Goal: Information Seeking & Learning: Learn about a topic

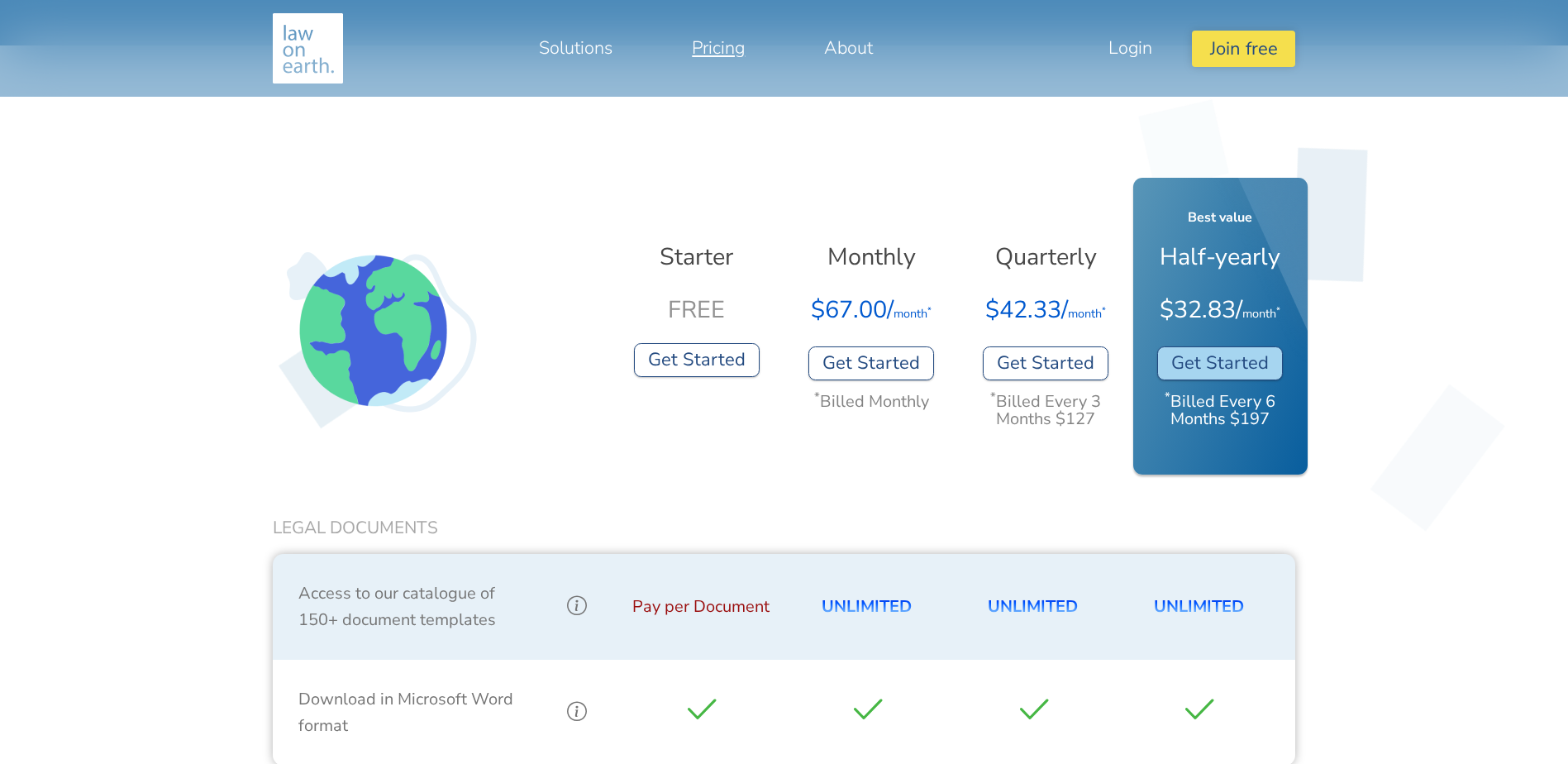
scroll to position [496, 0]
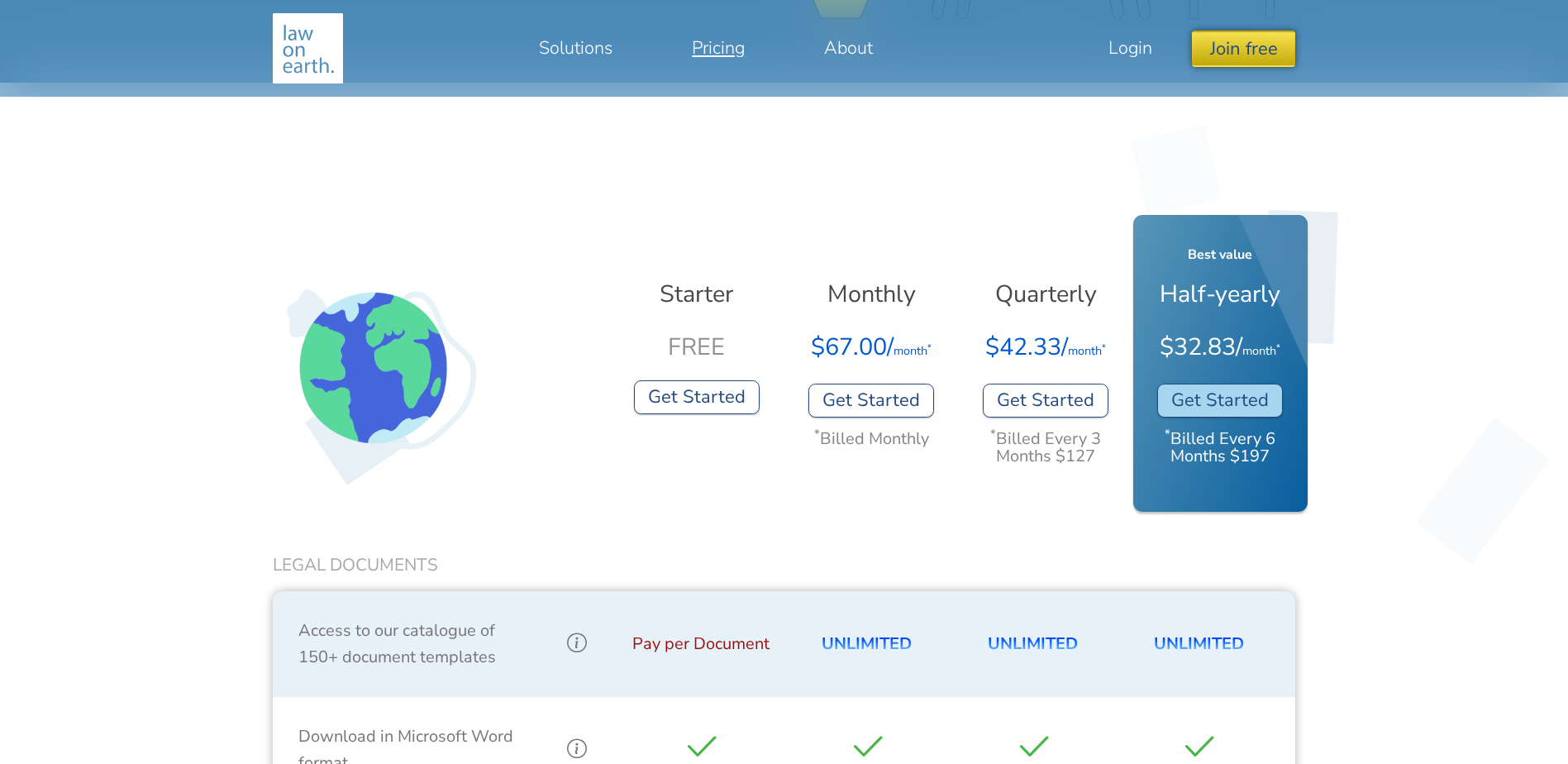
click at [1274, 49] on button "Join free" at bounding box center [1243, 48] width 103 height 36
click at [1204, 99] on link "As User" at bounding box center [1222, 99] width 143 height 36
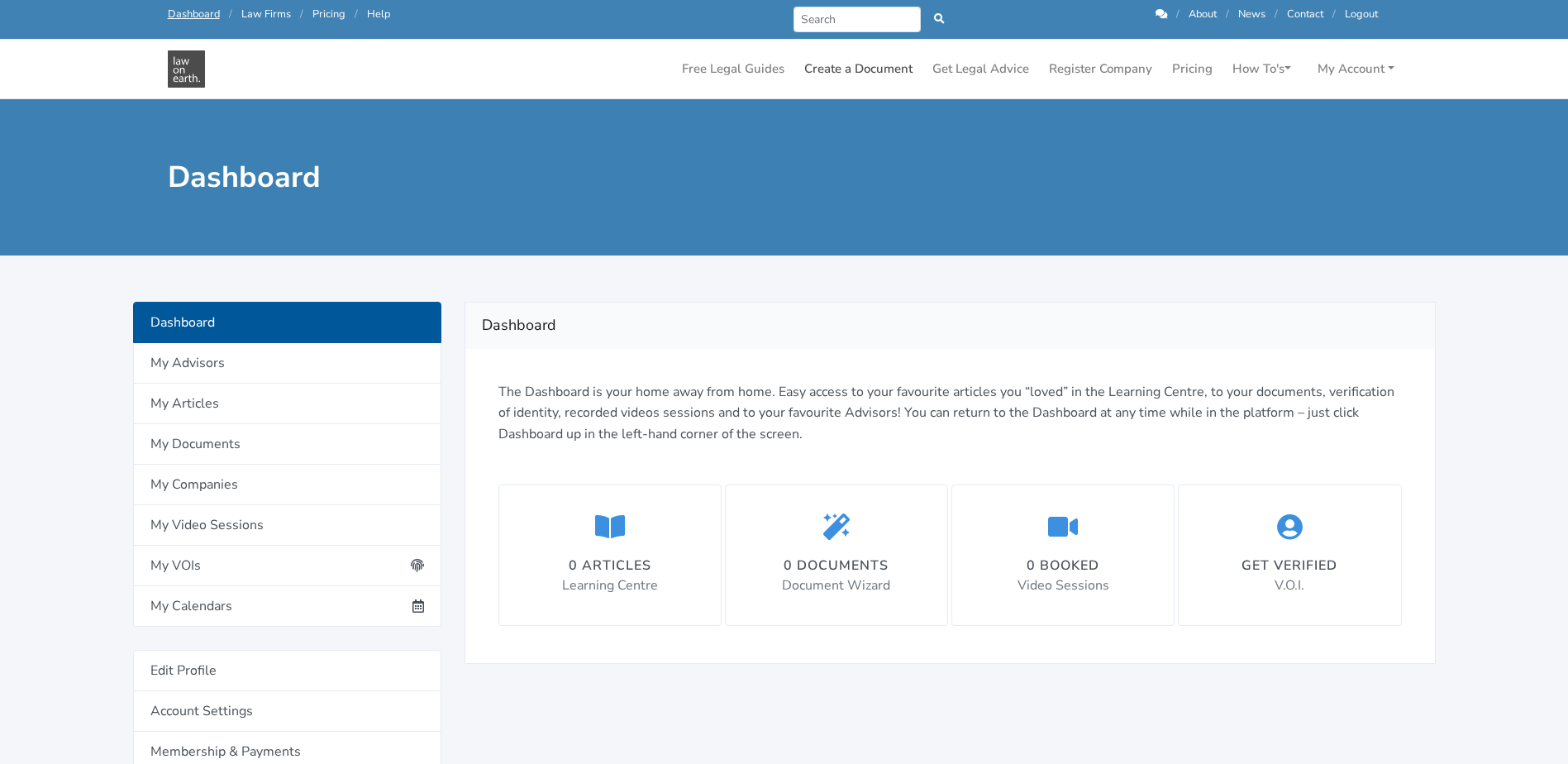
click at [876, 77] on link "Create a Document" at bounding box center [858, 69] width 121 height 32
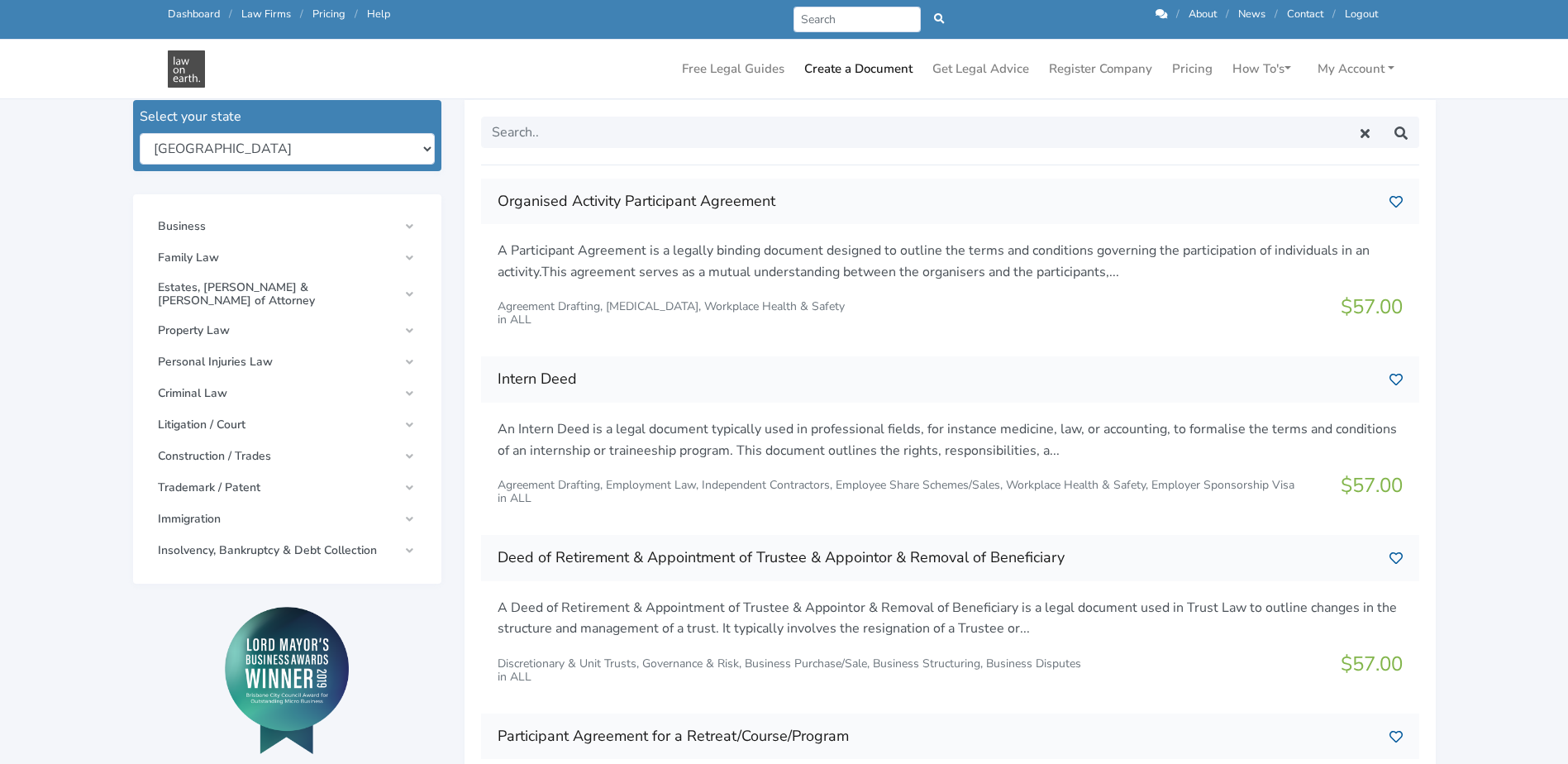
scroll to position [166, 0]
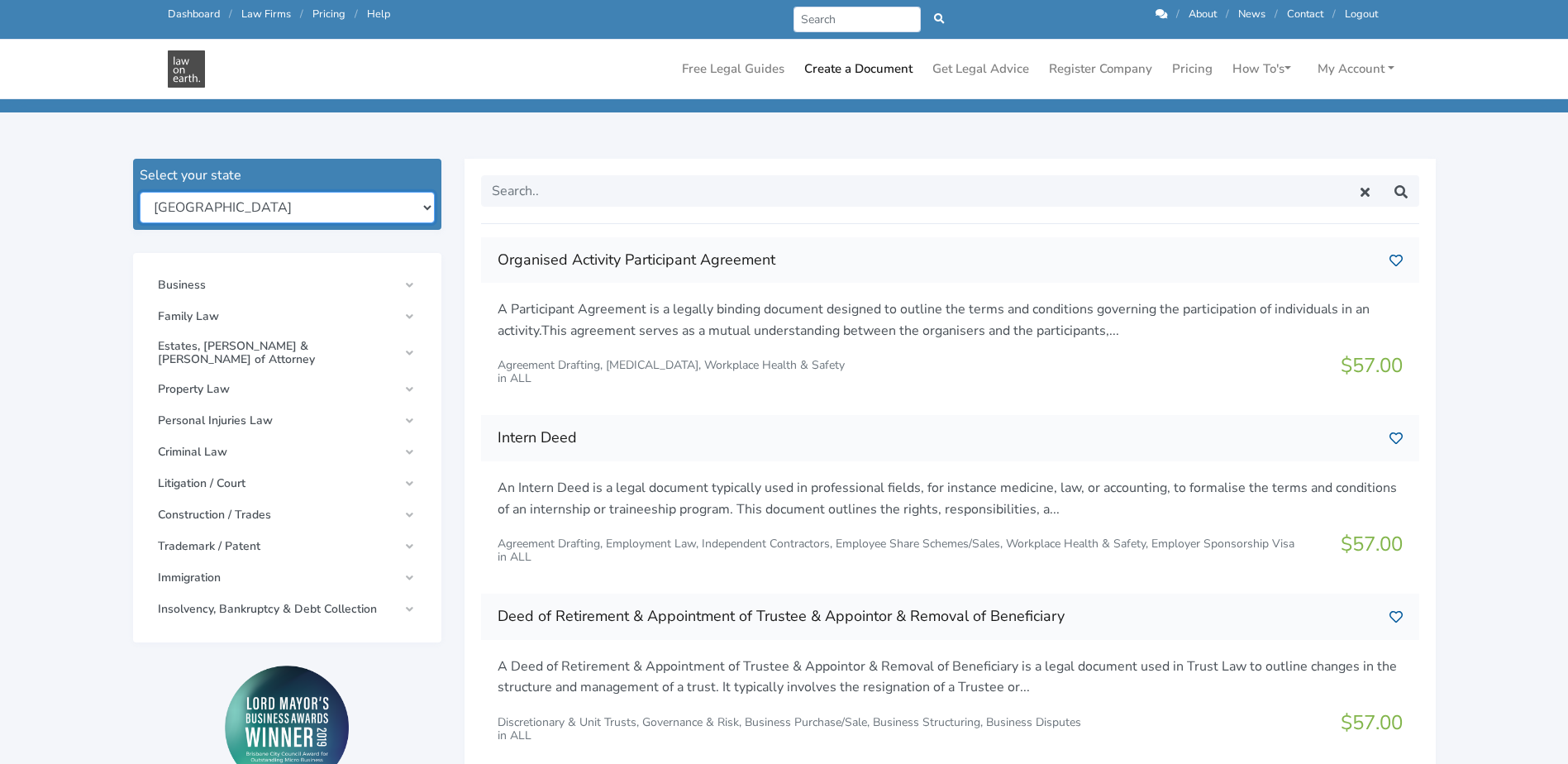
click at [393, 221] on select "New South Wales Queensland South Australia Tasmania Victoria Western Australia …" at bounding box center [286, 207] width 295 height 31
click at [383, 219] on select "New South Wales Queensland South Australia Tasmania Victoria Western Australia …" at bounding box center [286, 207] width 295 height 31
click at [105, 212] on div "Organised Activity Participant Agreement in ALL $57.00" at bounding box center [784, 677] width 1372 height 1083
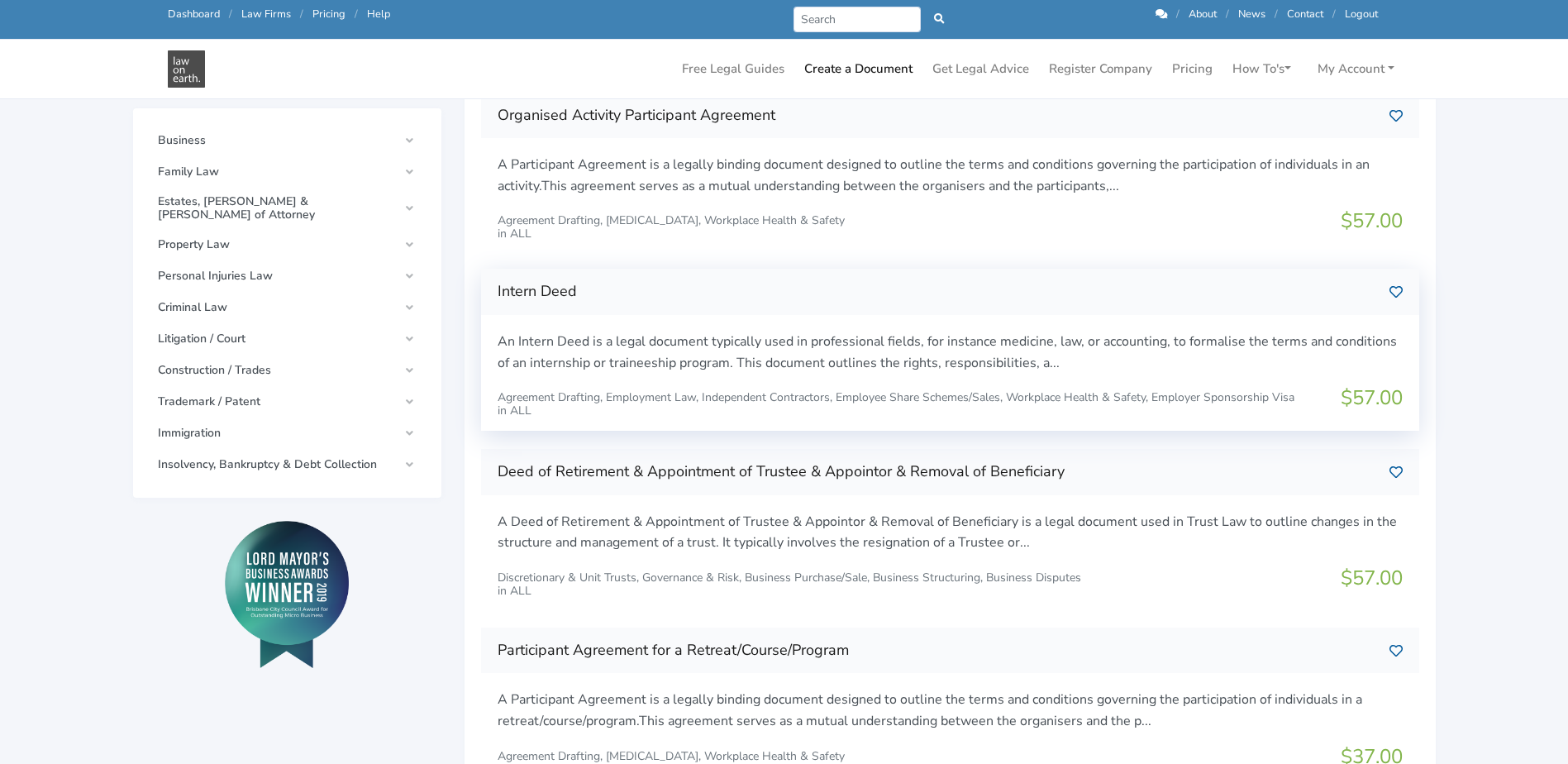
scroll to position [331, 0]
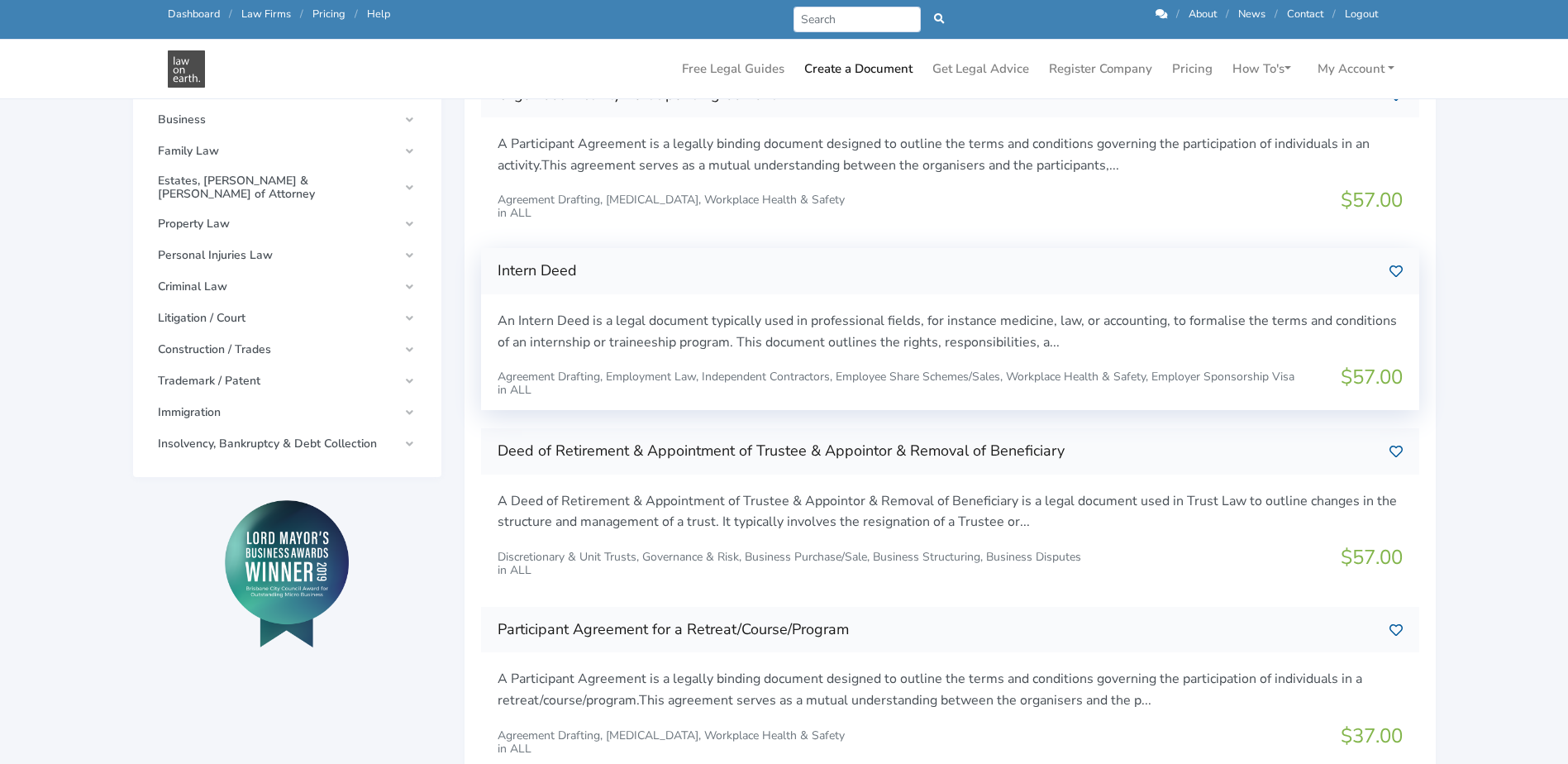
click at [732, 352] on div "An Intern Deed is a legal document typically used in professional fields, for i…" at bounding box center [950, 340] width 928 height 59
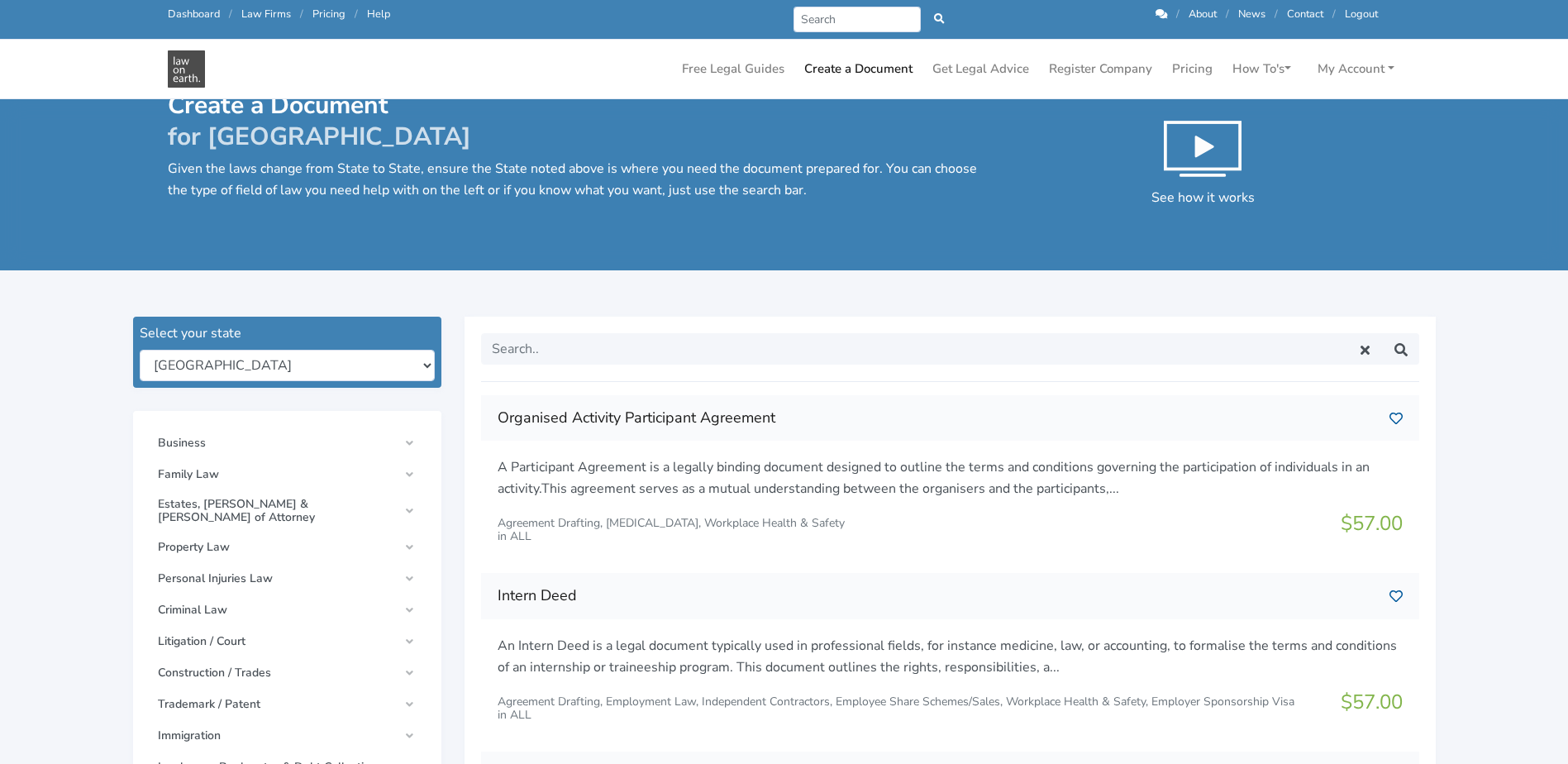
scroll to position [0, 0]
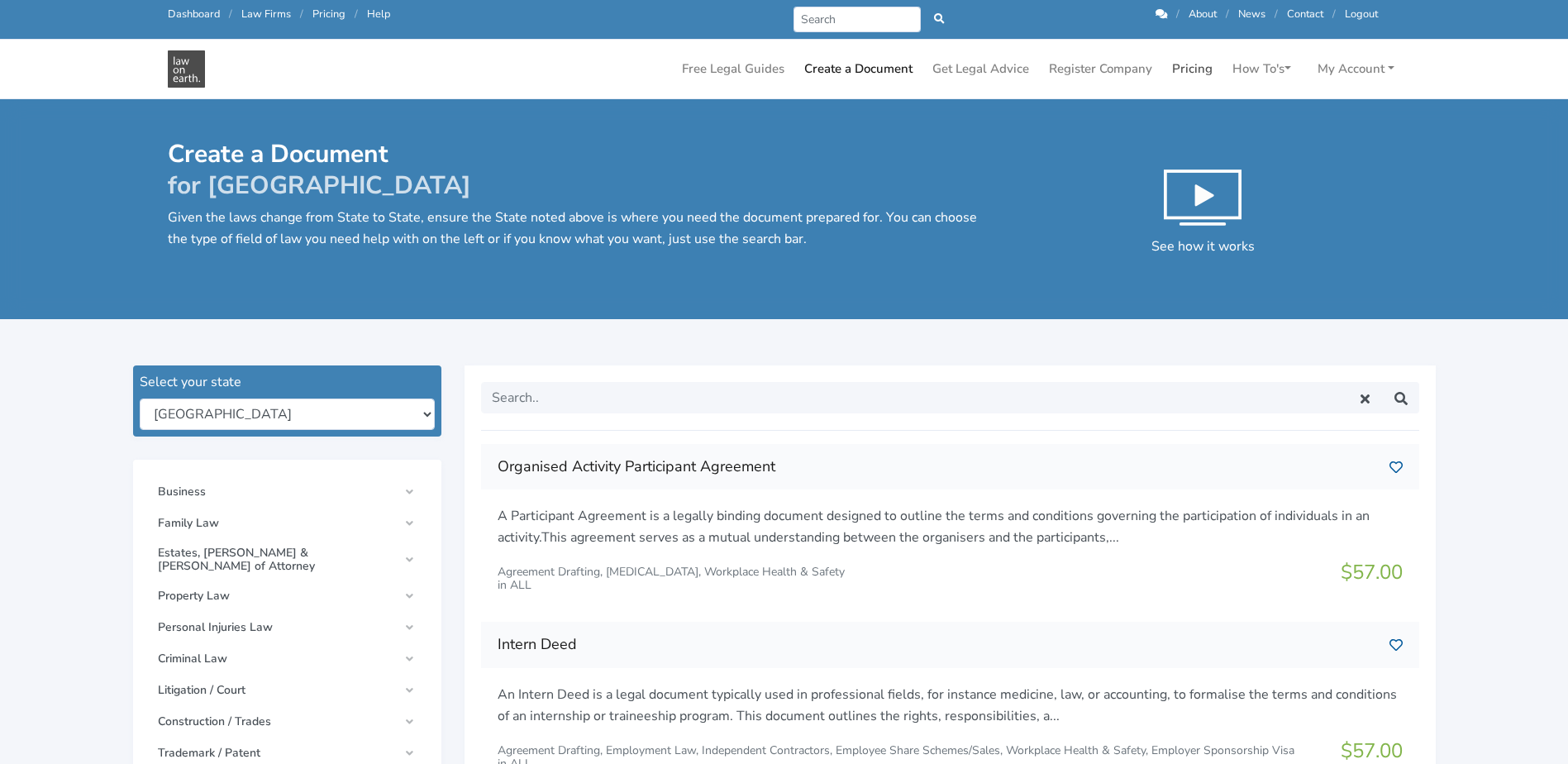
click at [1182, 65] on link "Pricing" at bounding box center [1192, 69] width 54 height 32
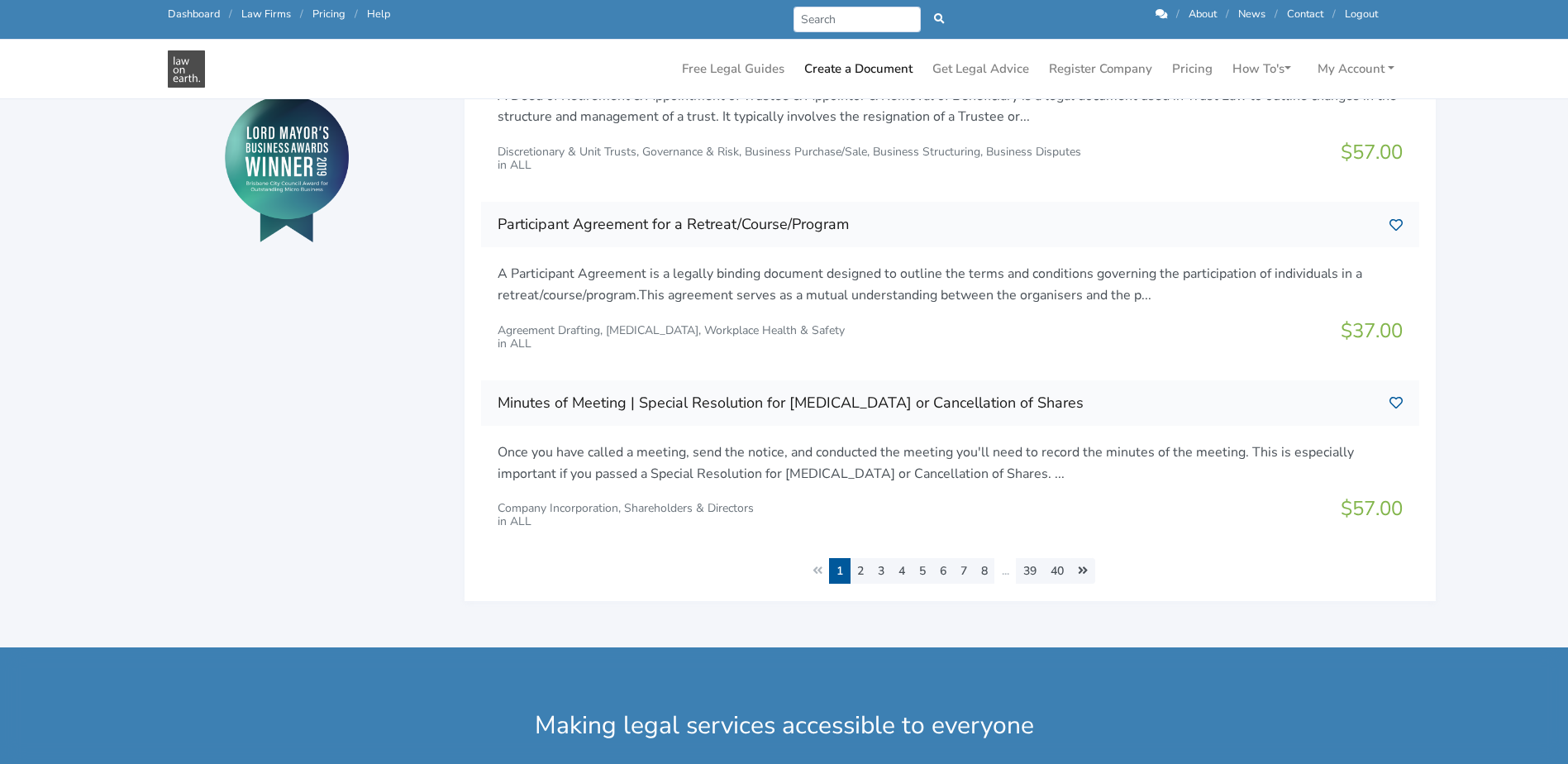
scroll to position [744, 0]
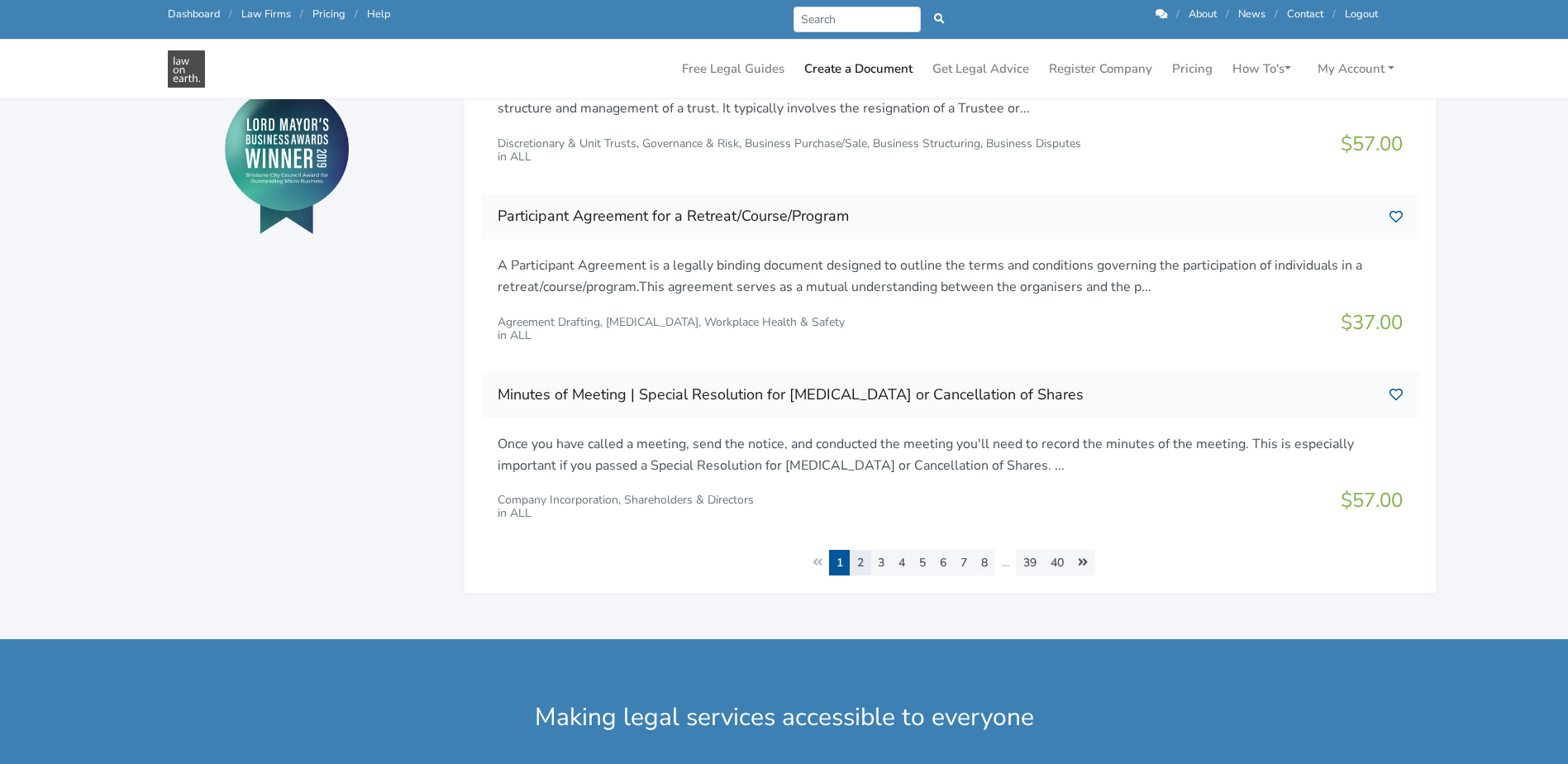
click at [855, 558] on link "2" at bounding box center [860, 563] width 21 height 25
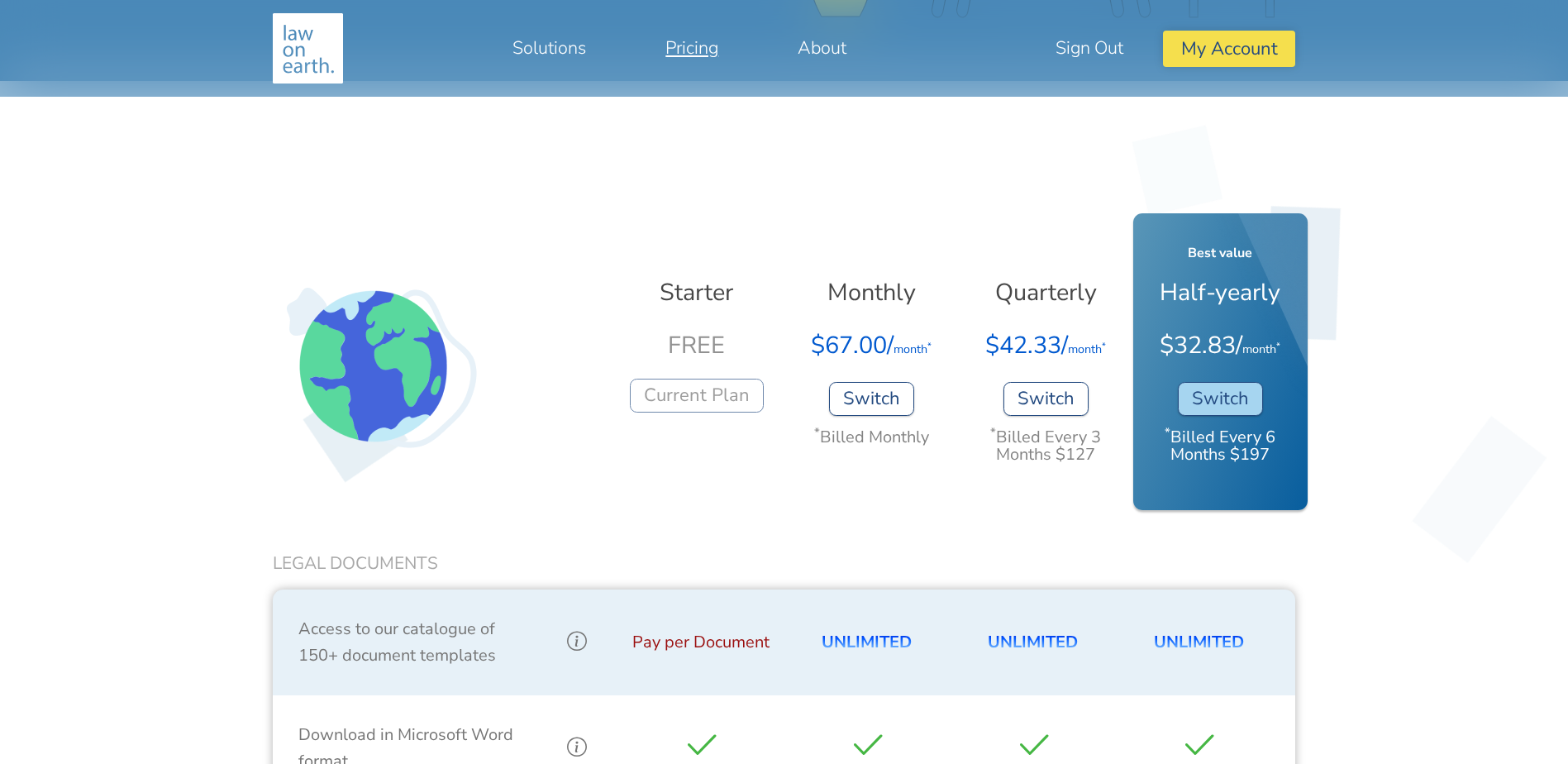
scroll to position [580, 0]
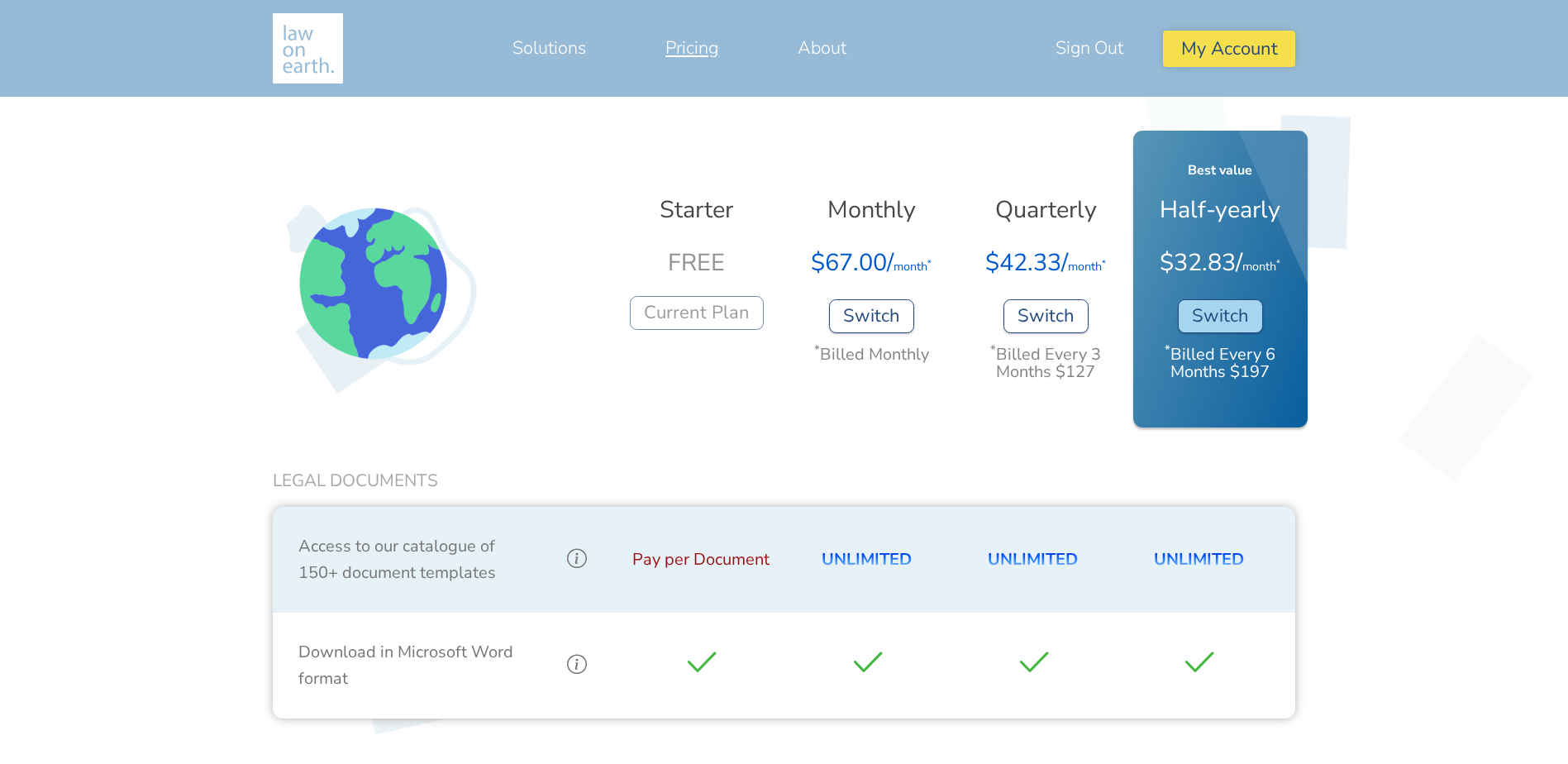
click at [1028, 363] on p "* Billed Every 3 Months $127" at bounding box center [1046, 364] width 149 height 48
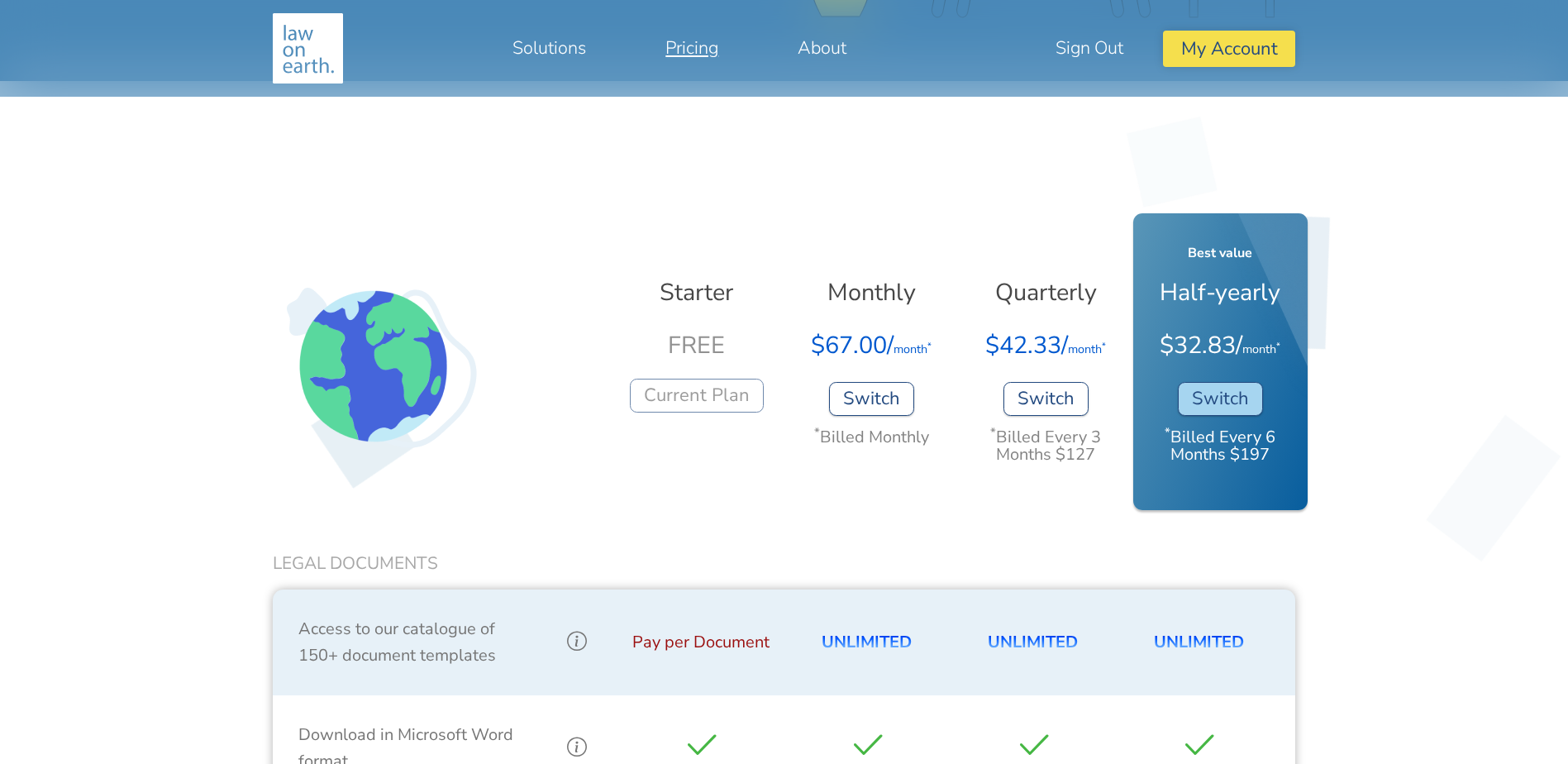
scroll to position [250, 0]
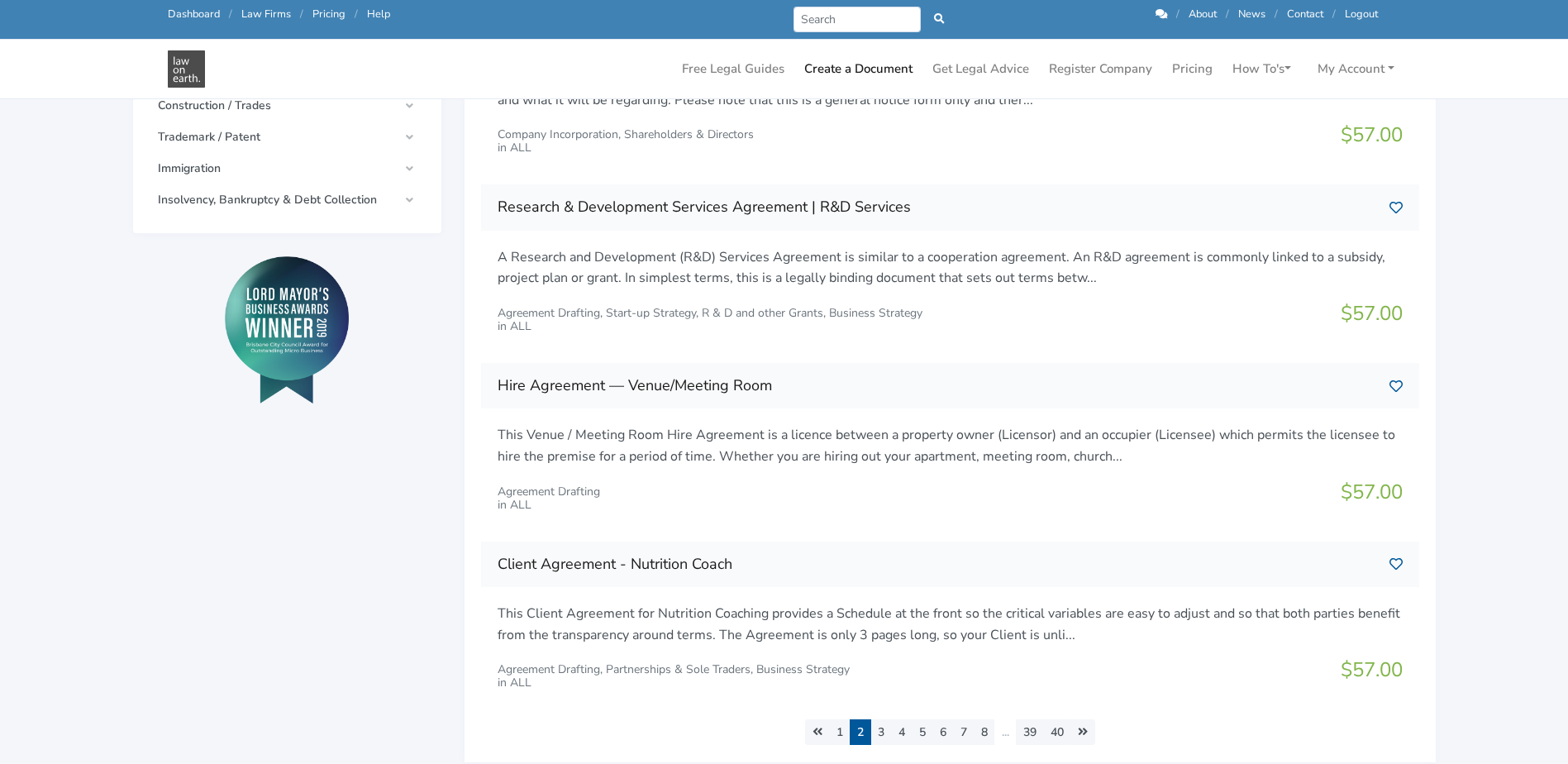
scroll to position [166, 0]
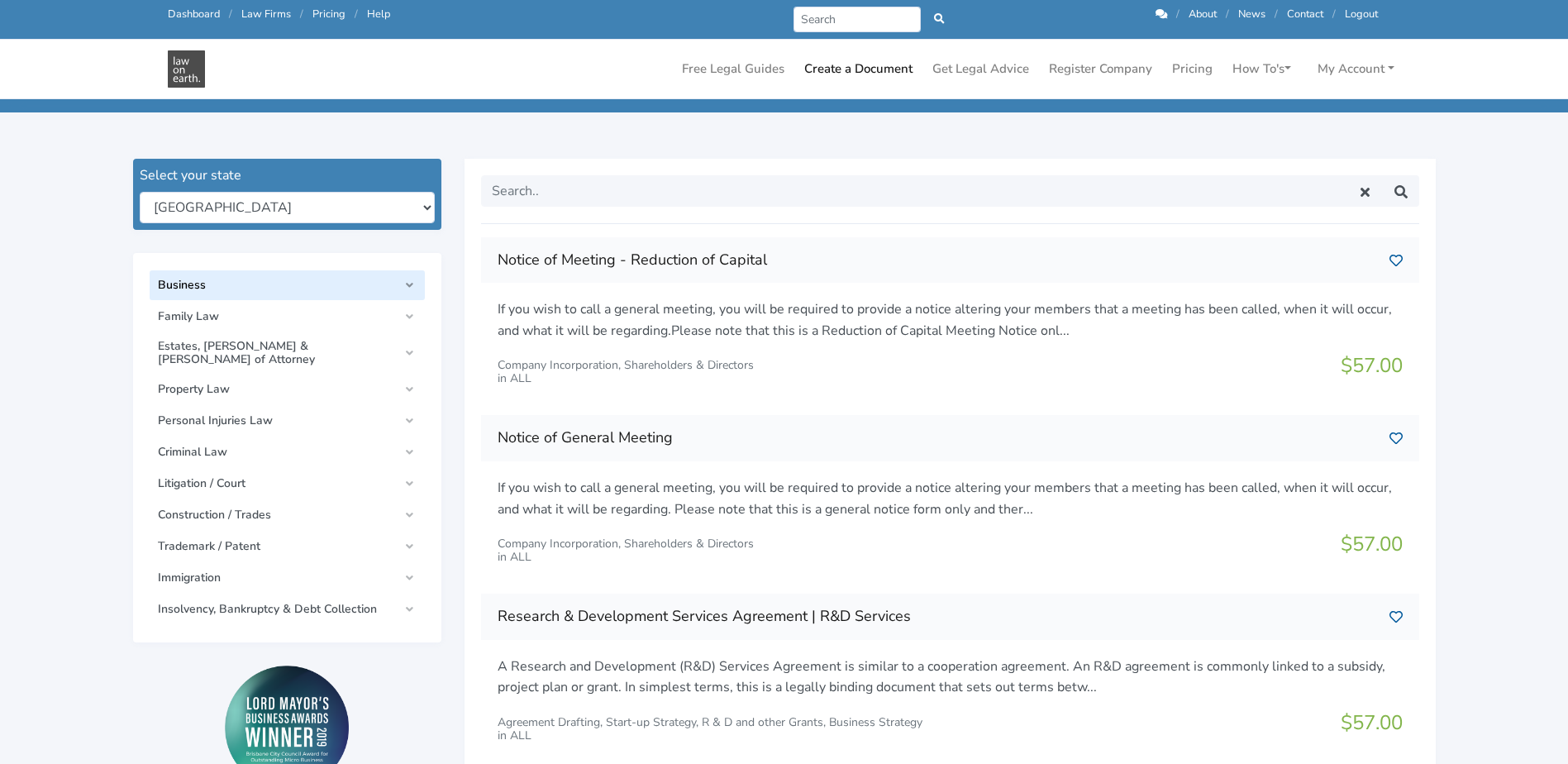
click at [329, 286] on span "Business" at bounding box center [278, 286] width 240 height 14
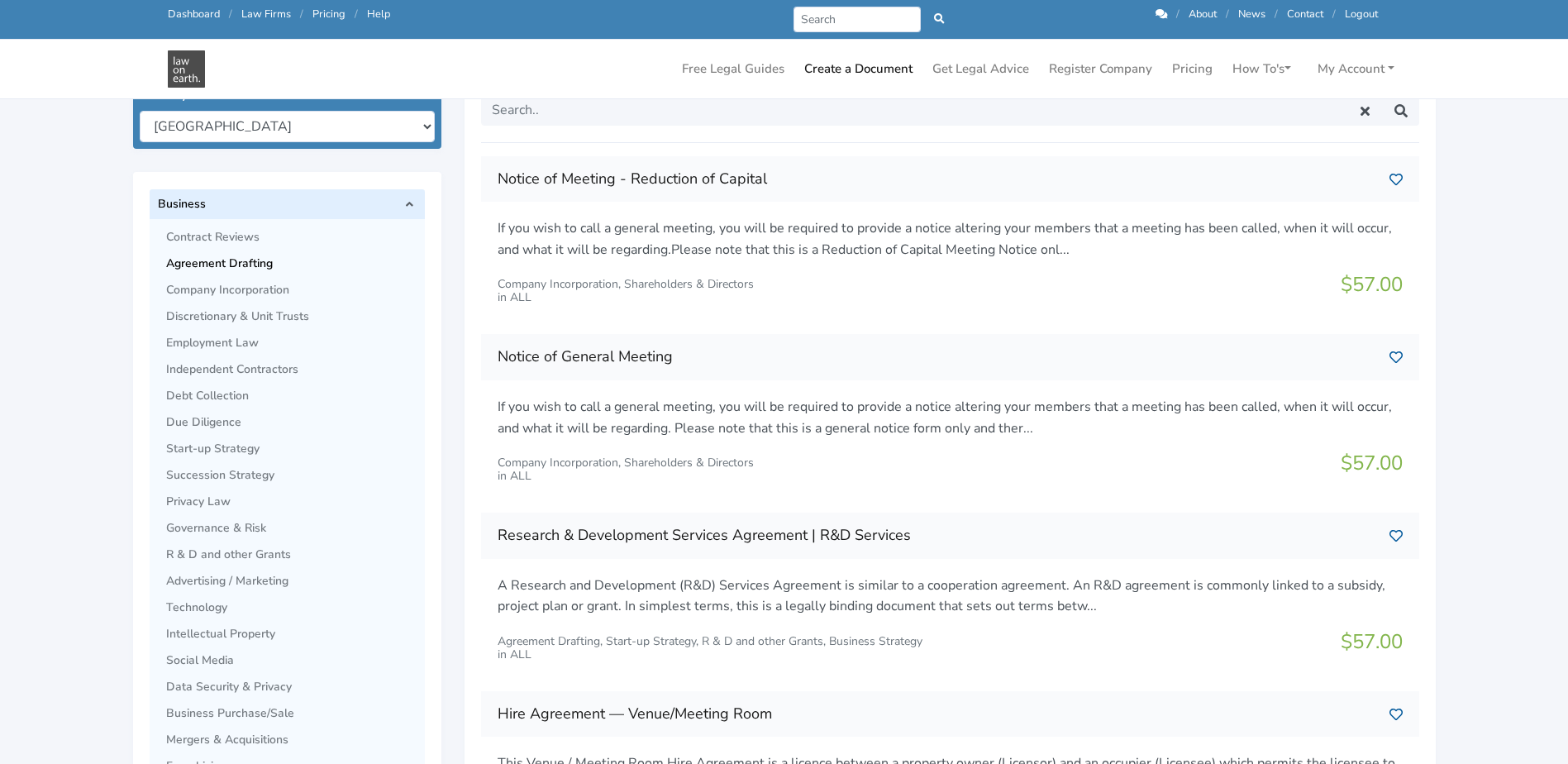
scroll to position [248, 0]
click at [242, 263] on span "Agreement Drafting" at bounding box center [291, 263] width 251 height 14
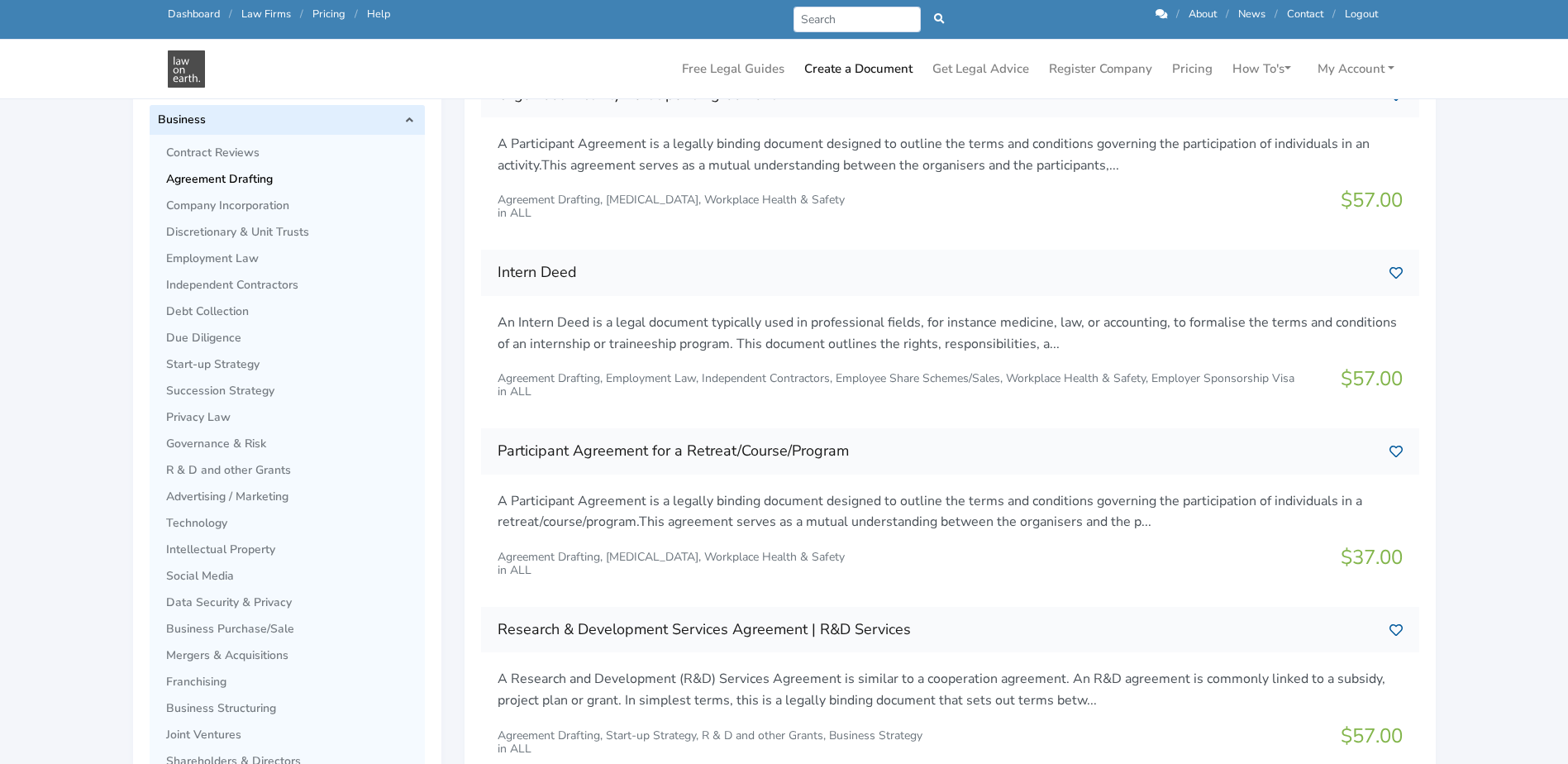
scroll to position [248, 0]
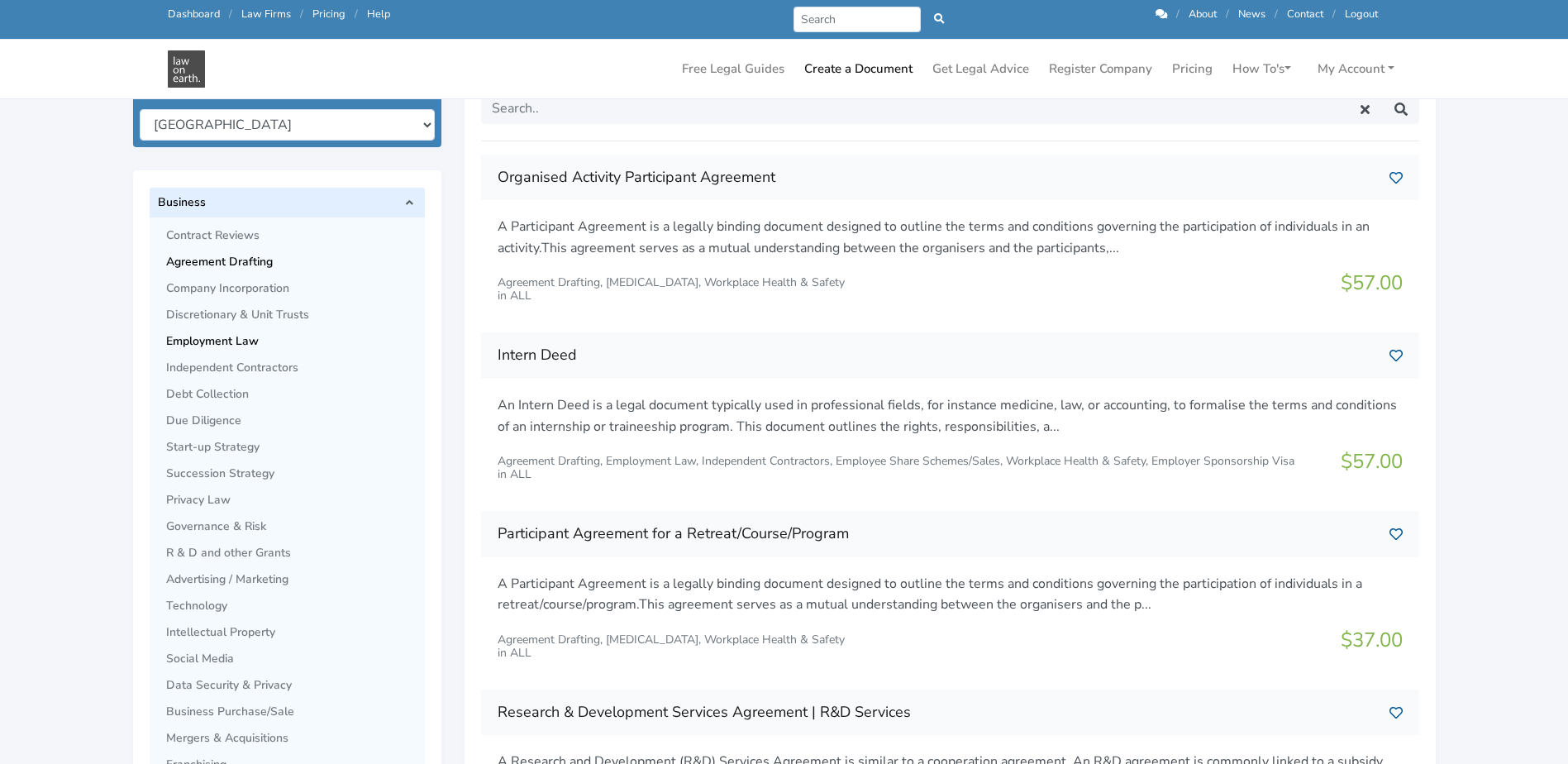
click at [238, 330] on link "Employment Law" at bounding box center [296, 341] width 259 height 26
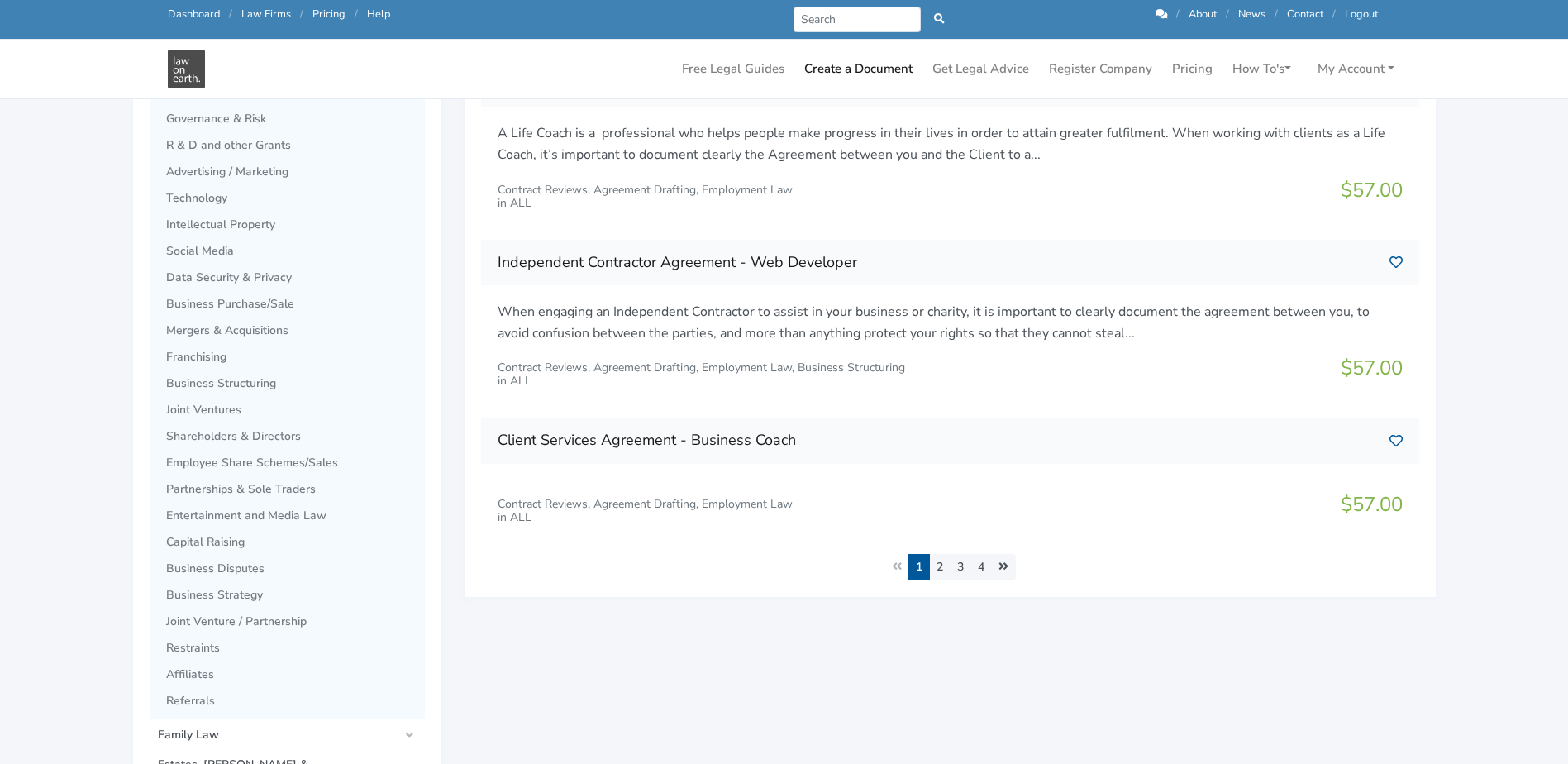
scroll to position [661, 0]
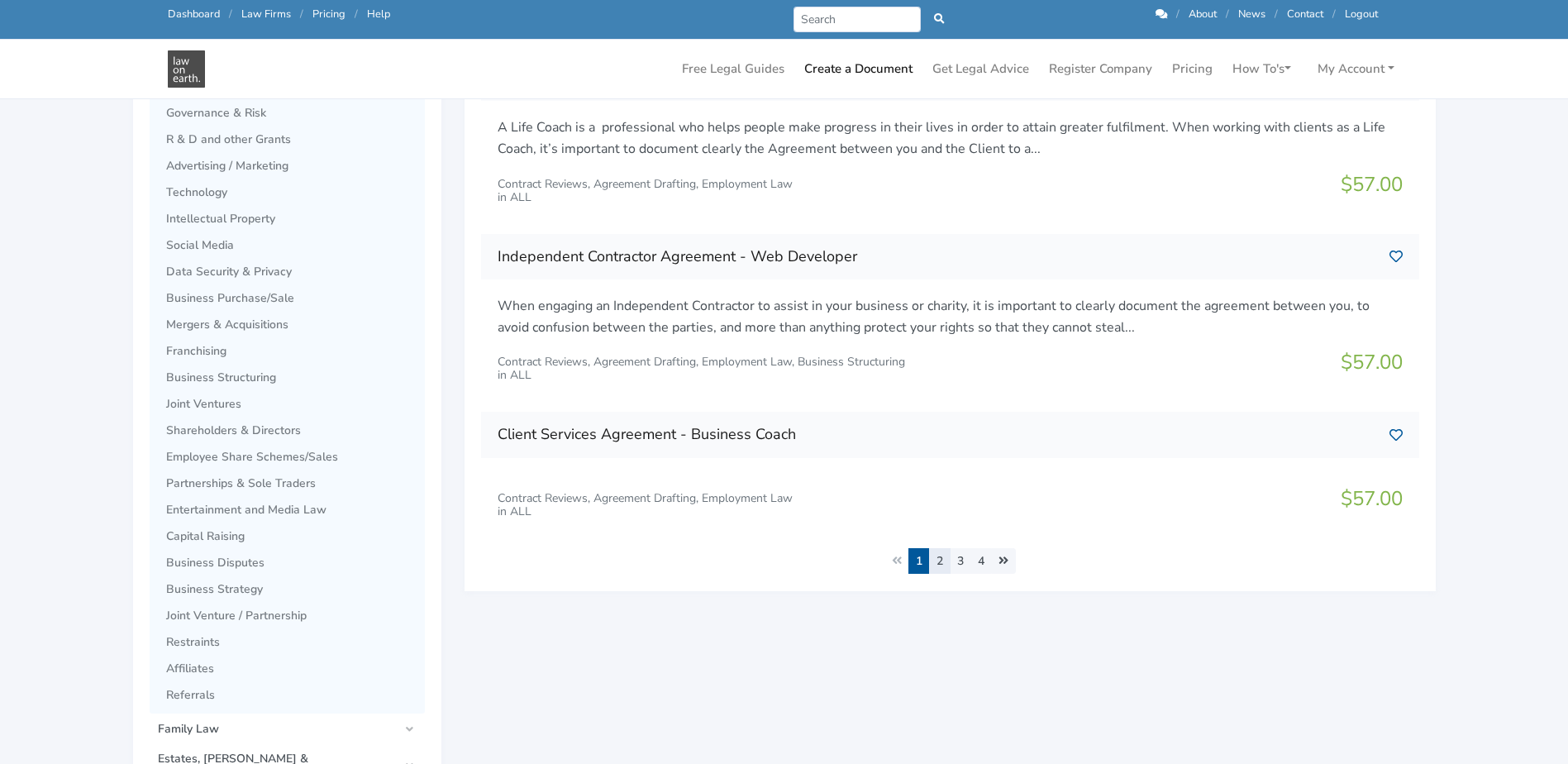
click at [941, 562] on link "2" at bounding box center [939, 561] width 21 height 25
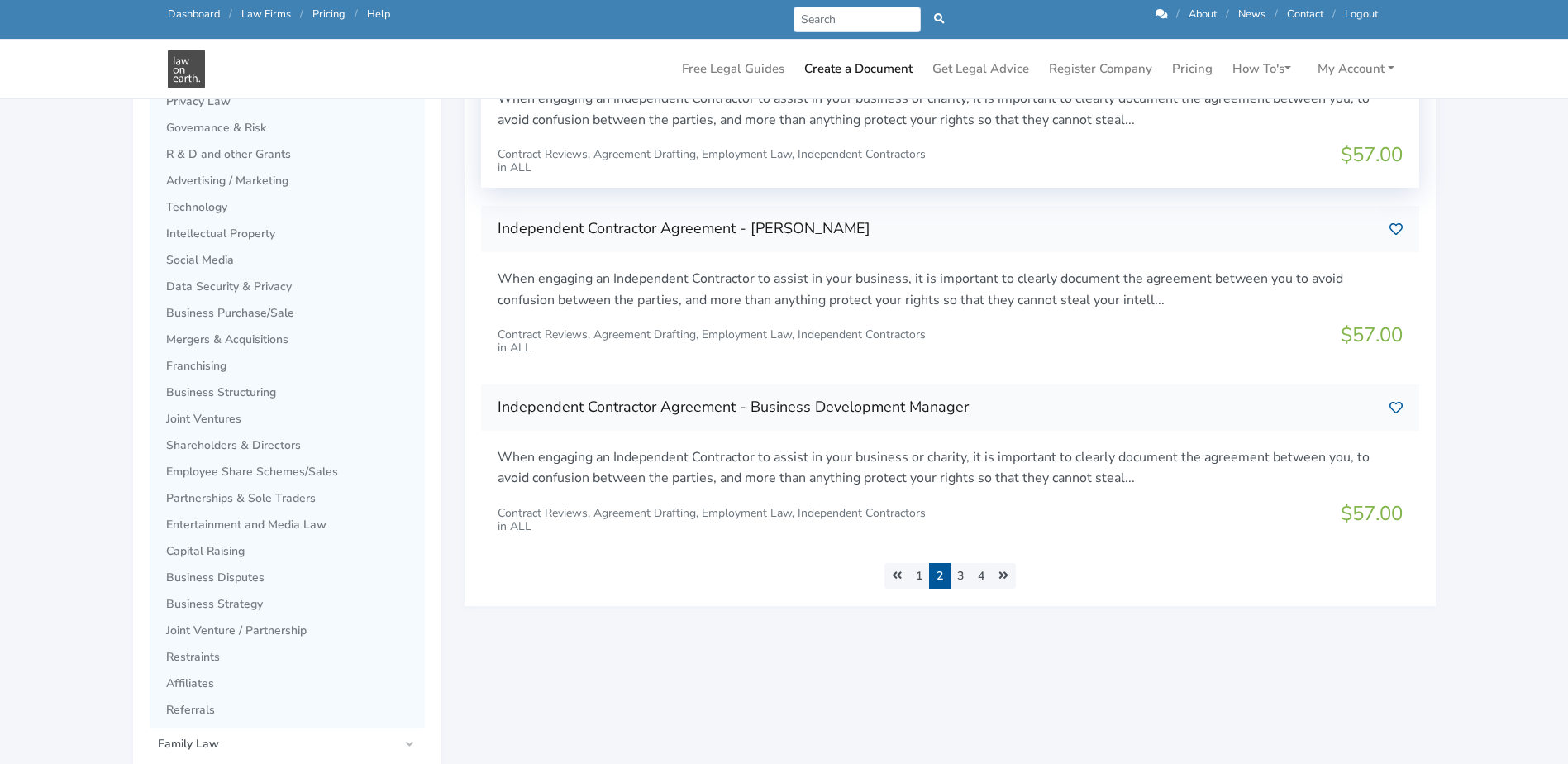
scroll to position [661, 0]
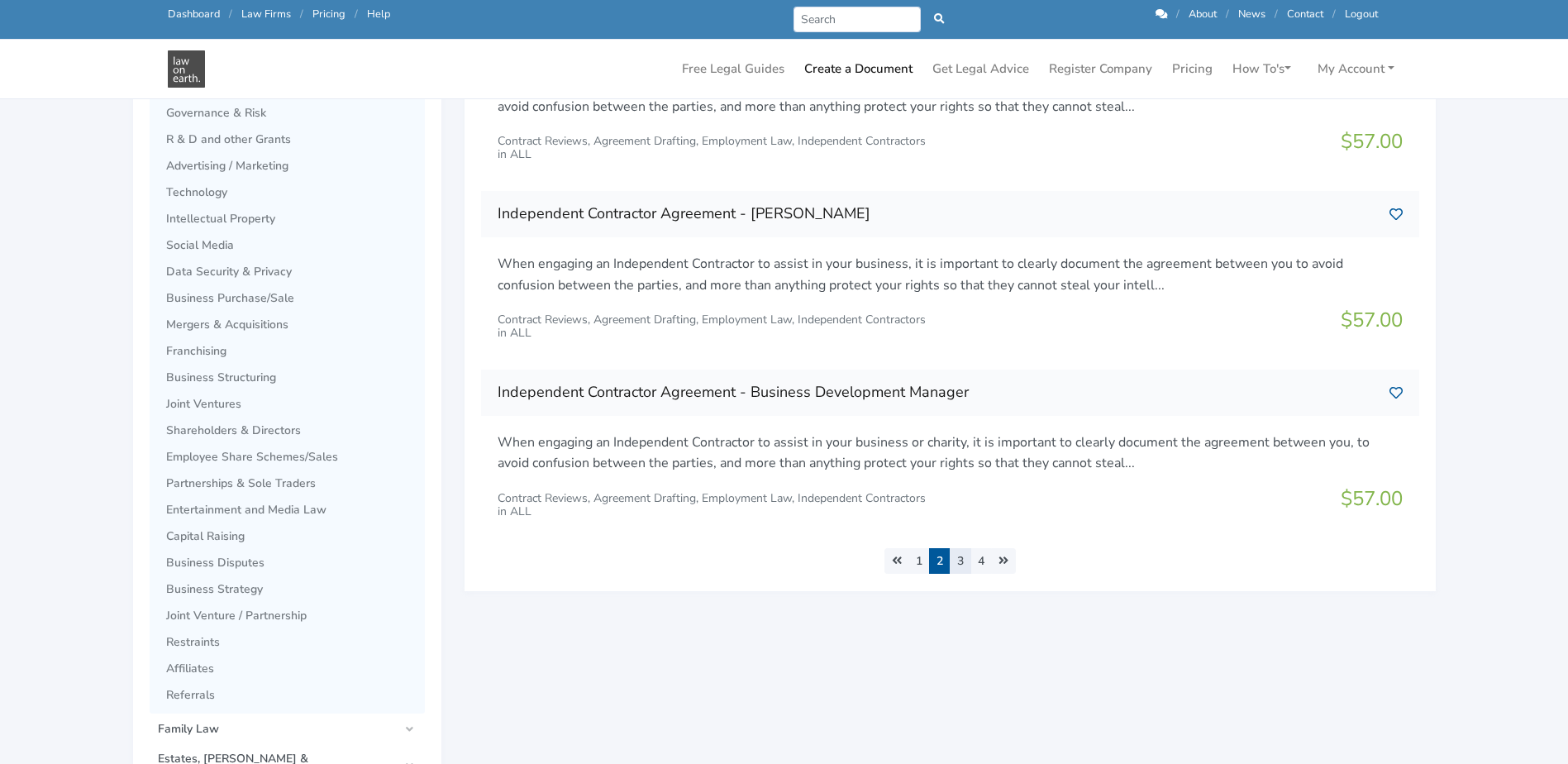
click at [962, 565] on link "3" at bounding box center [960, 561] width 21 height 25
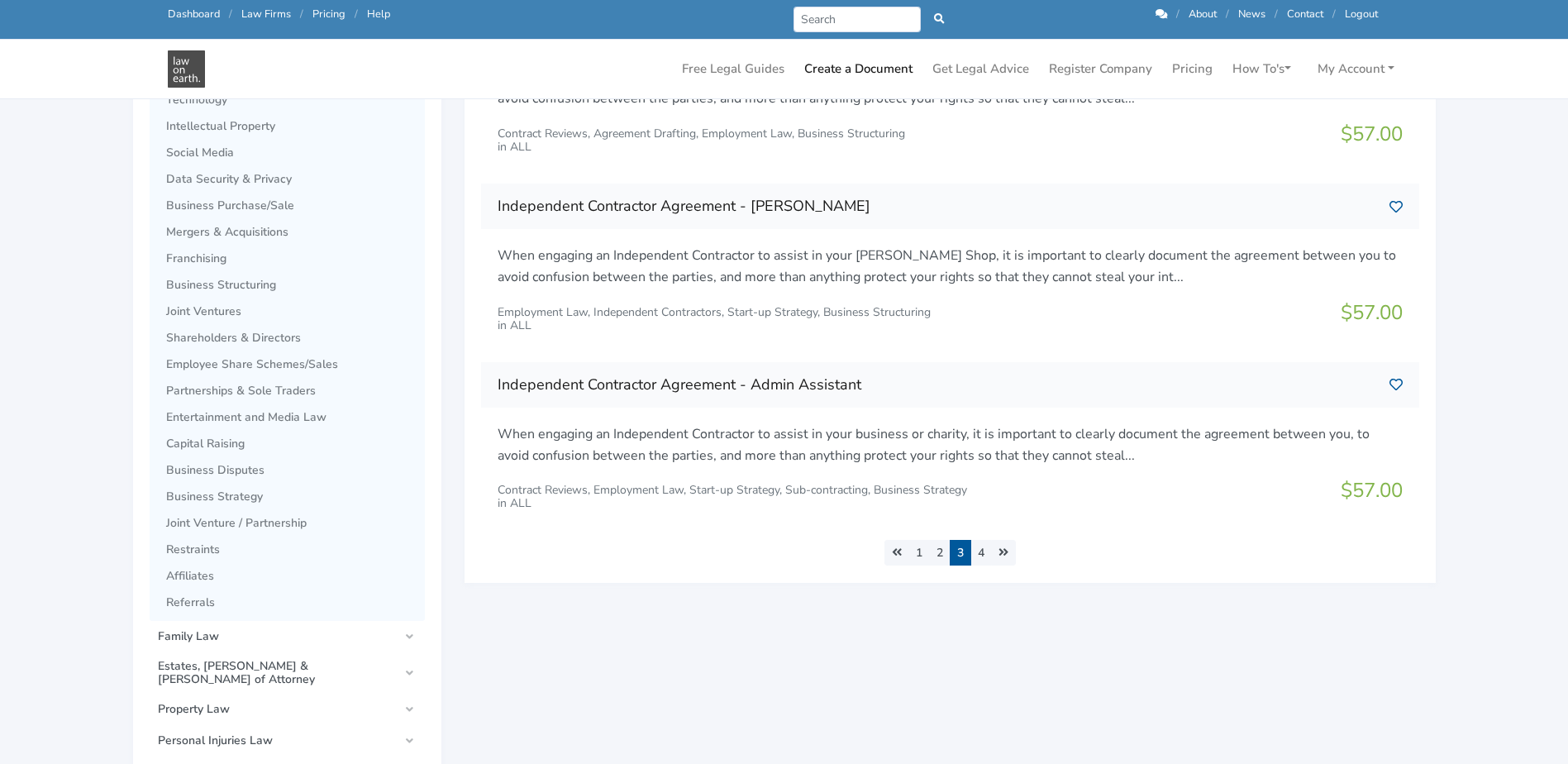
scroll to position [827, 0]
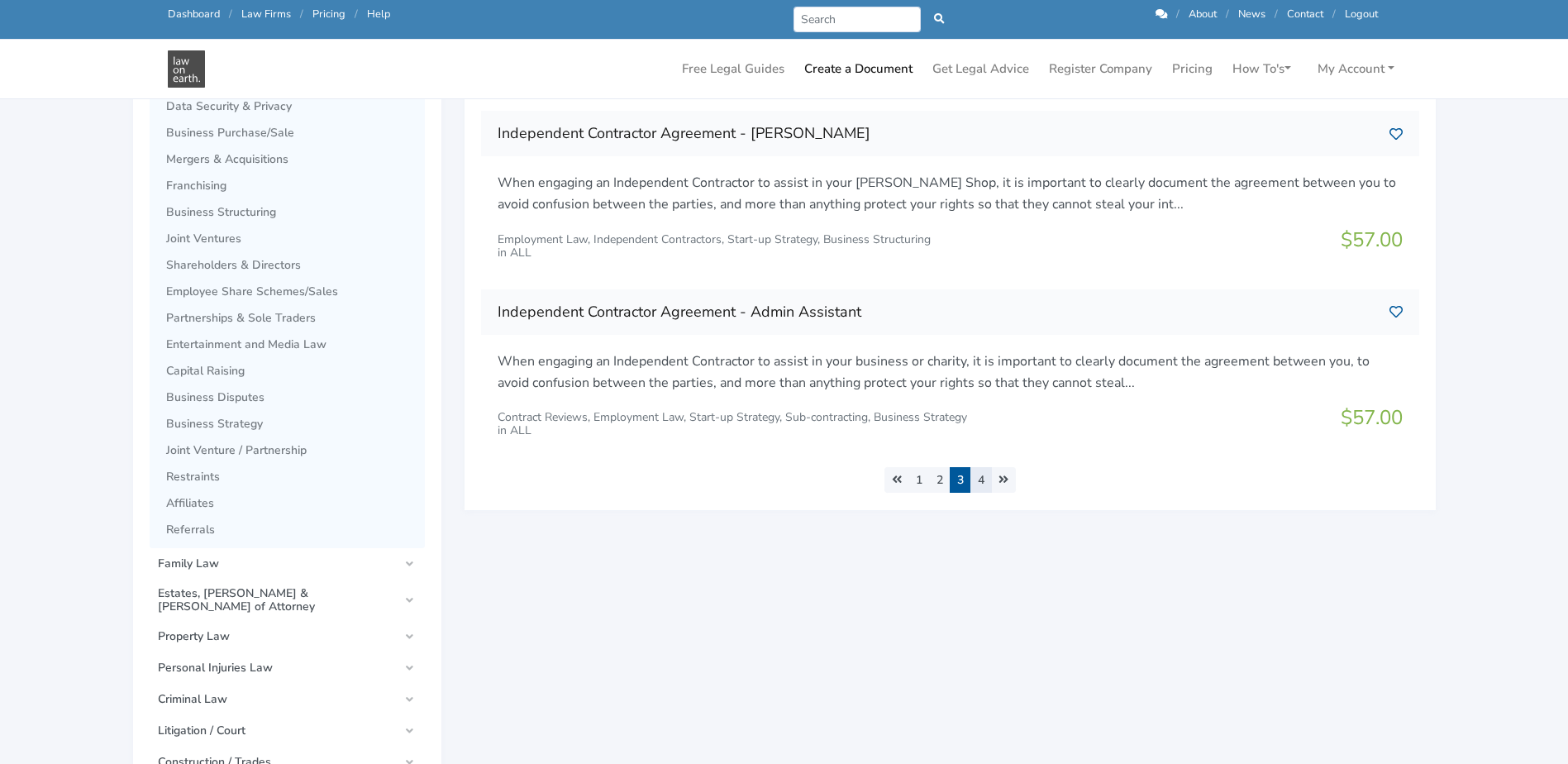
click at [983, 478] on link "4" at bounding box center [980, 480] width 21 height 25
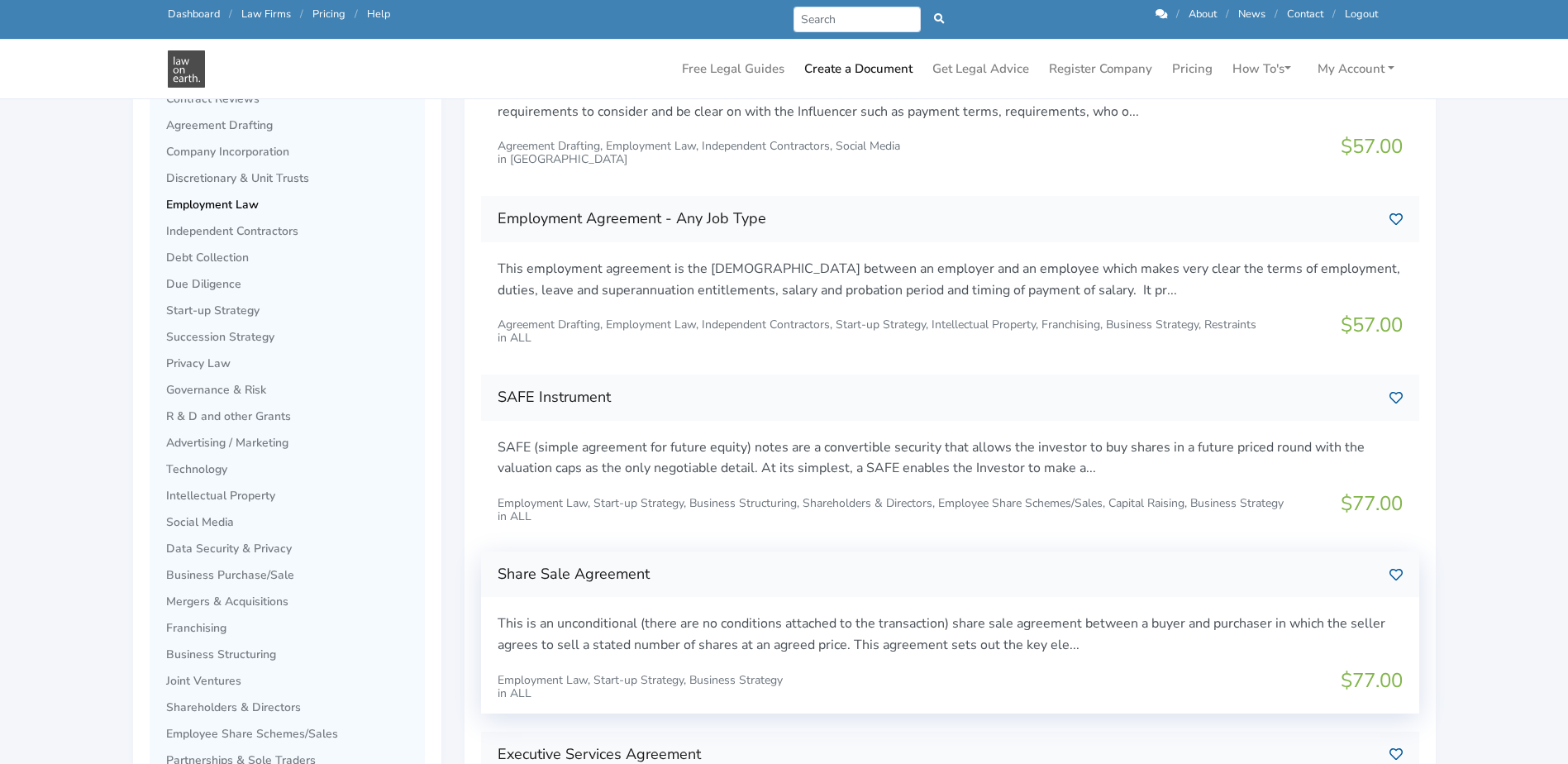
scroll to position [331, 0]
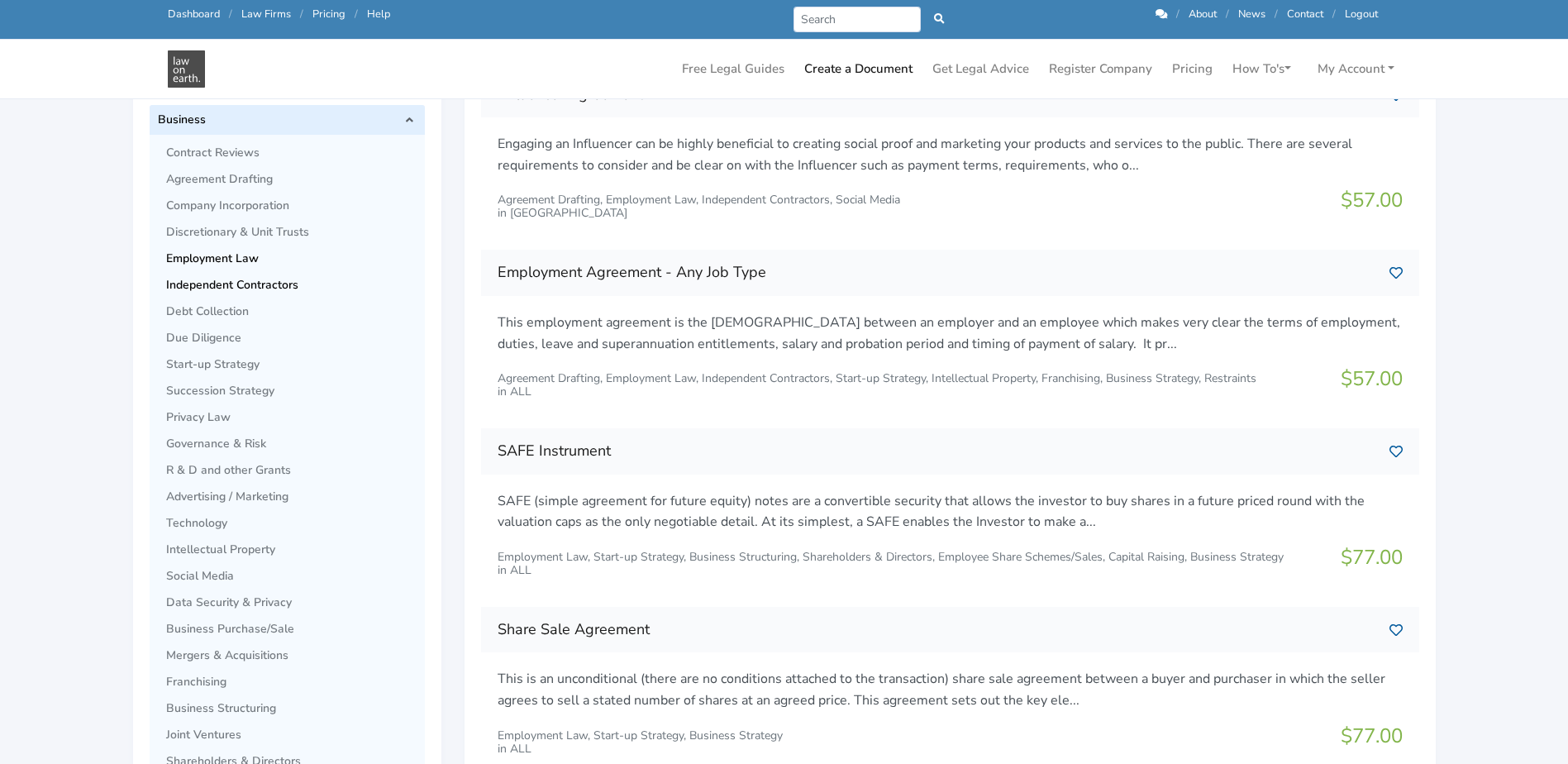
click at [221, 283] on span "Independent Contractors" at bounding box center [291, 286] width 251 height 14
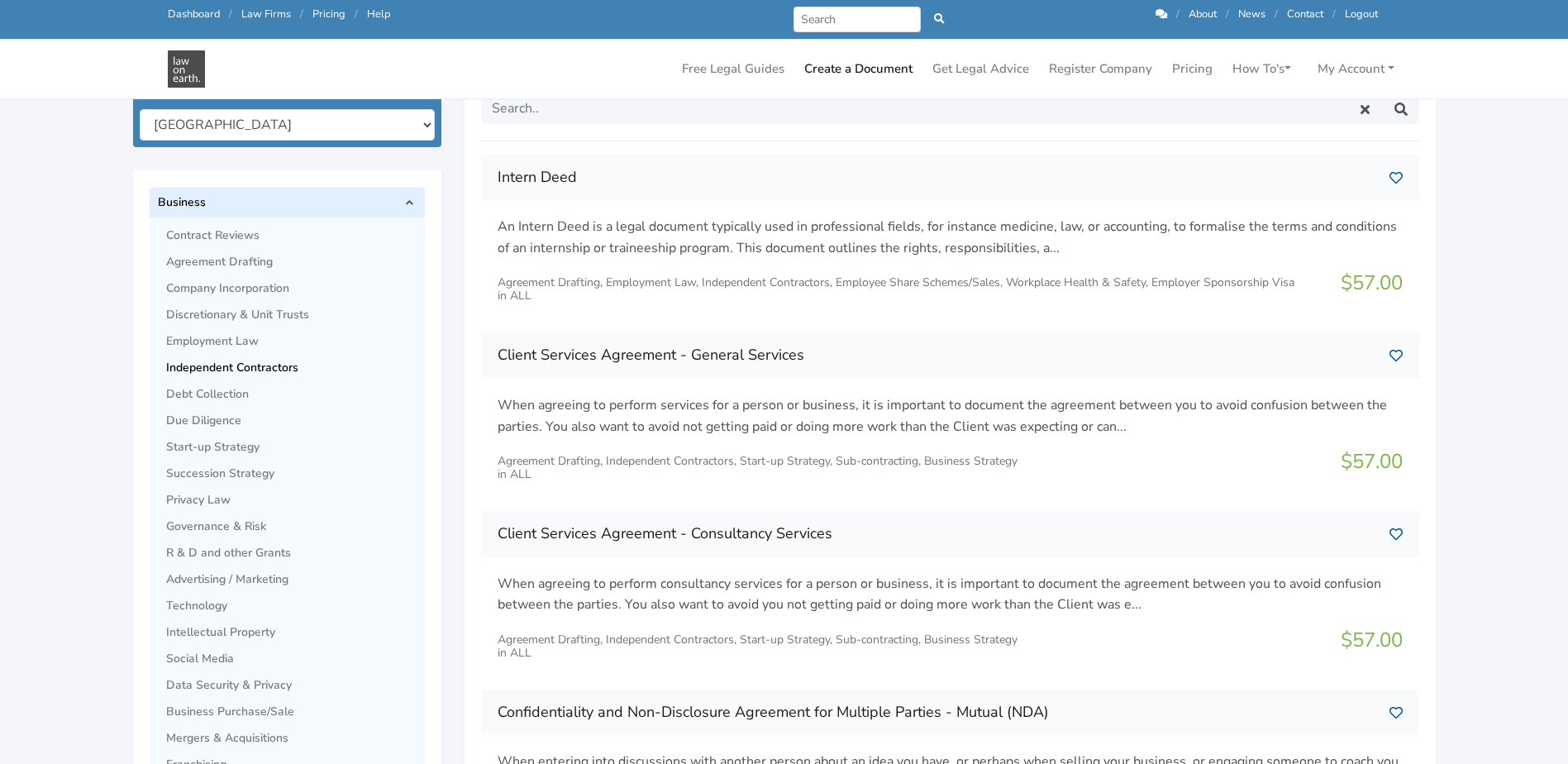
scroll to position [744, 0]
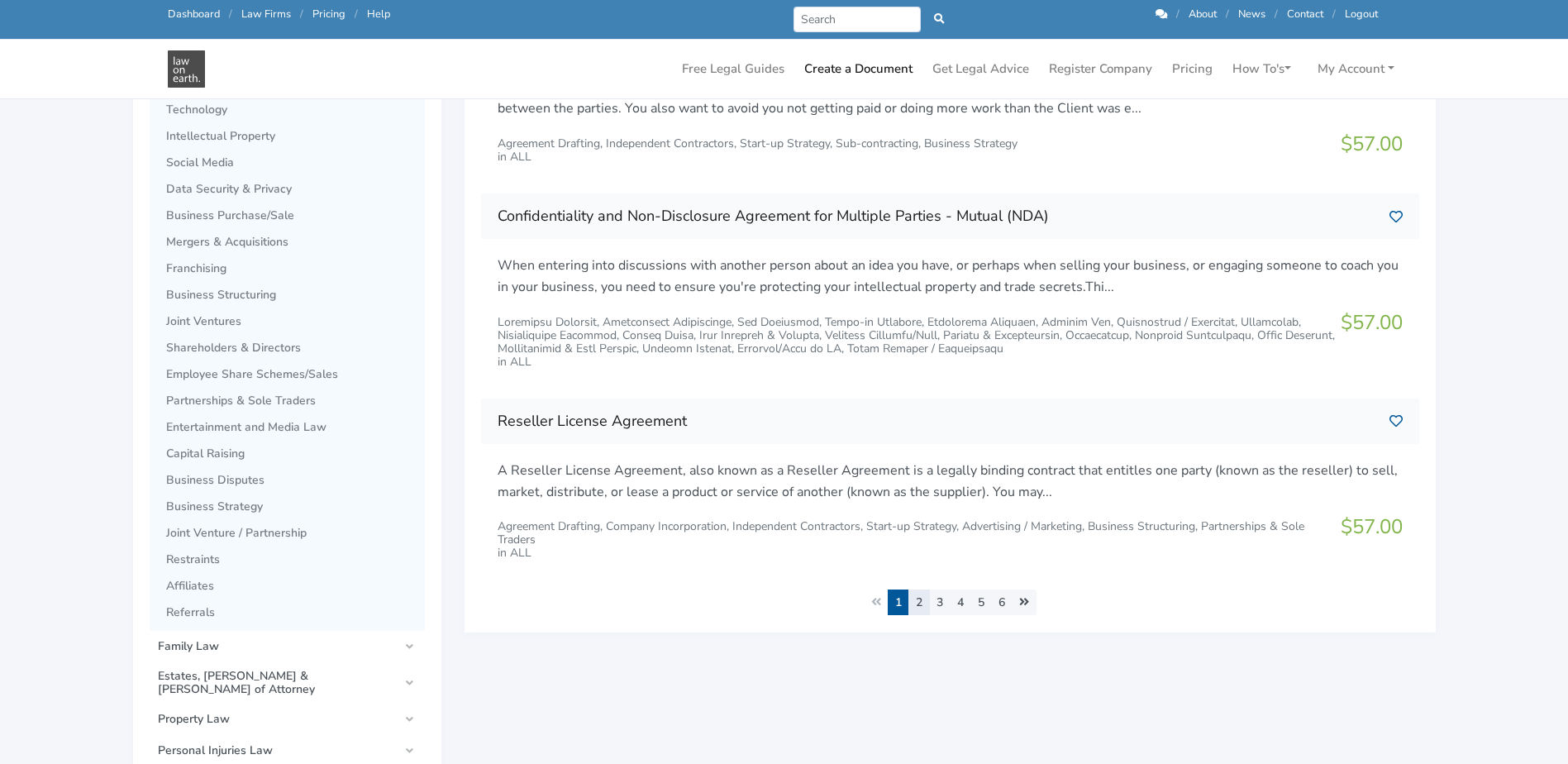
click at [923, 600] on link "2" at bounding box center [918, 603] width 21 height 25
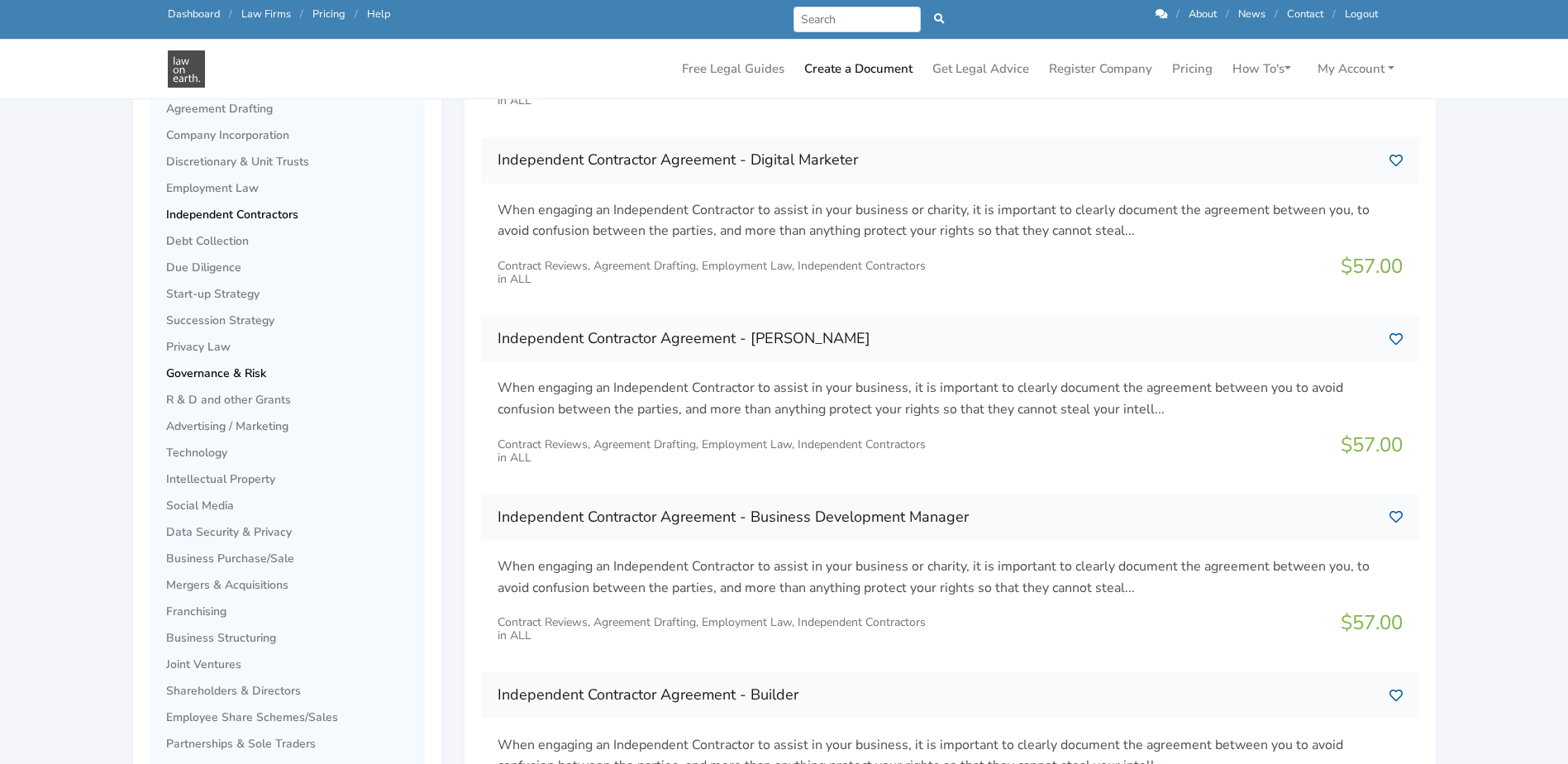
scroll to position [413, 0]
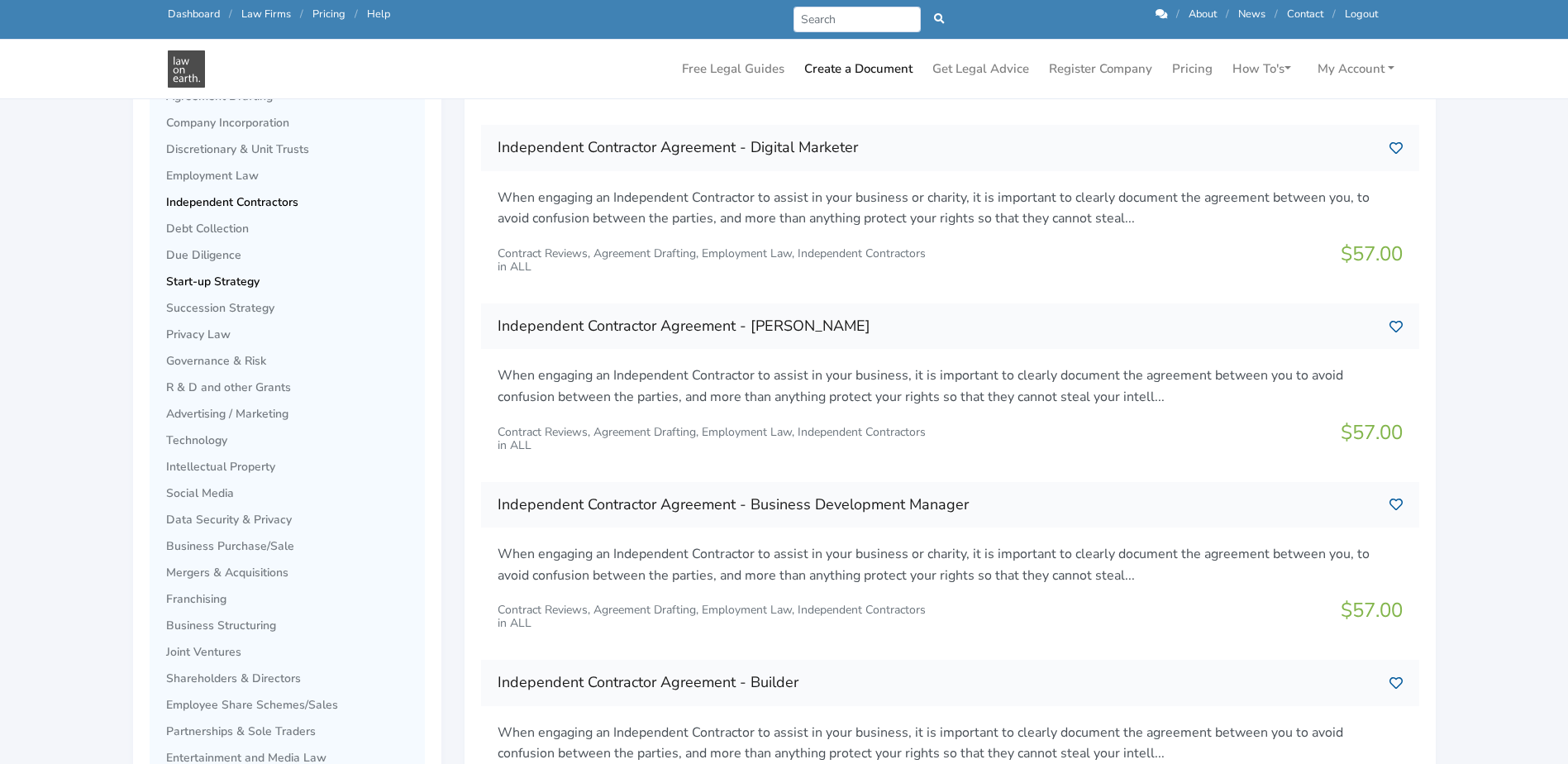
click at [229, 283] on span "Start-up Strategy" at bounding box center [291, 282] width 251 height 14
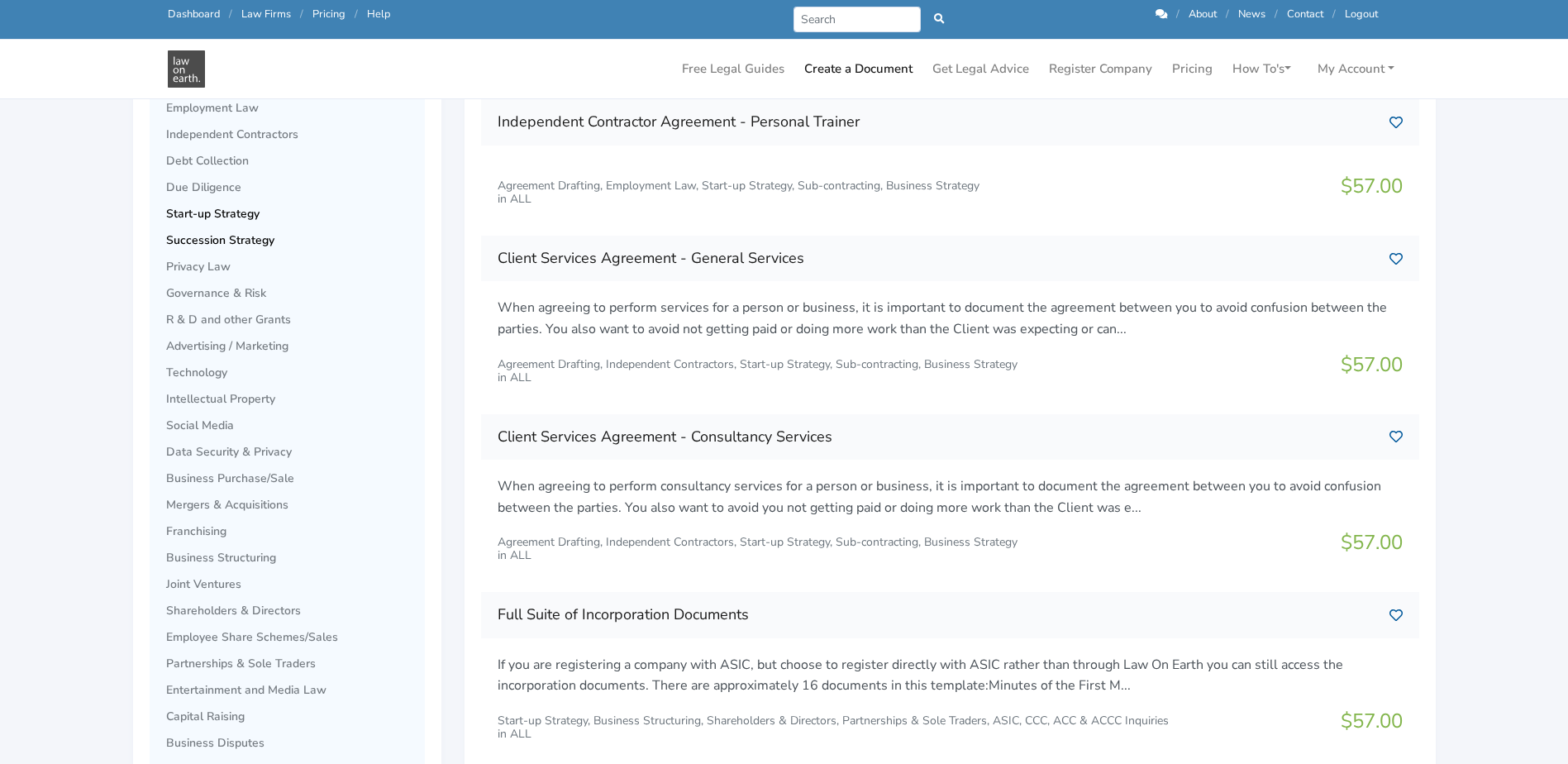
scroll to position [496, 0]
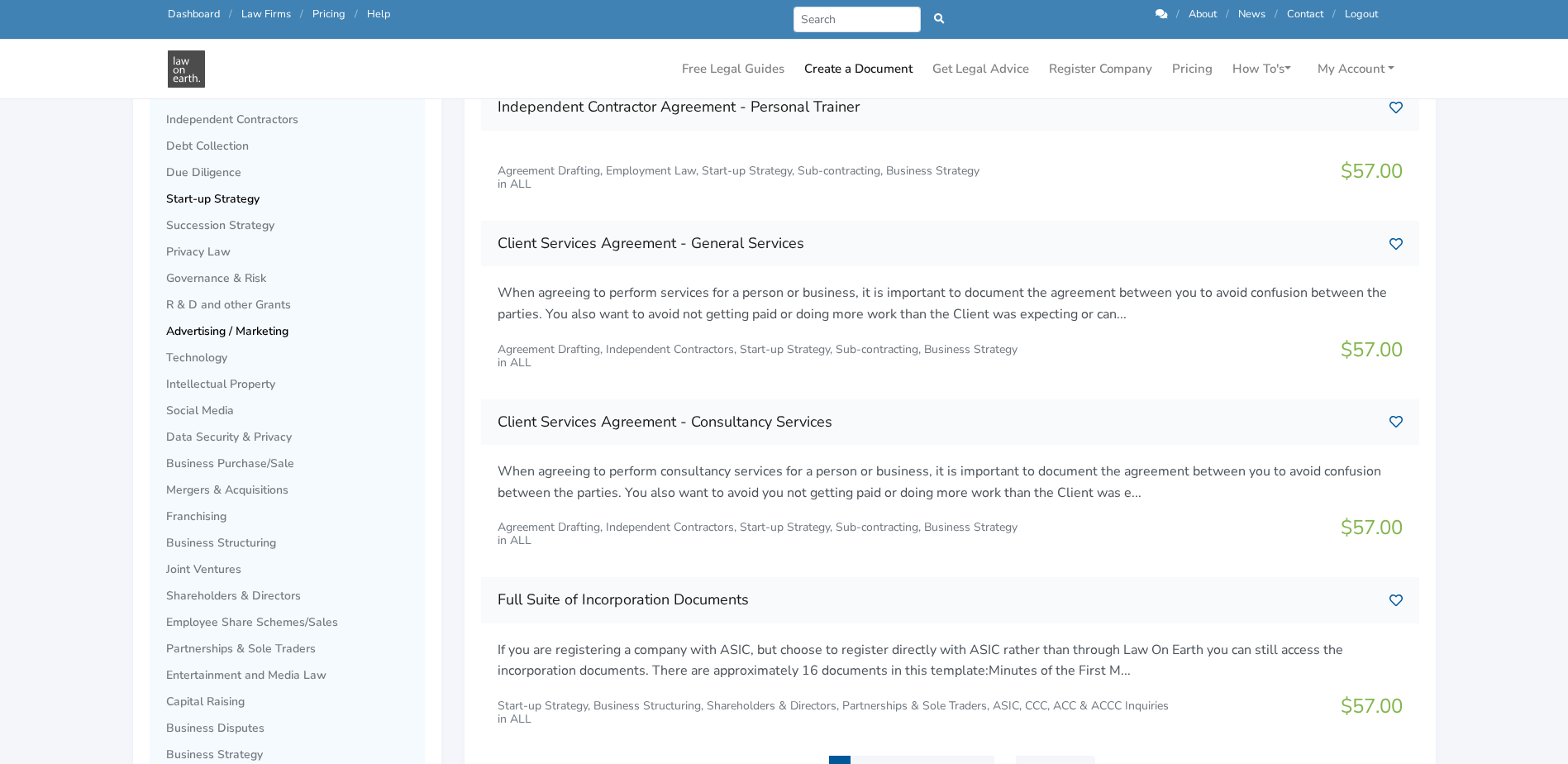
click at [245, 336] on span "Advertising / Marketing" at bounding box center [291, 331] width 251 height 14
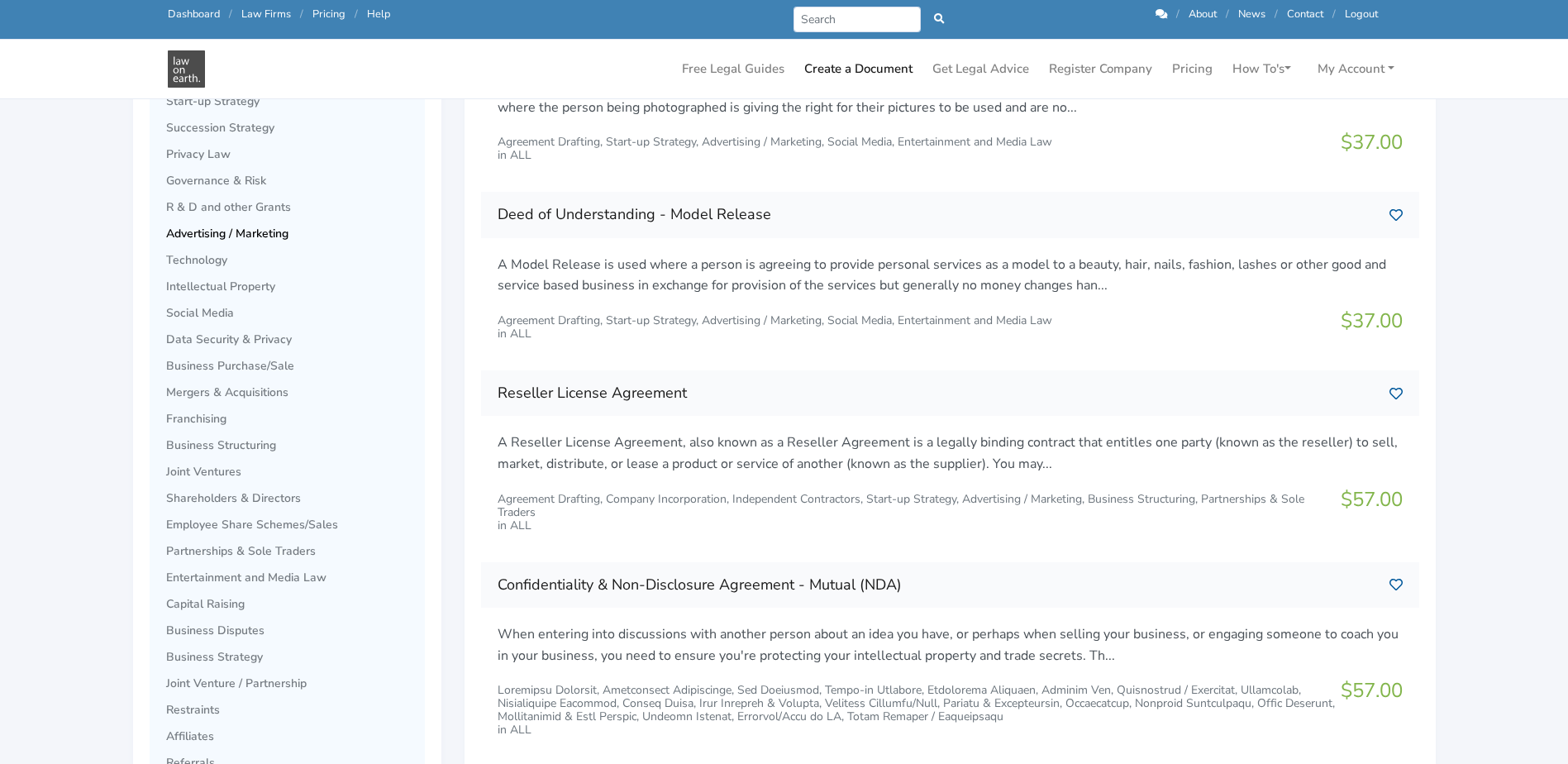
scroll to position [579, 0]
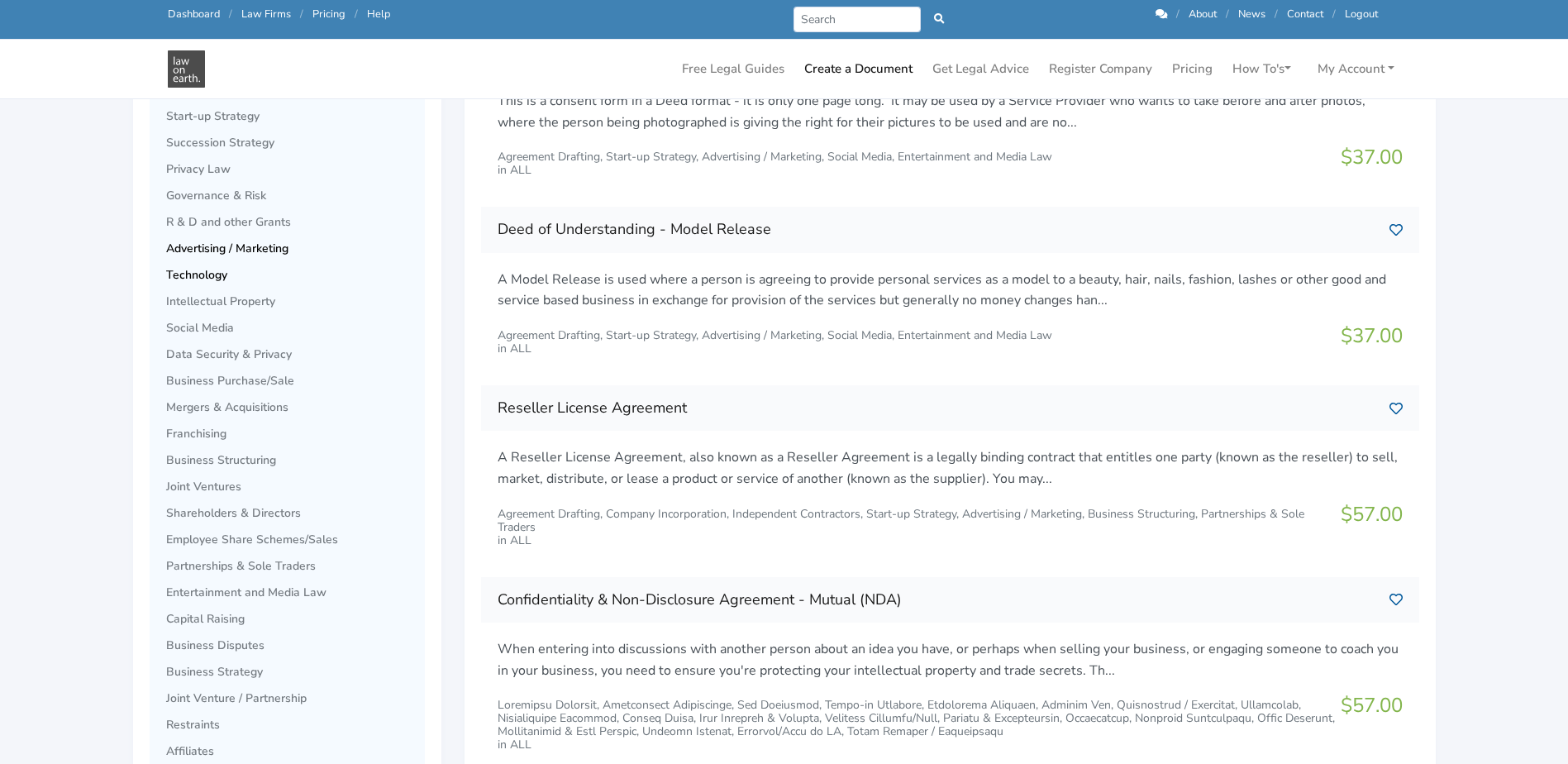
click at [187, 274] on span "Technology" at bounding box center [291, 275] width 251 height 14
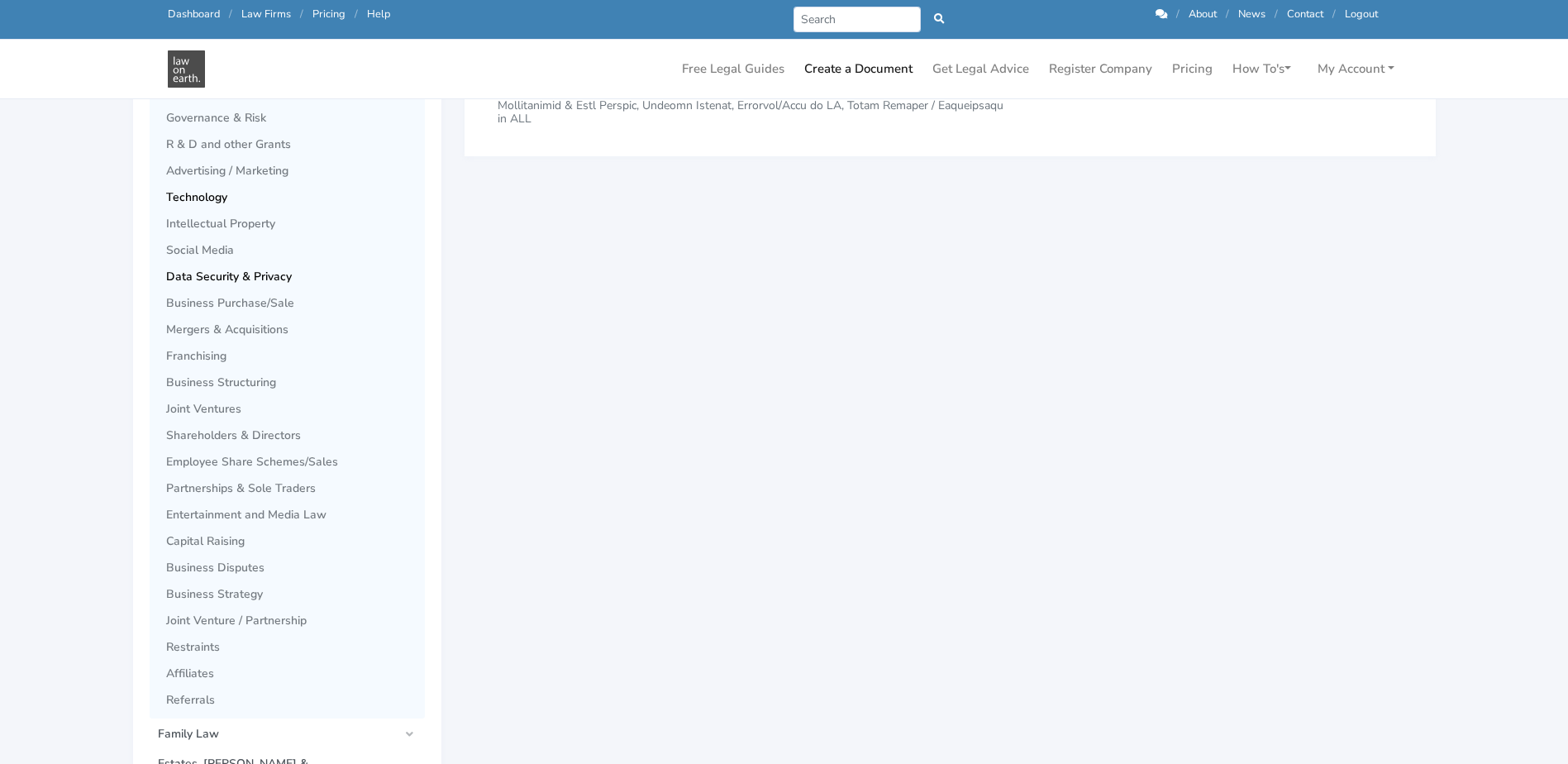
scroll to position [661, 0]
click at [216, 239] on span "Social Media" at bounding box center [291, 246] width 251 height 14
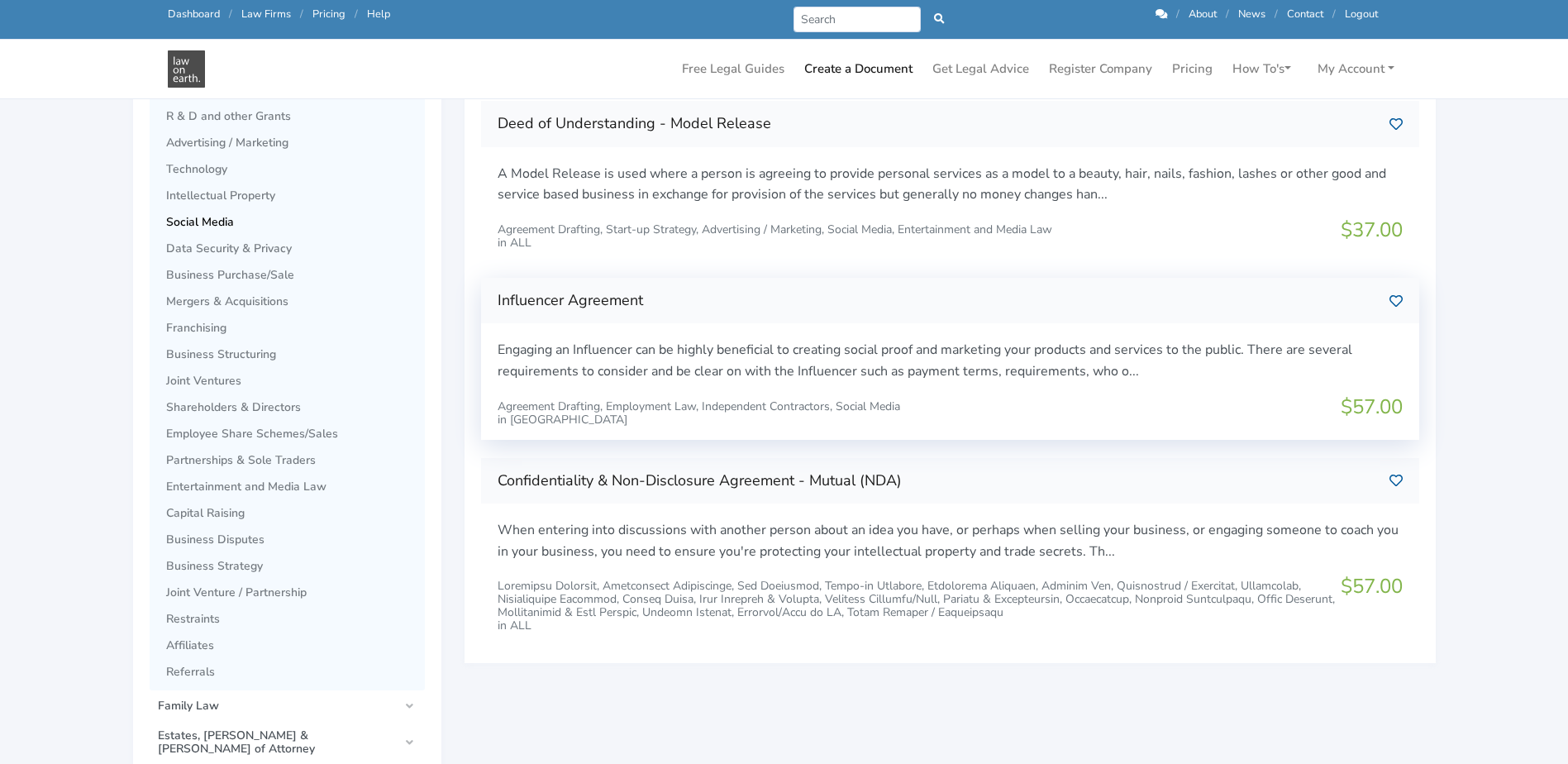
scroll to position [661, 0]
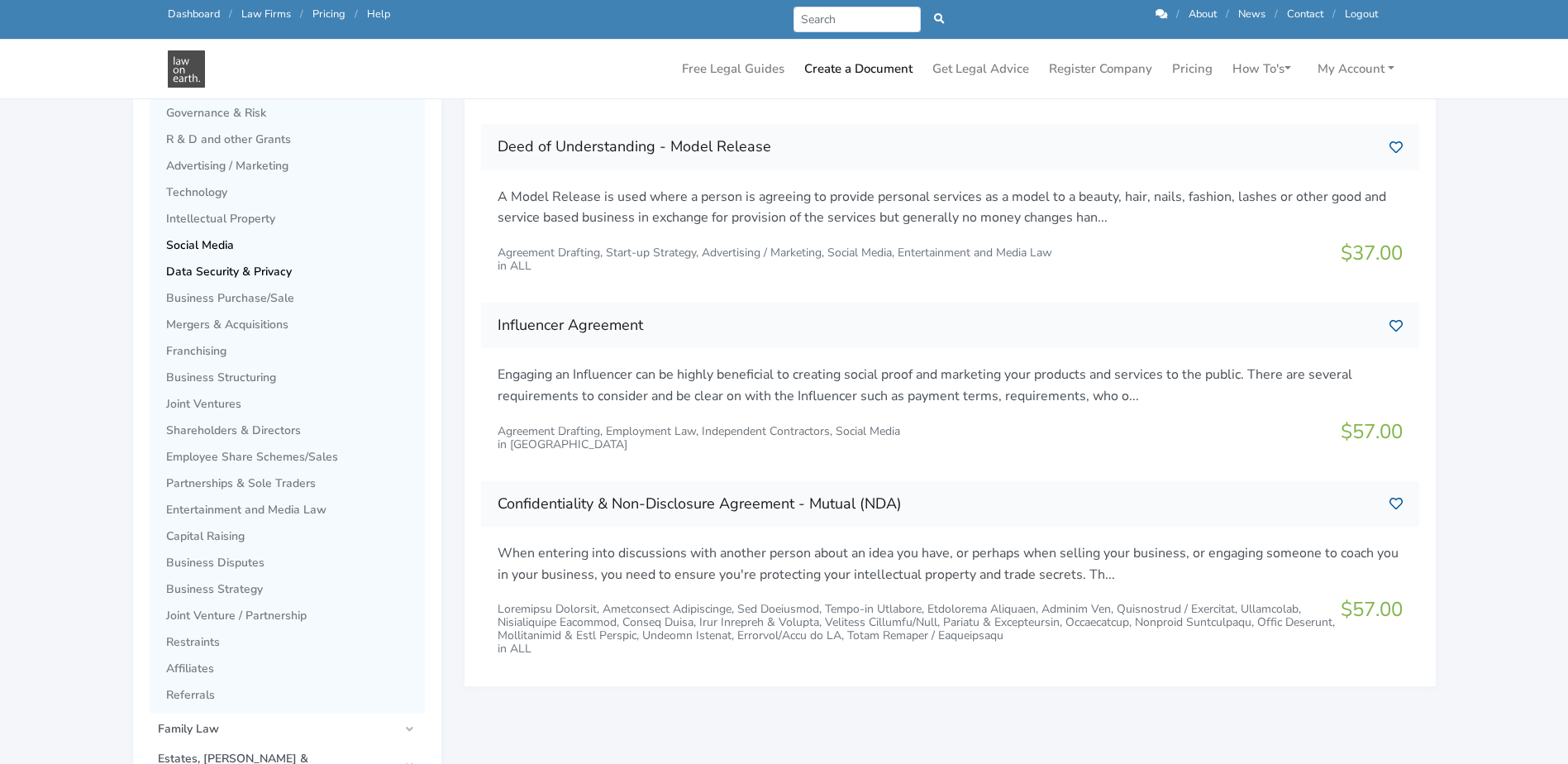
click at [266, 271] on span "Data Security & Privacy" at bounding box center [291, 272] width 251 height 14
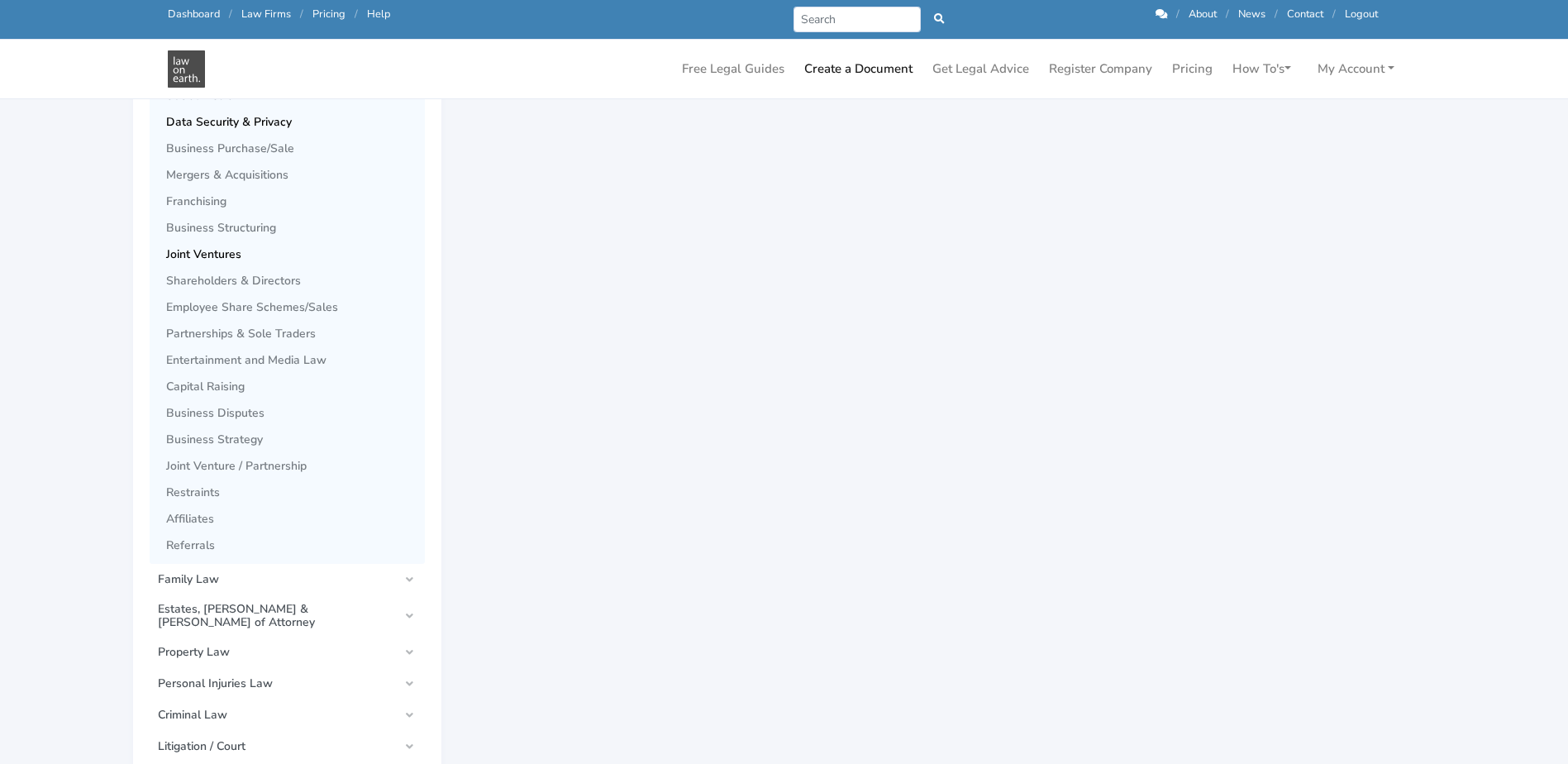
scroll to position [827, 0]
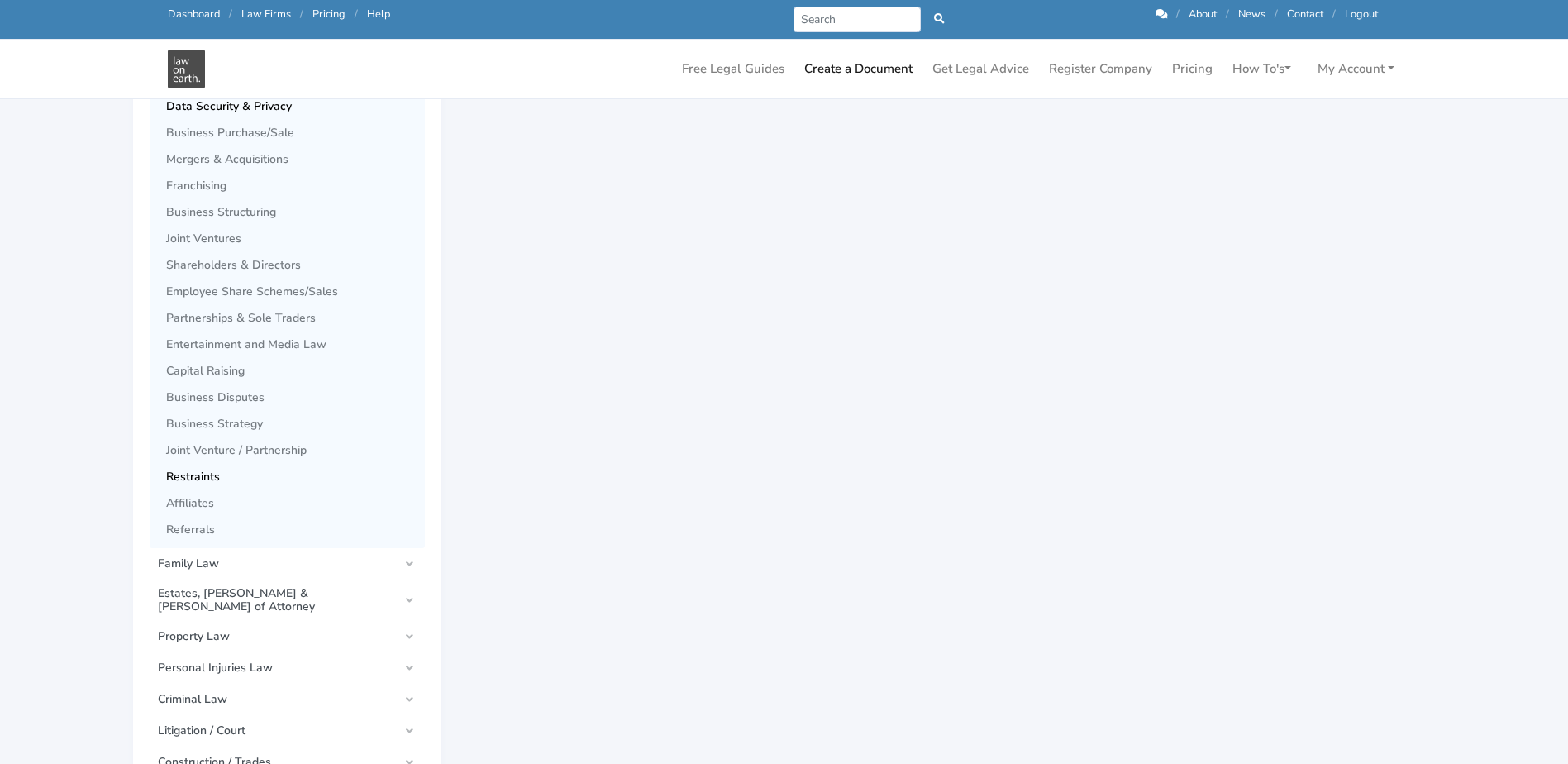
click at [198, 479] on span "Restraints" at bounding box center [291, 478] width 251 height 14
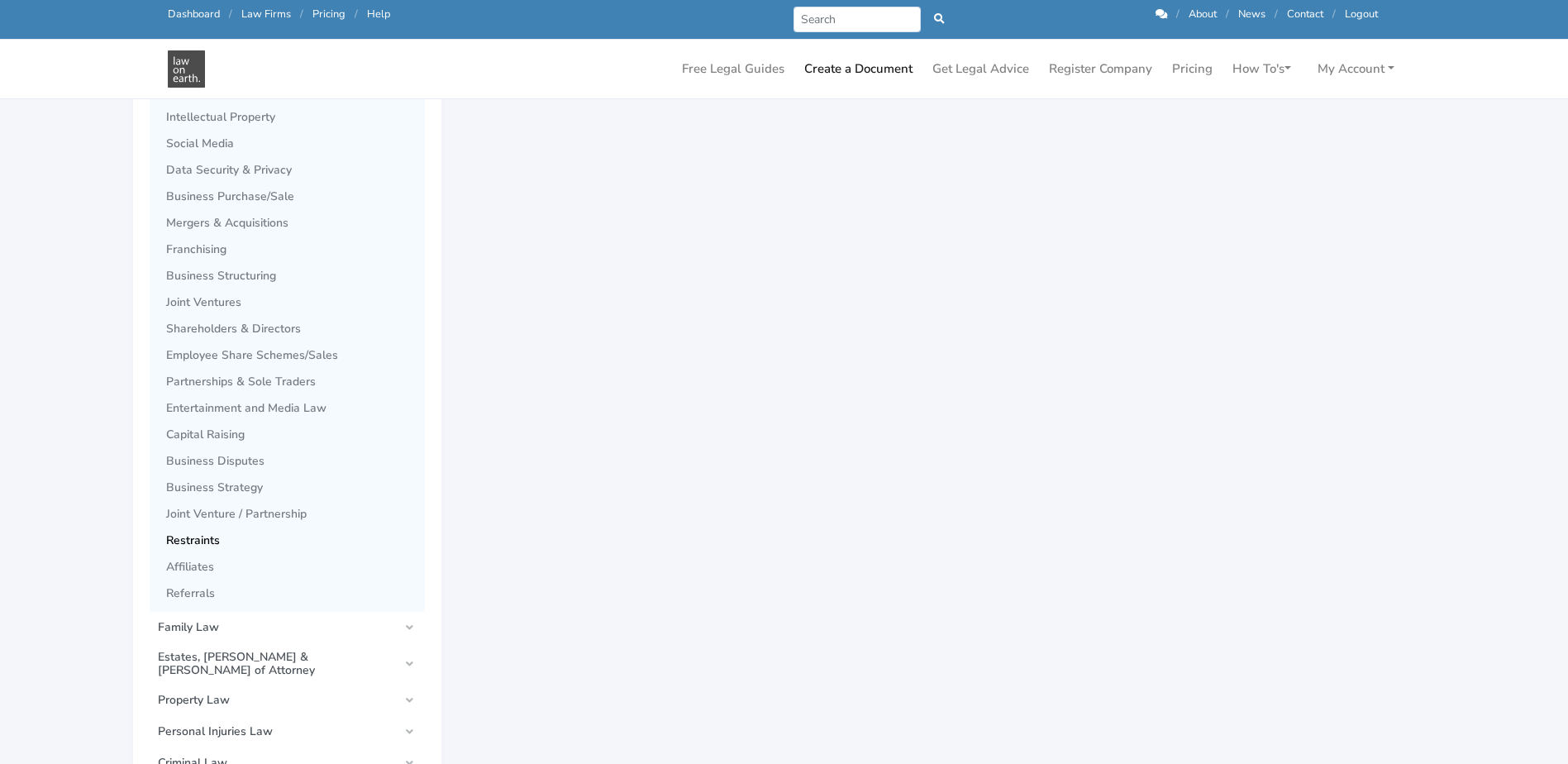
scroll to position [827, 0]
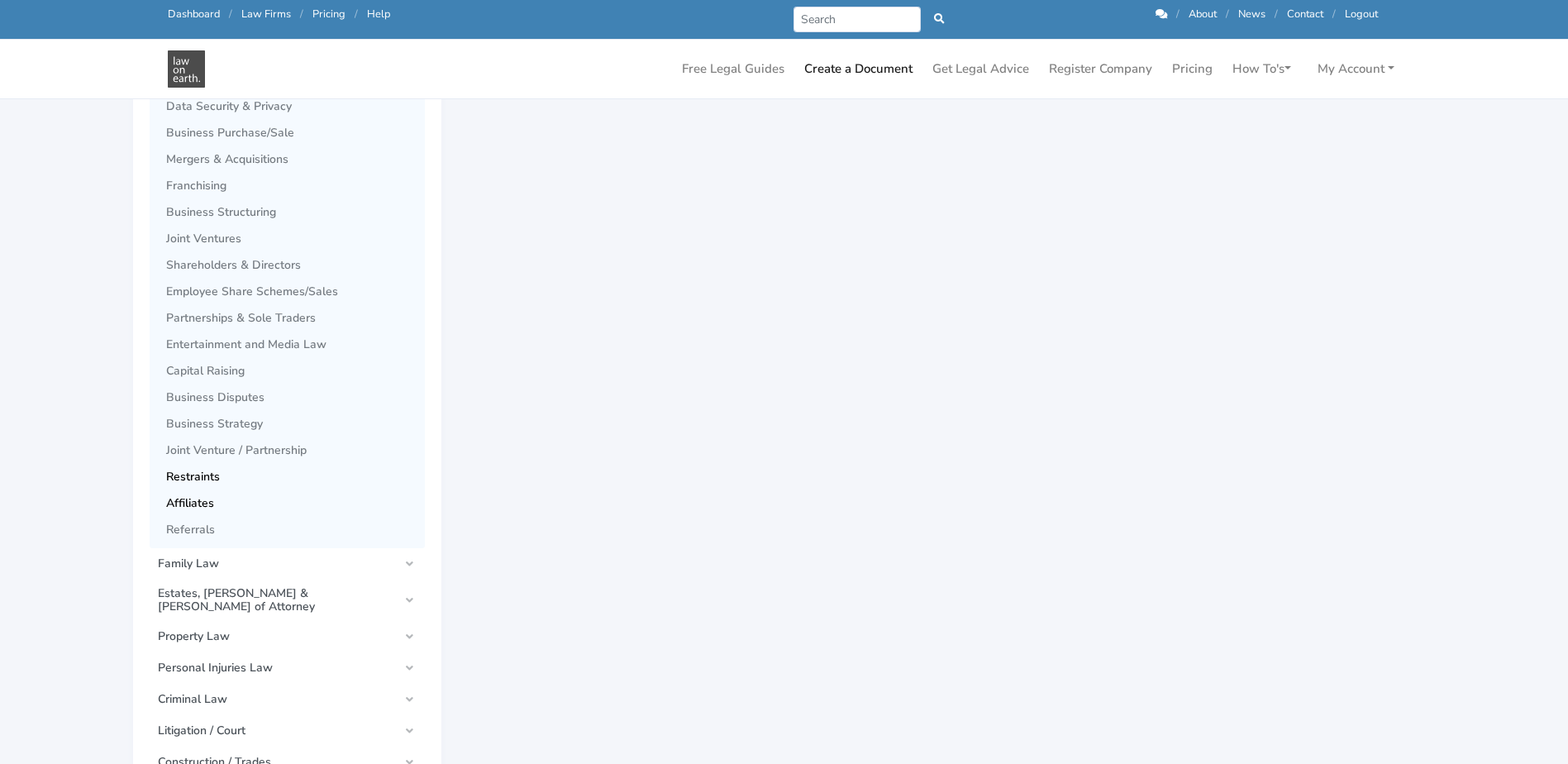
click at [211, 503] on span "Affiliates" at bounding box center [291, 504] width 251 height 14
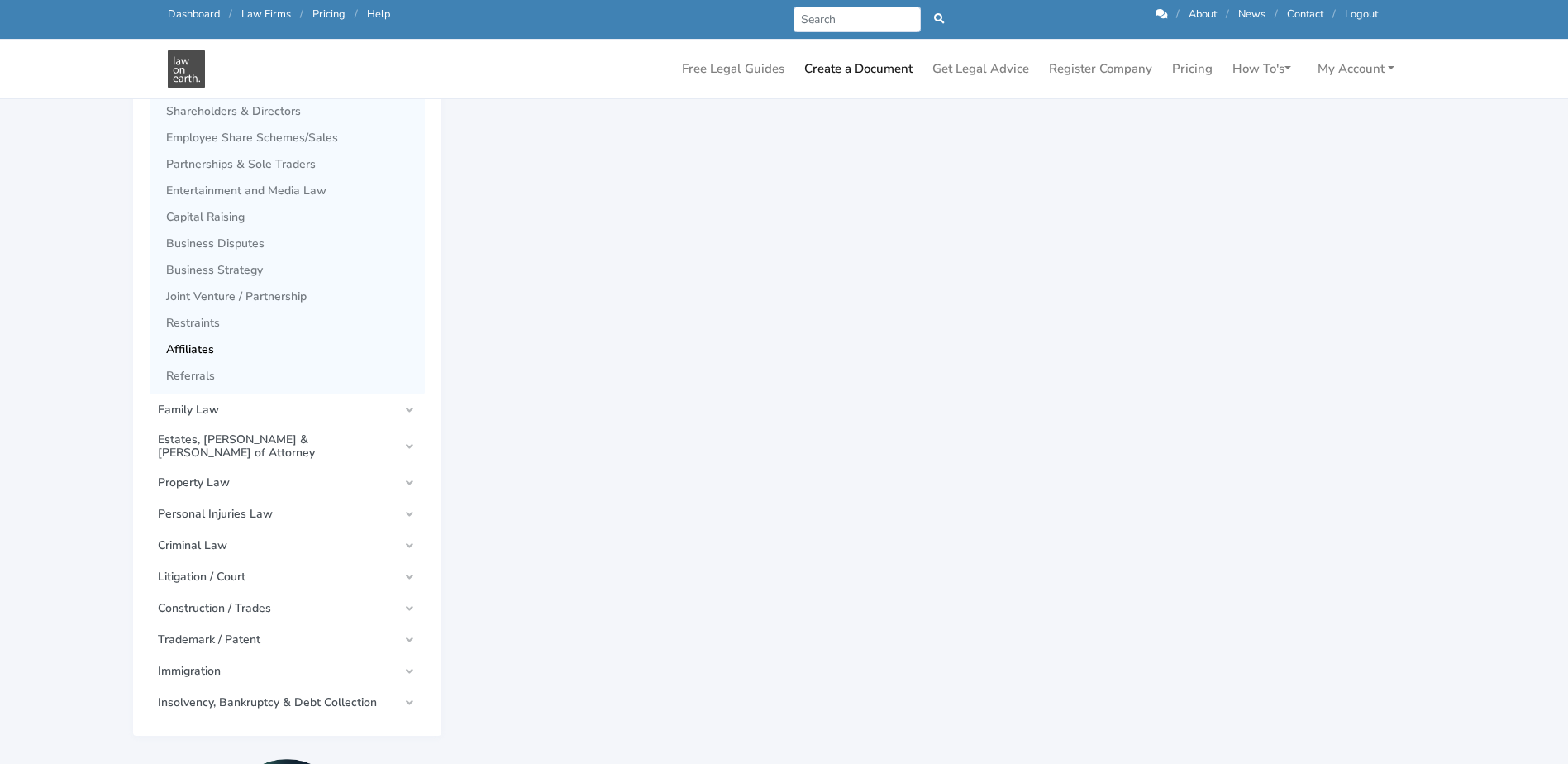
scroll to position [993, 0]
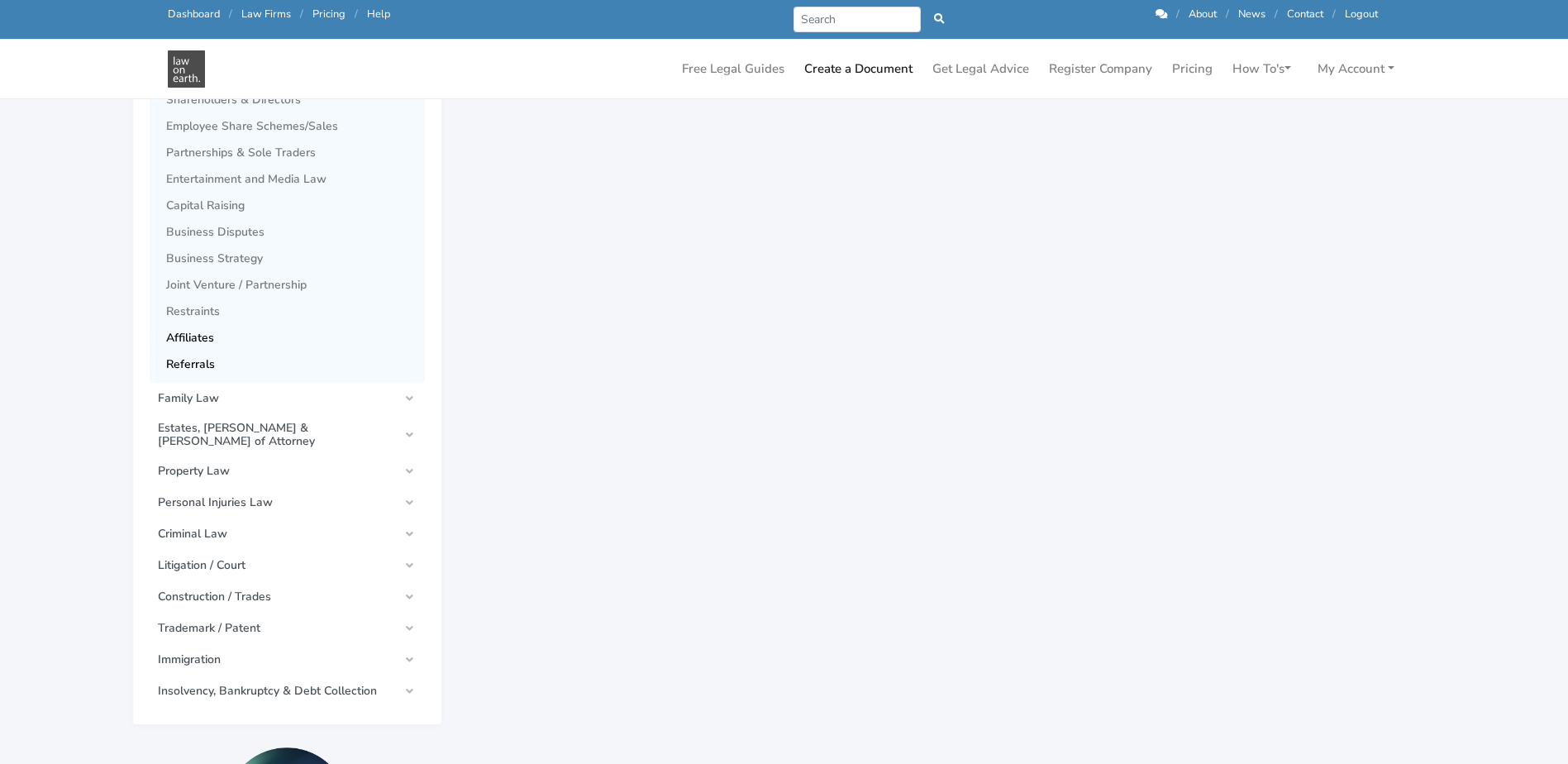
click at [212, 362] on span "Referrals" at bounding box center [291, 365] width 251 height 14
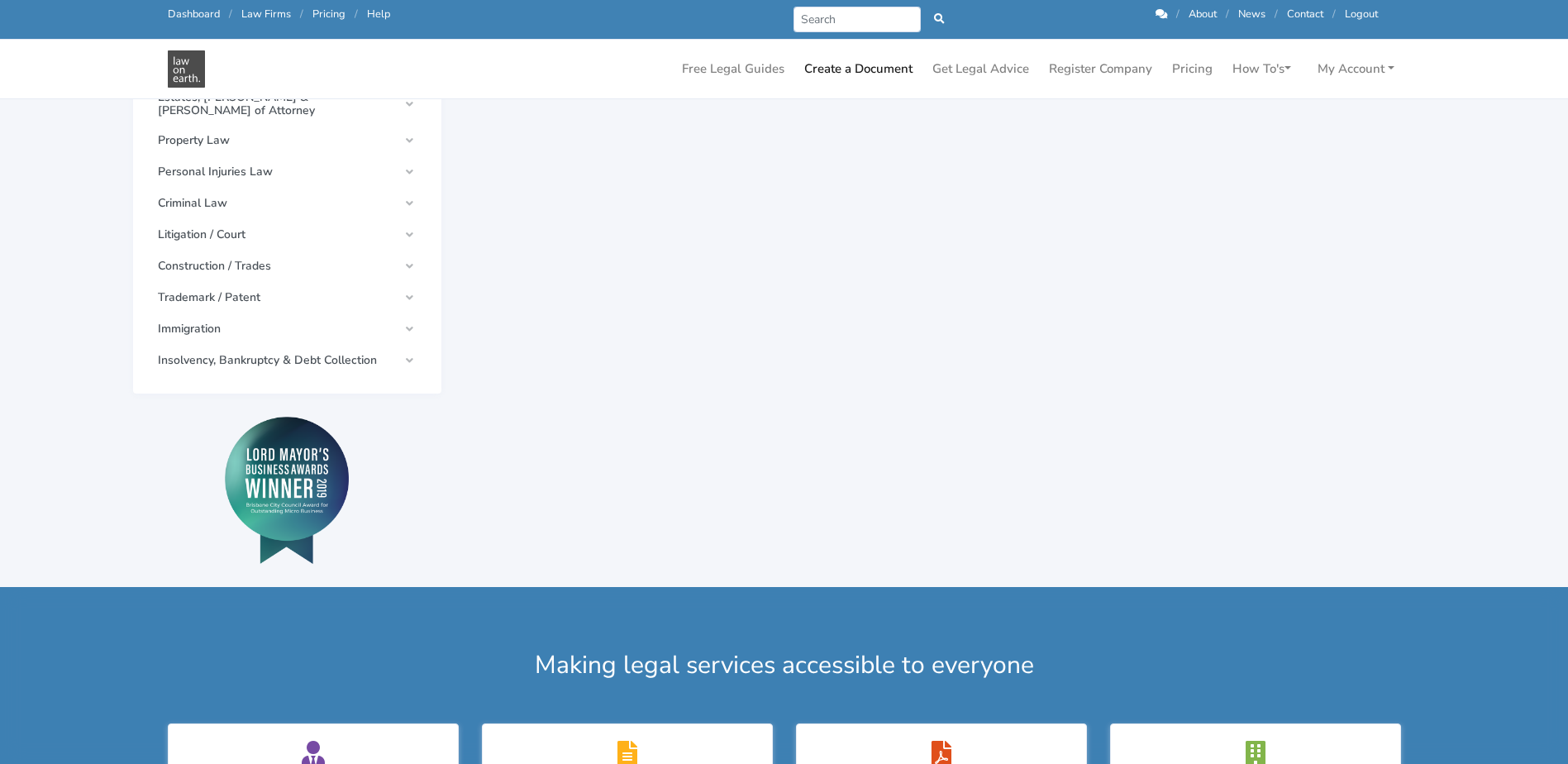
scroll to position [993, 0]
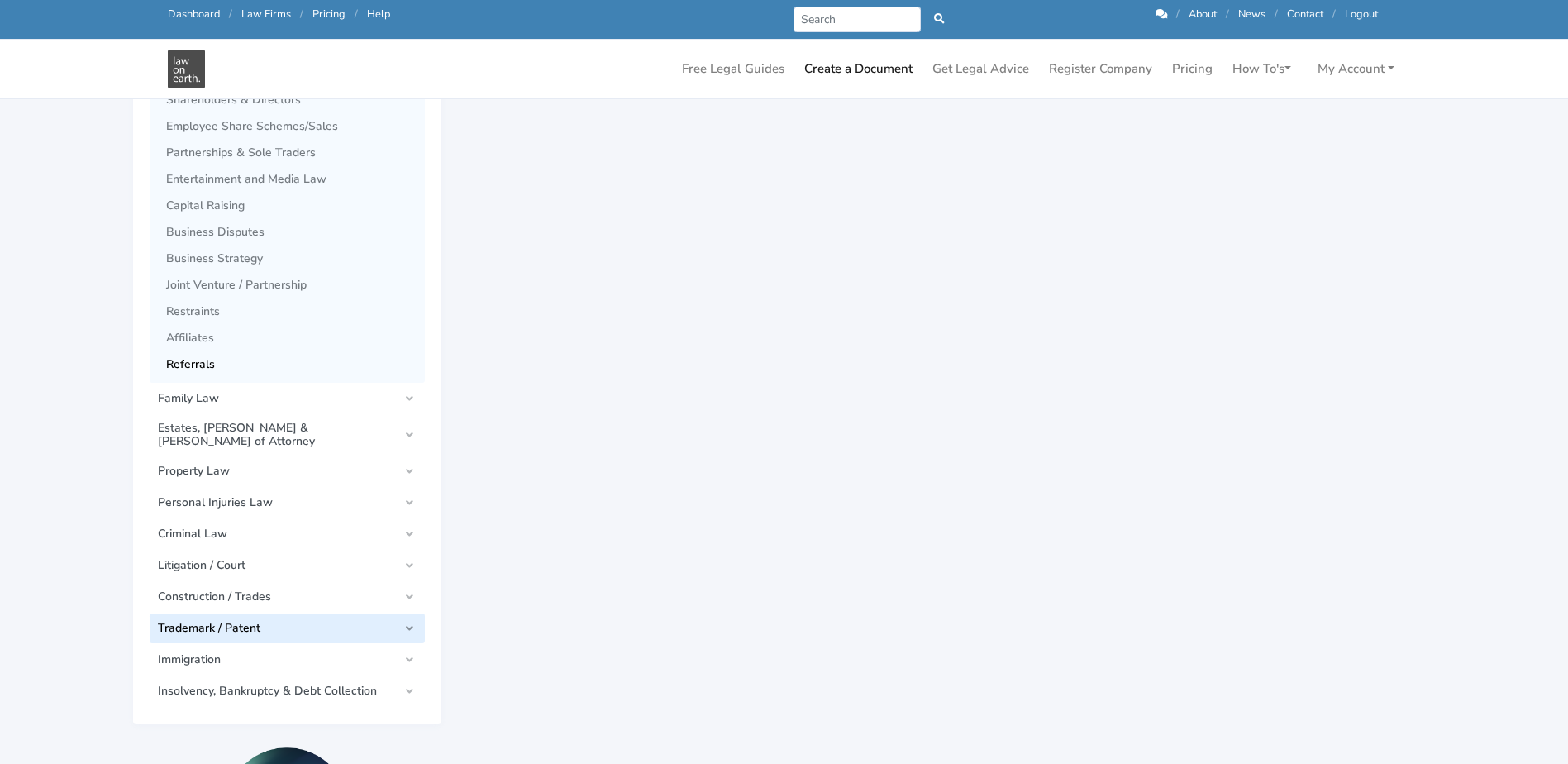
click at [375, 622] on span "Trademark / Patent" at bounding box center [278, 629] width 240 height 14
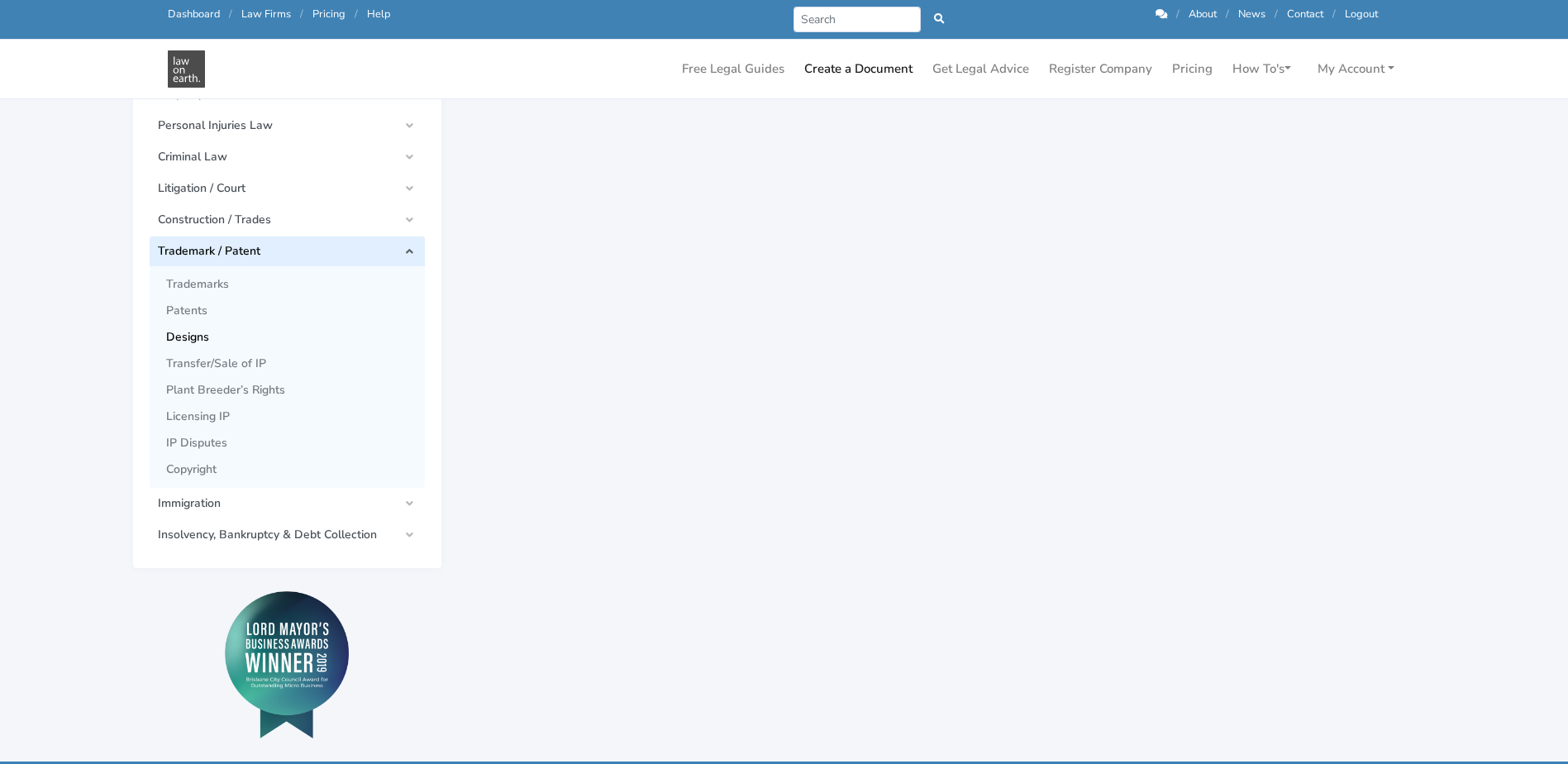
scroll to position [331, 0]
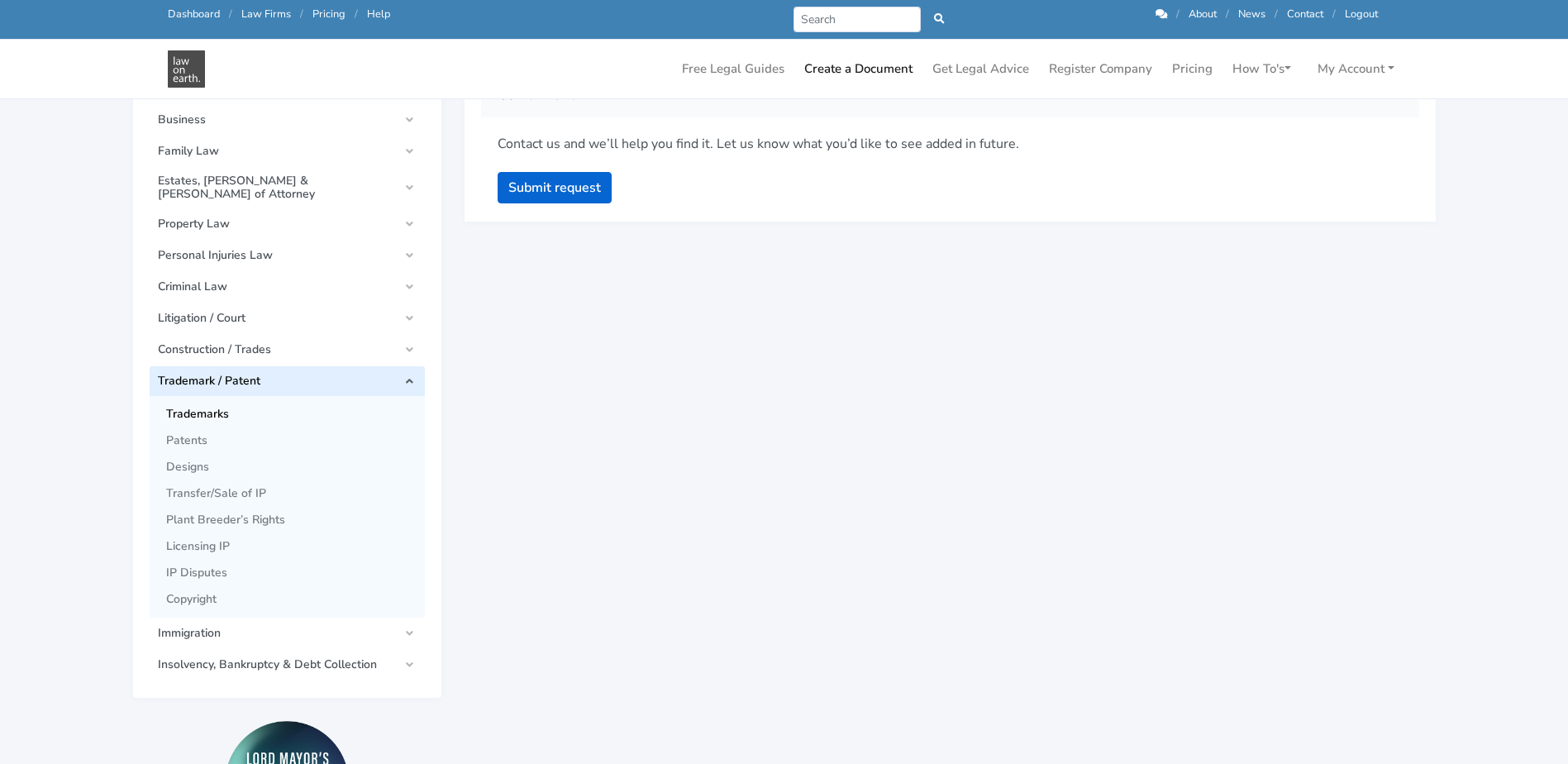
click at [203, 409] on span "Trademarks" at bounding box center [291, 415] width 251 height 14
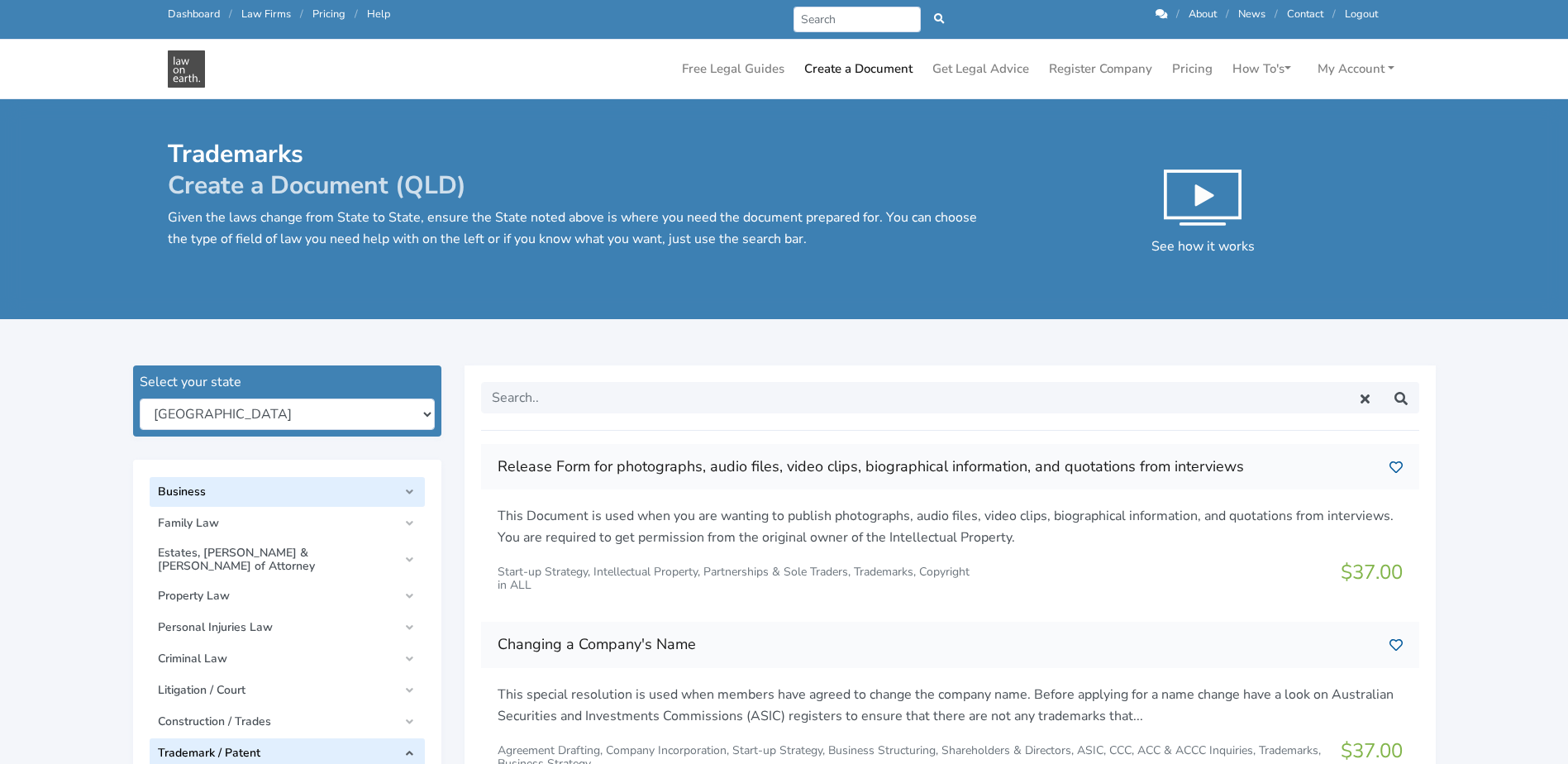
click at [319, 495] on span "Business" at bounding box center [278, 492] width 240 height 14
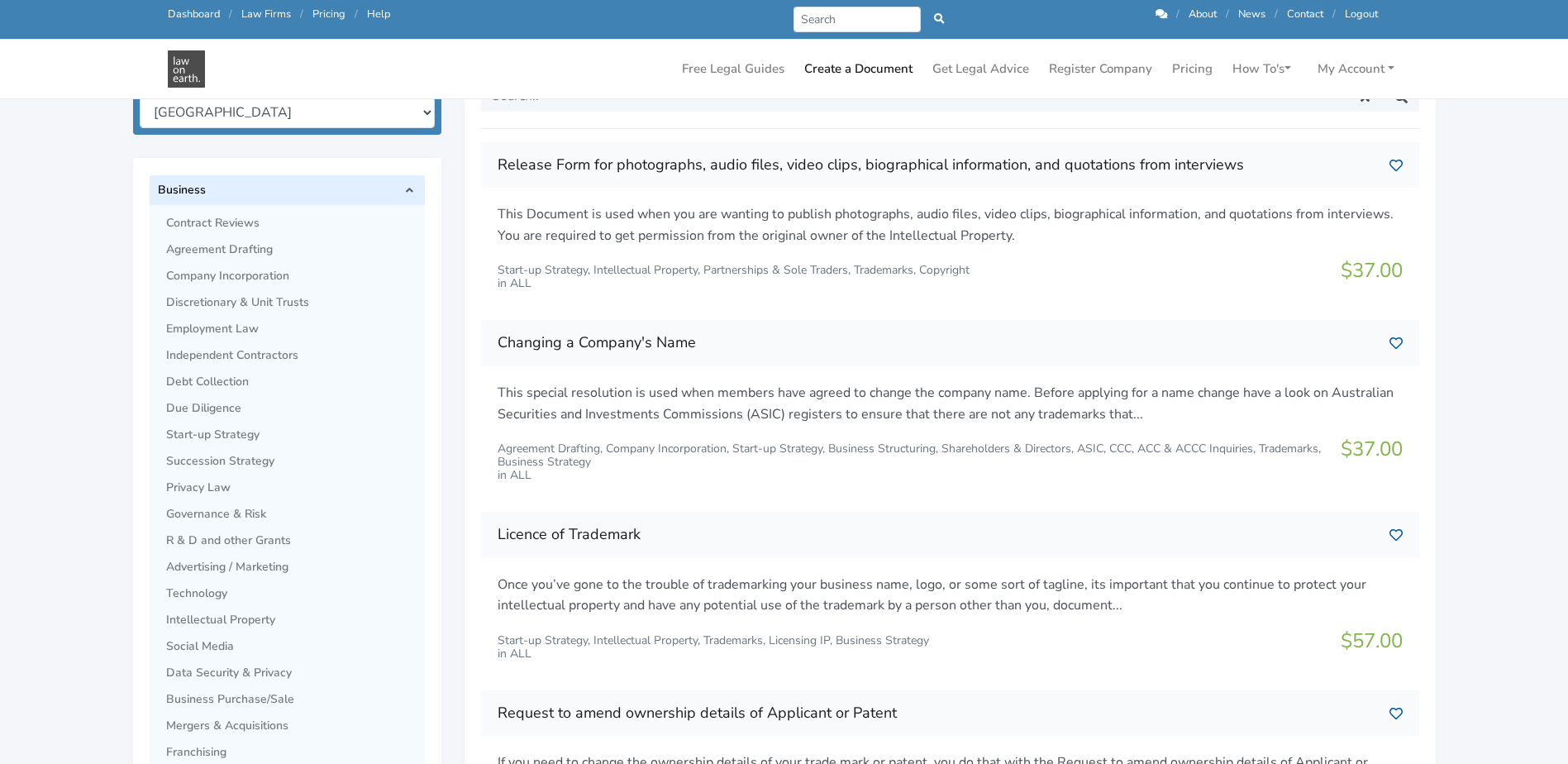
scroll to position [248, 0]
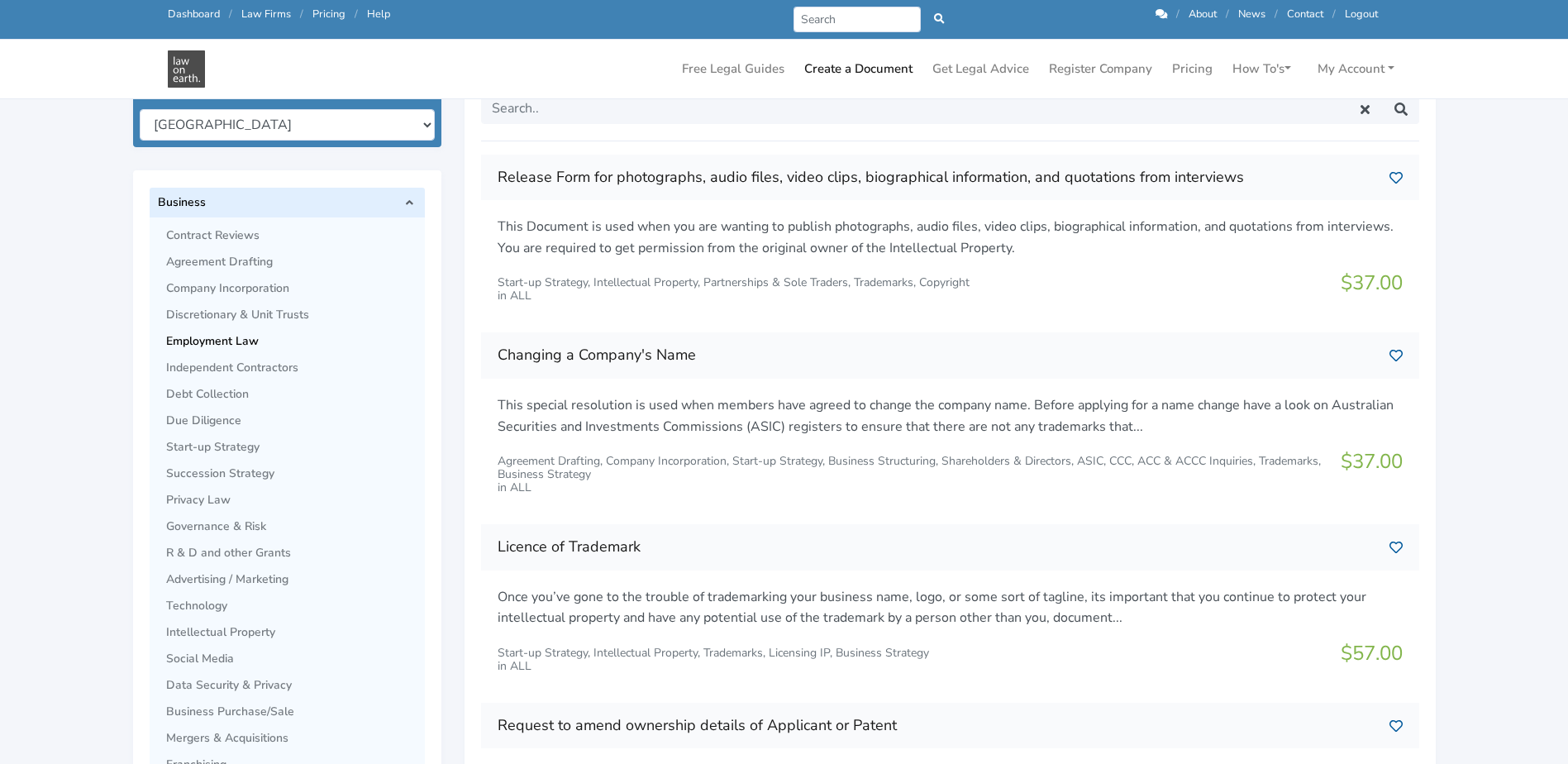
click at [243, 335] on span "Employment Law" at bounding box center [291, 342] width 251 height 14
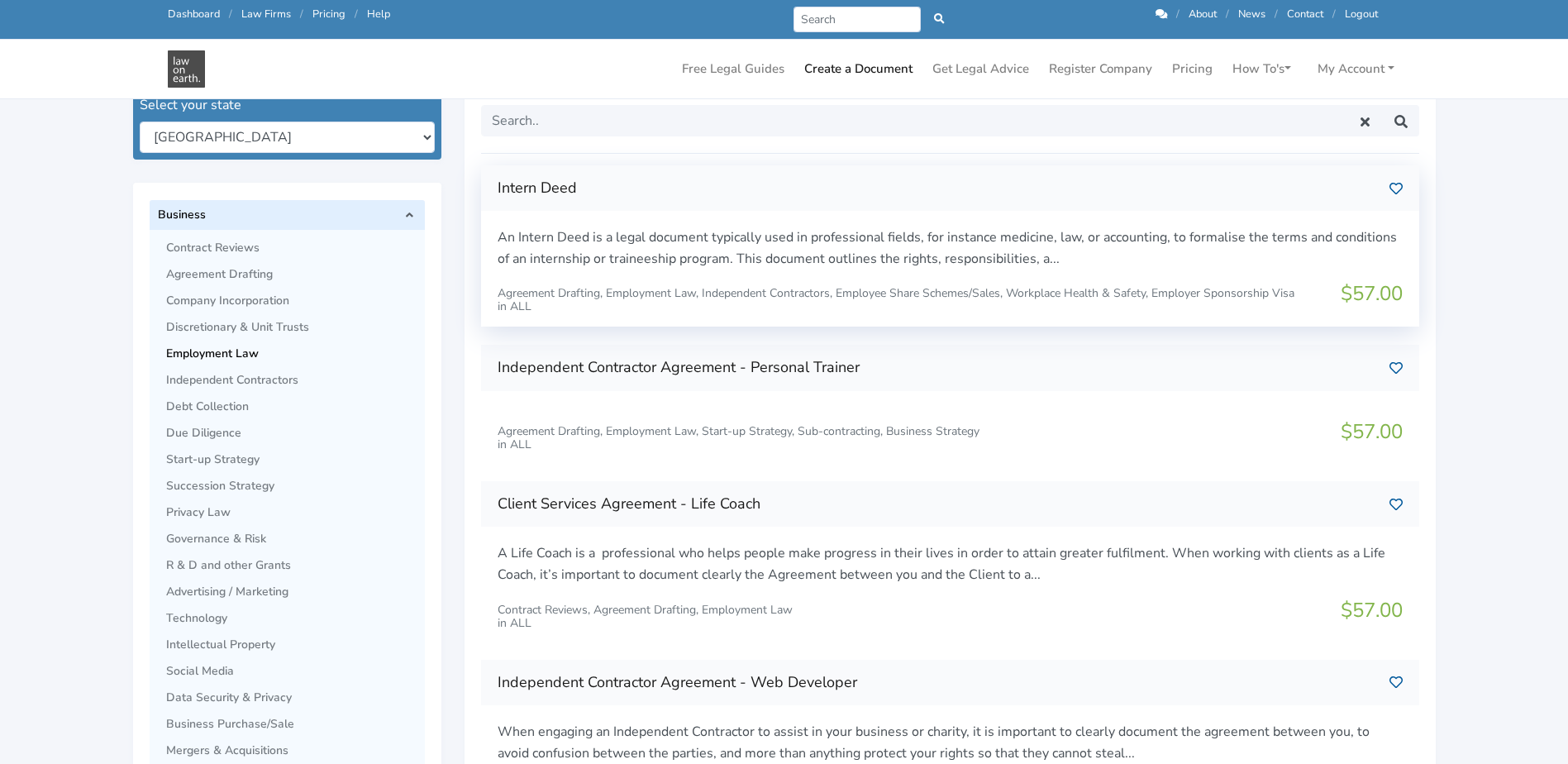
scroll to position [248, 0]
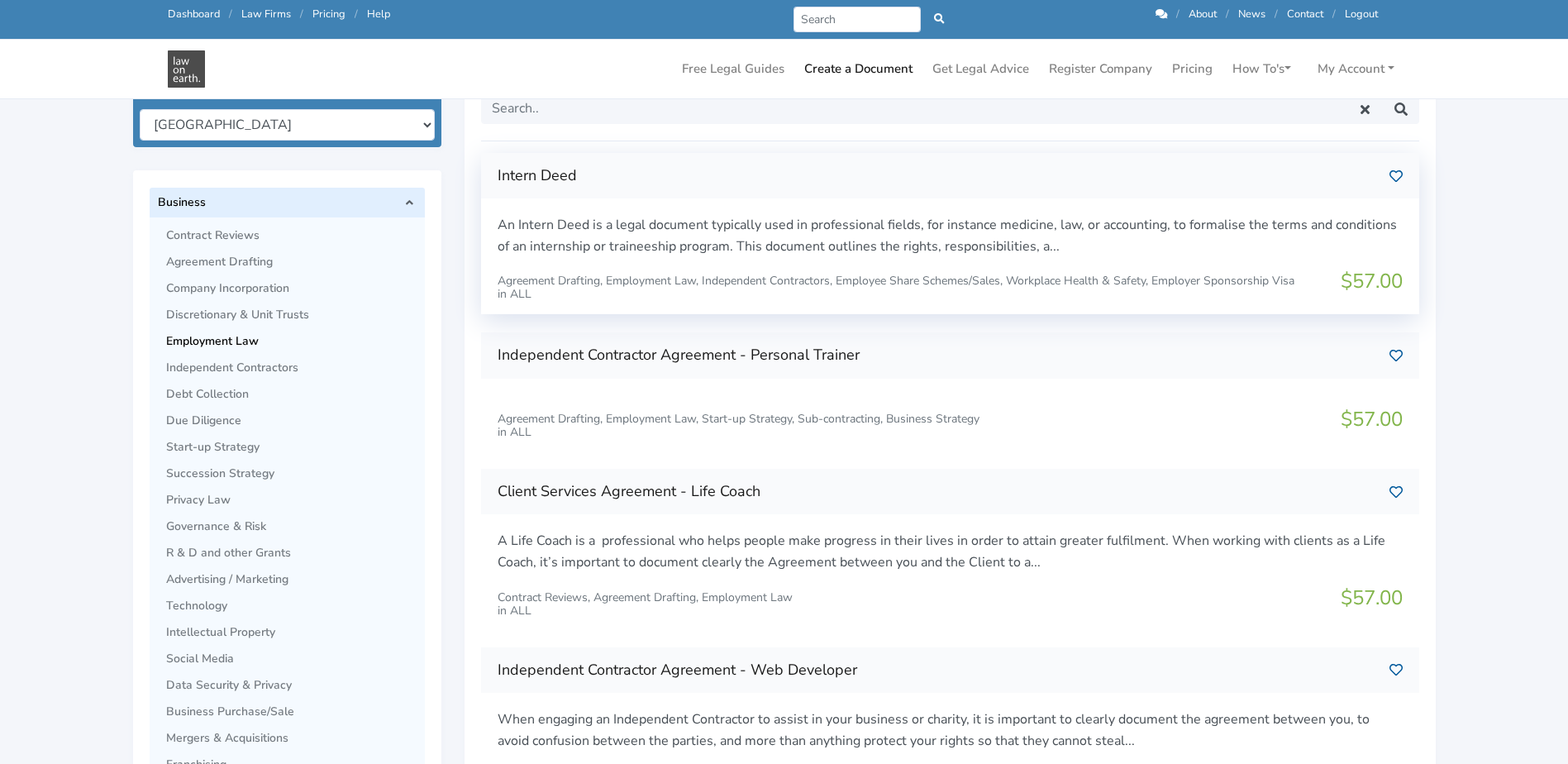
drag, startPoint x: 1394, startPoint y: 172, endPoint x: 1375, endPoint y: 186, distance: 23.6
click at [1394, 172] on icon at bounding box center [1396, 176] width 14 height 14
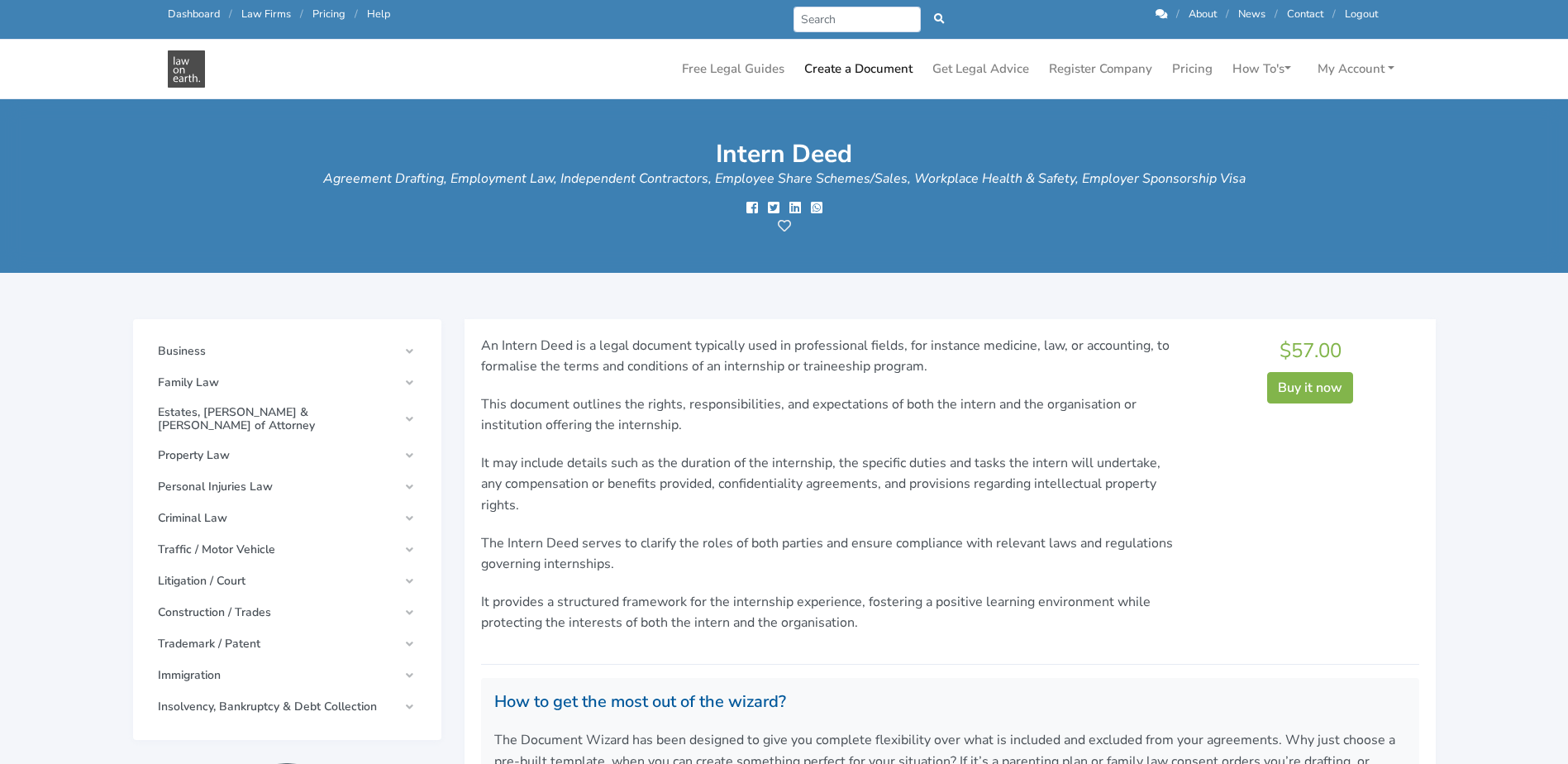
click at [786, 226] on icon at bounding box center [785, 226] width 14 height 14
click at [74, 390] on main "Intern Deed Agreement Drafting, Employment Law, Independent Contractors, Employ…" at bounding box center [784, 624] width 1568 height 1050
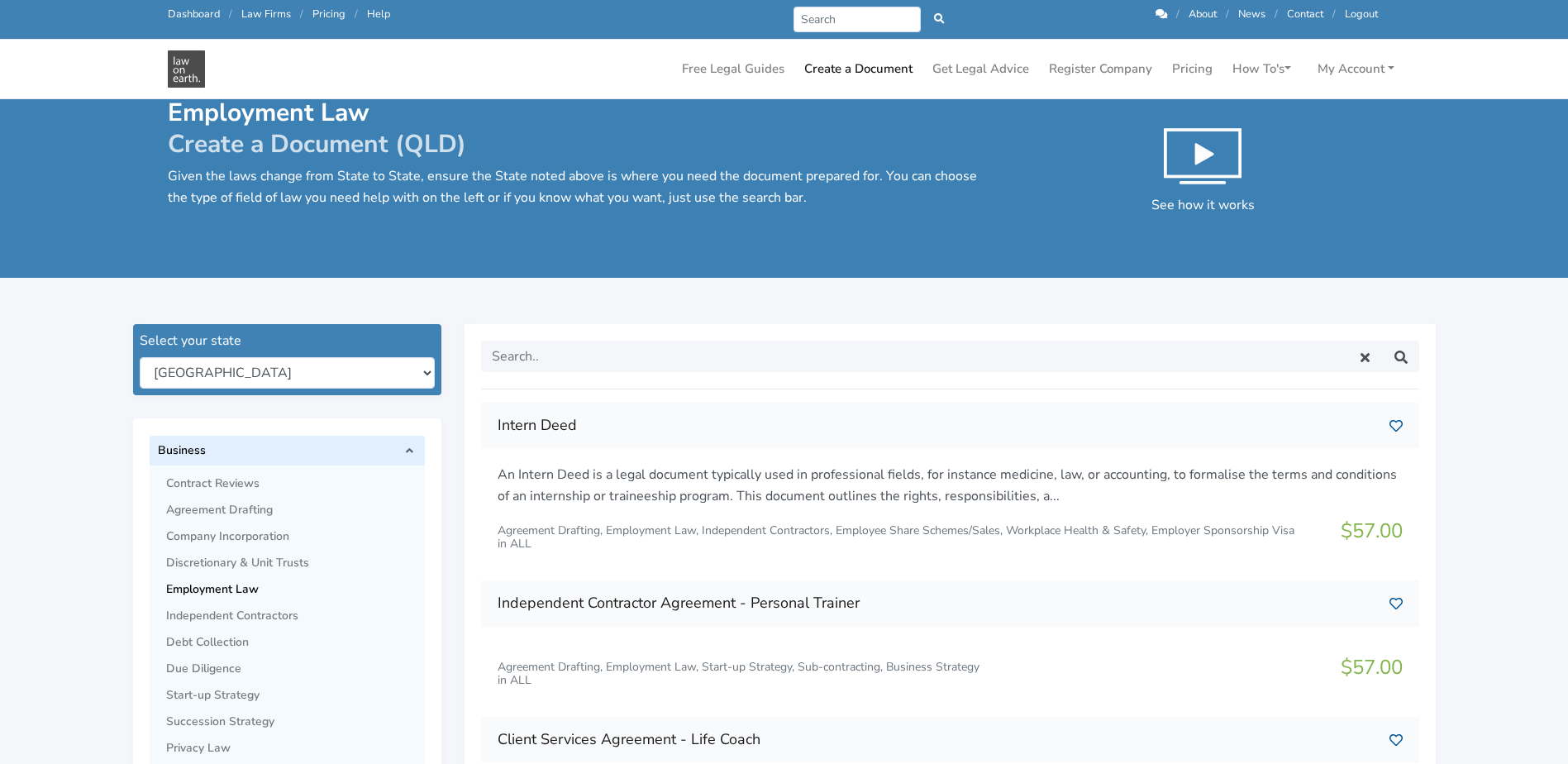
scroll to position [248, 0]
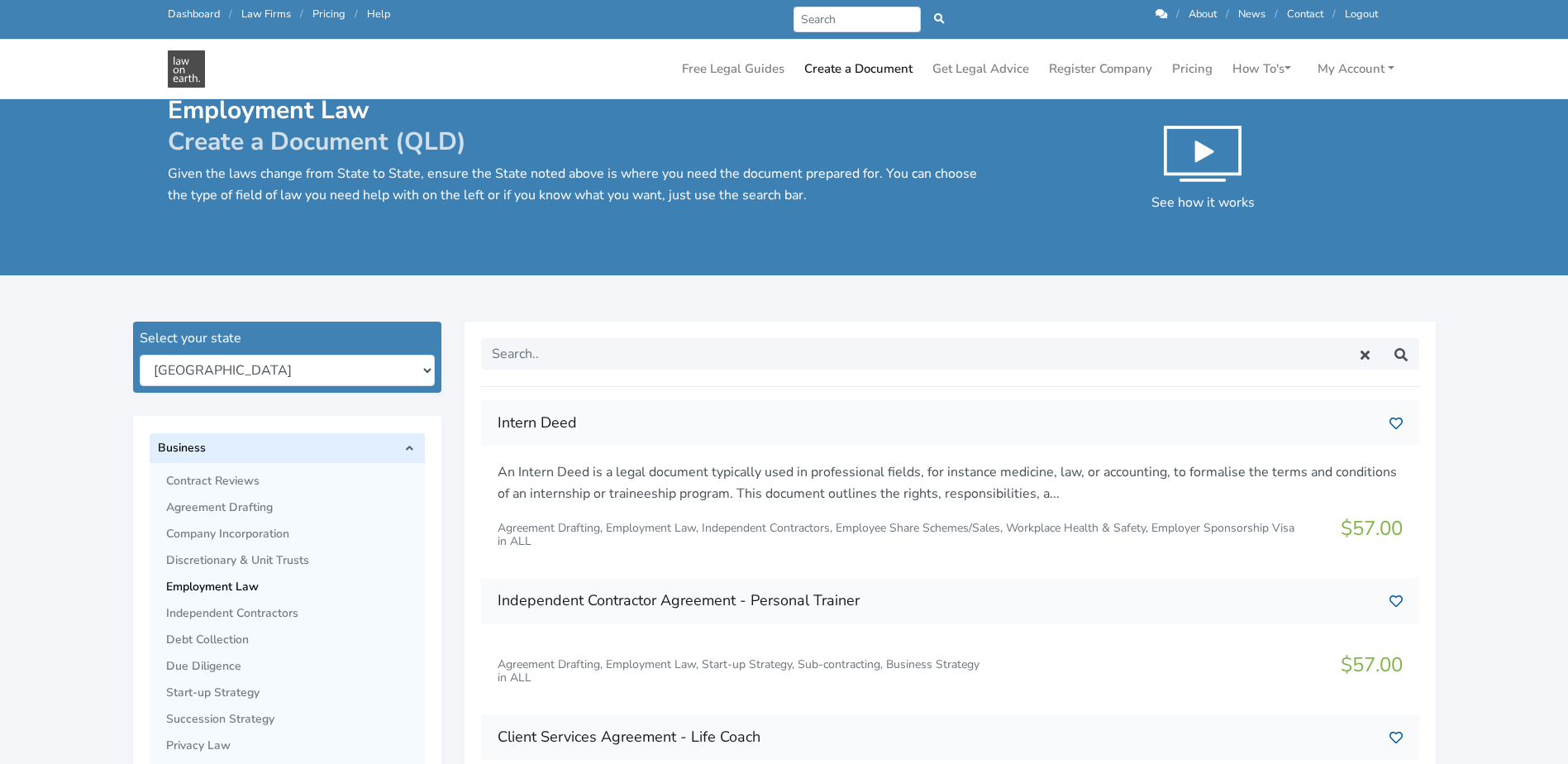
scroll to position [0, 0]
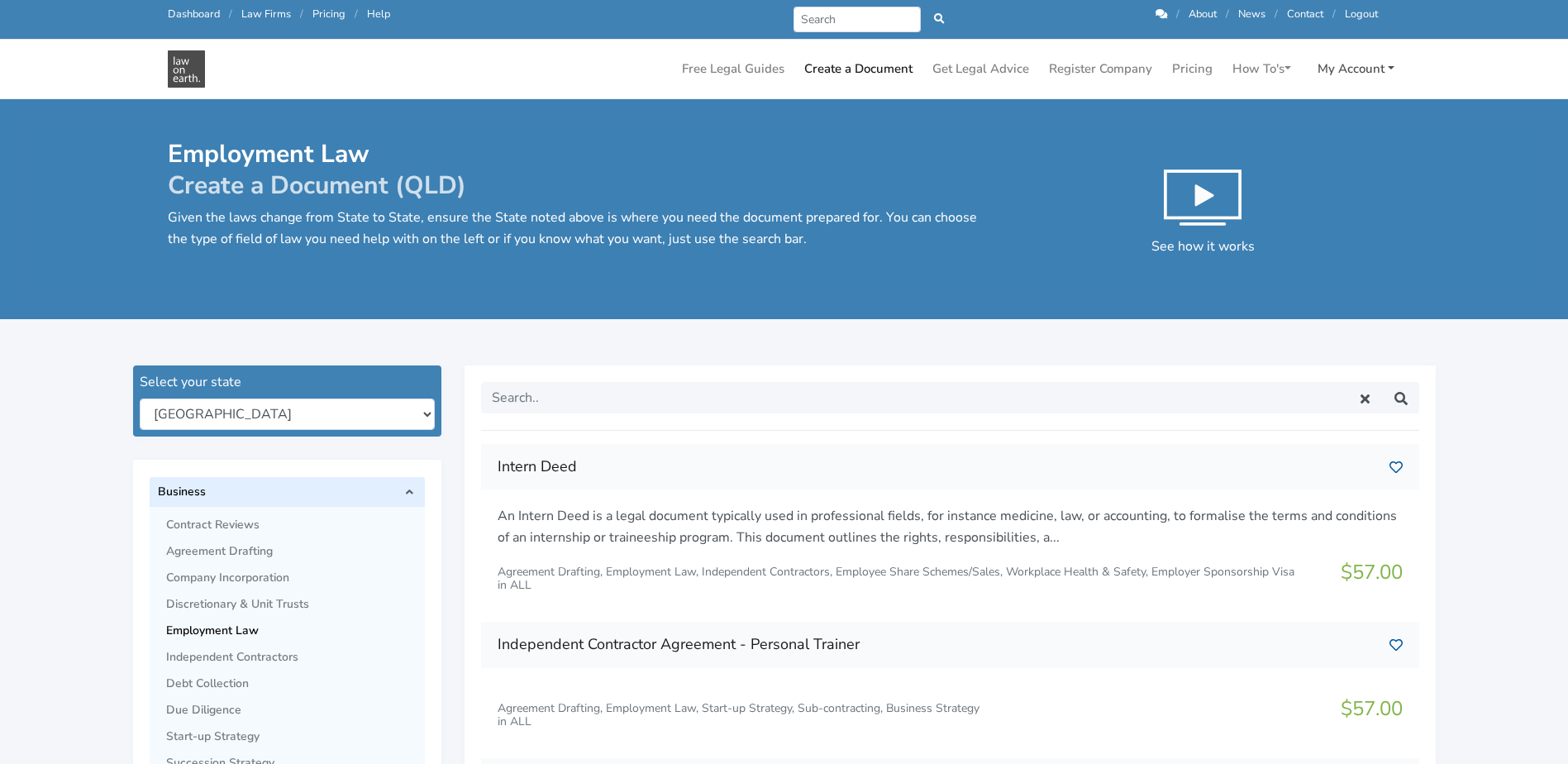
click at [1362, 61] on link "My Account" at bounding box center [1356, 69] width 90 height 32
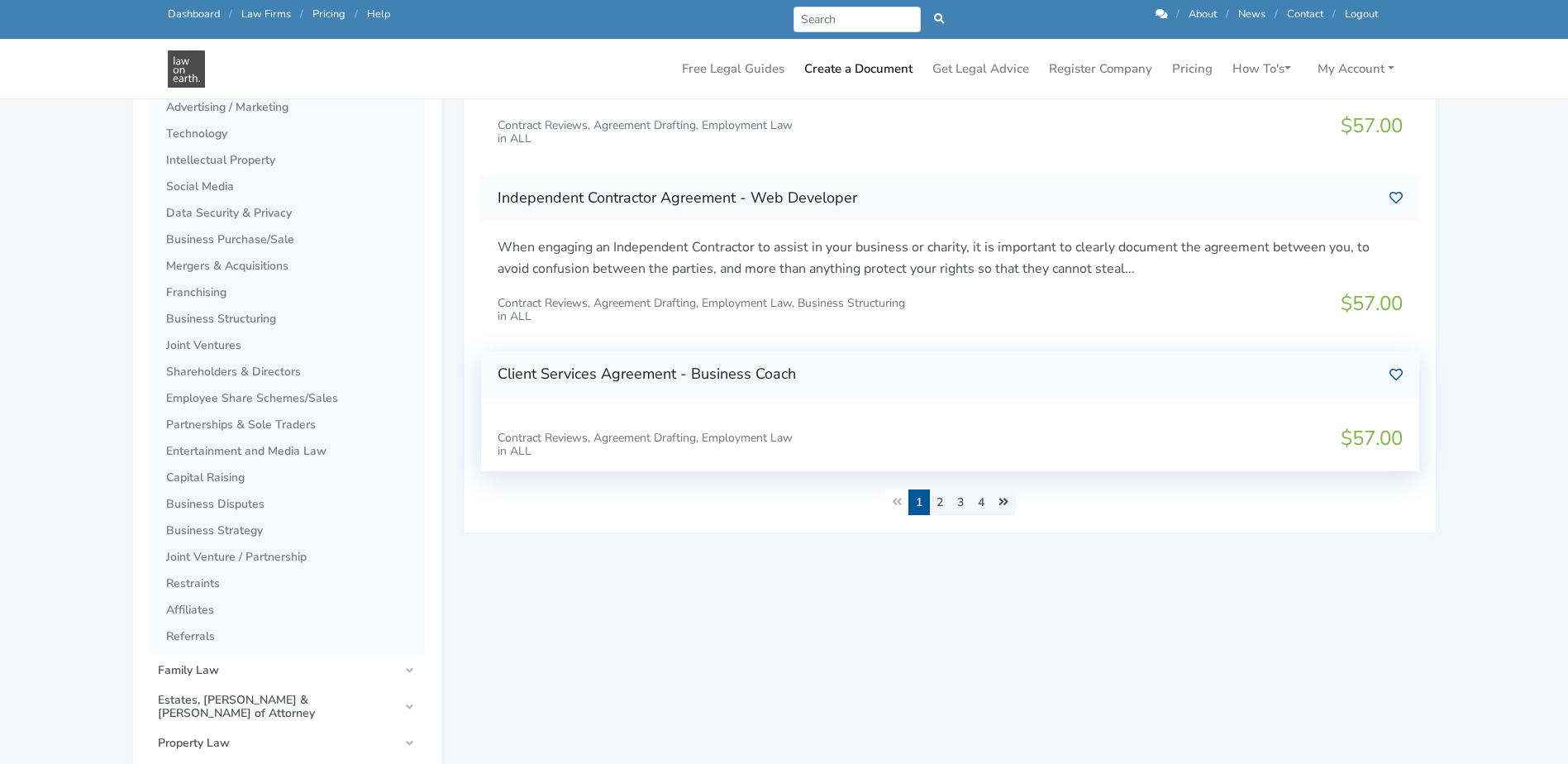
scroll to position [744, 0]
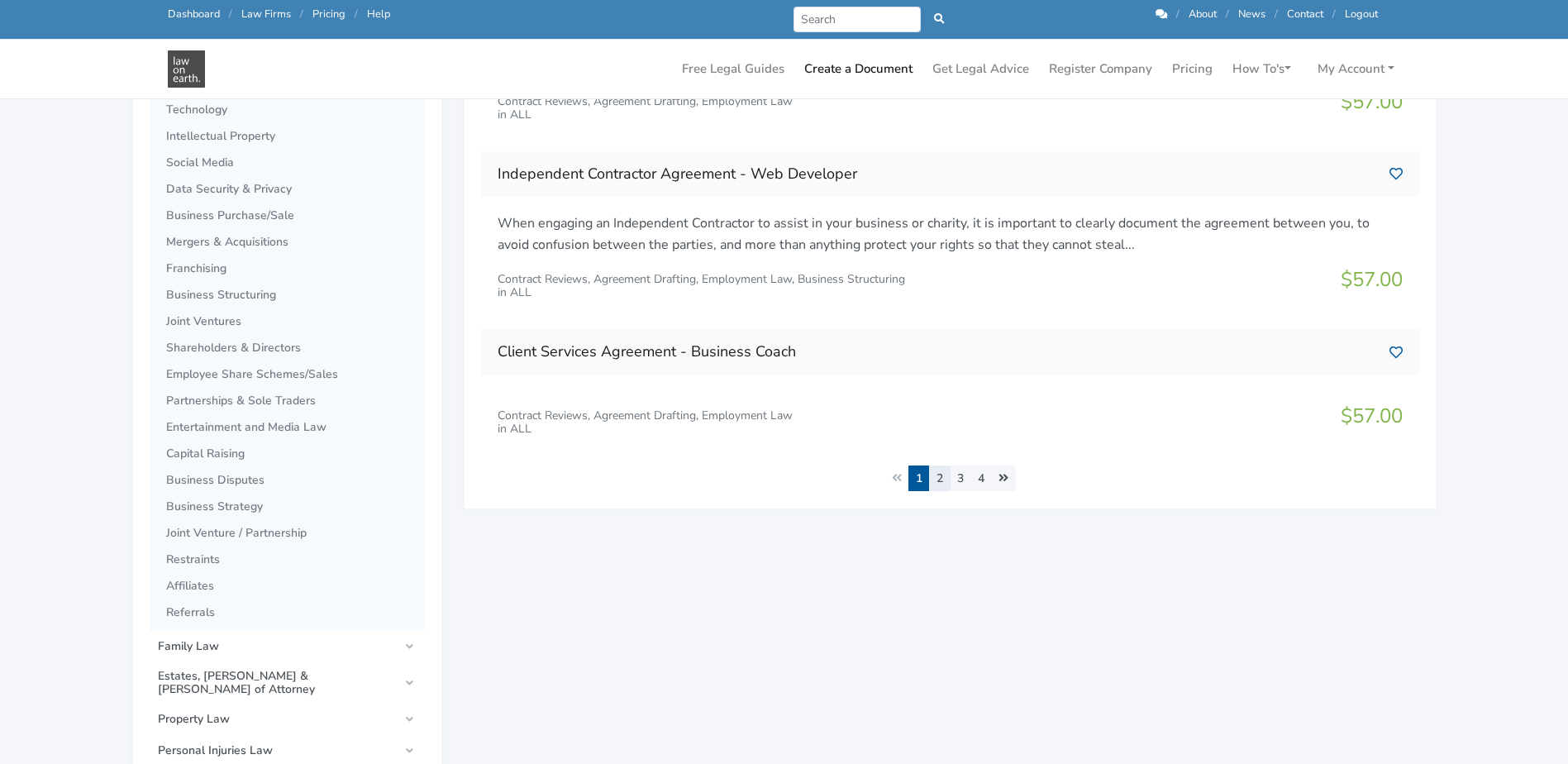
click at [943, 473] on link "2" at bounding box center [939, 478] width 21 height 25
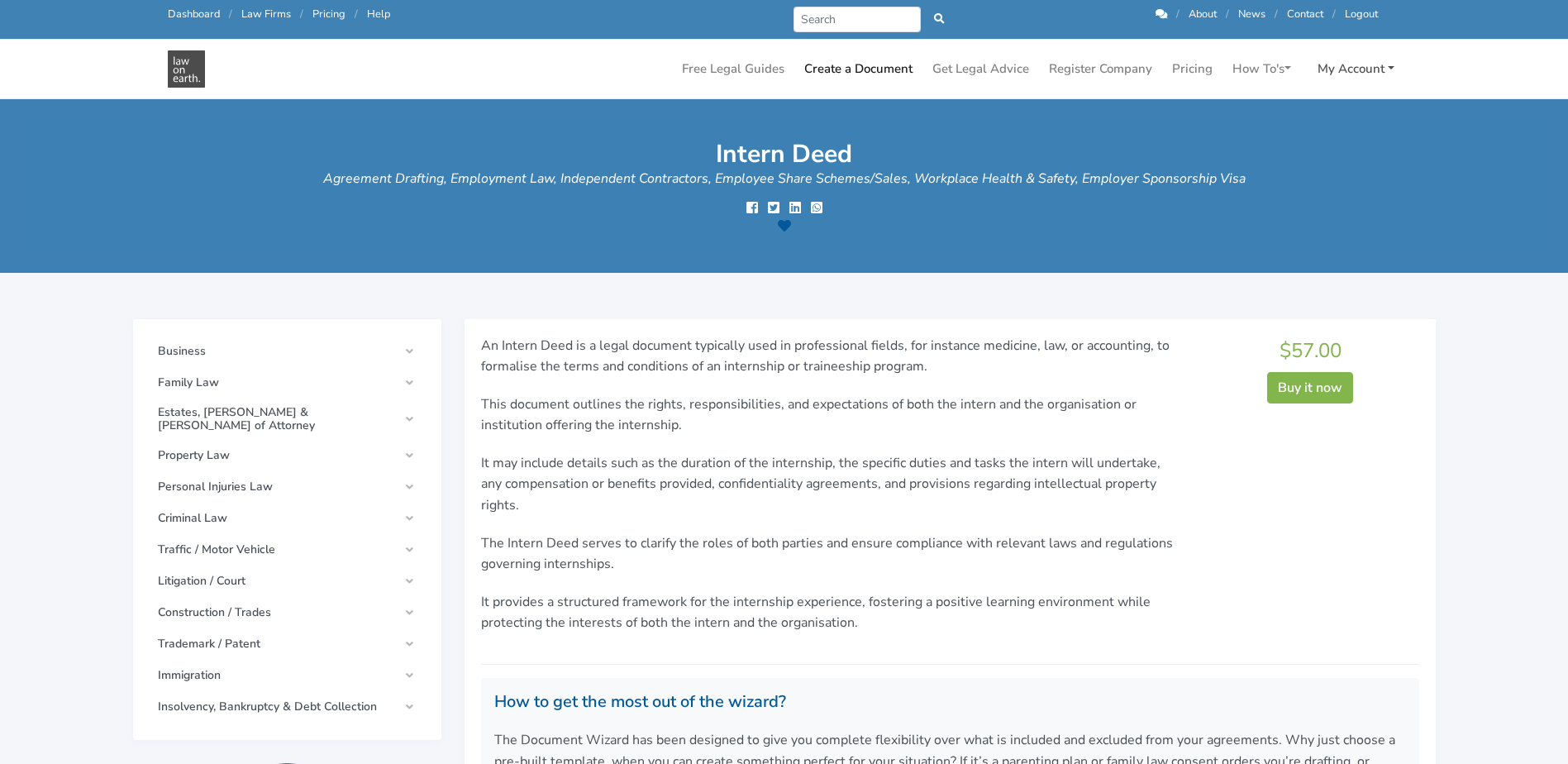
click at [1353, 71] on link "My Account" at bounding box center [1356, 69] width 90 height 32
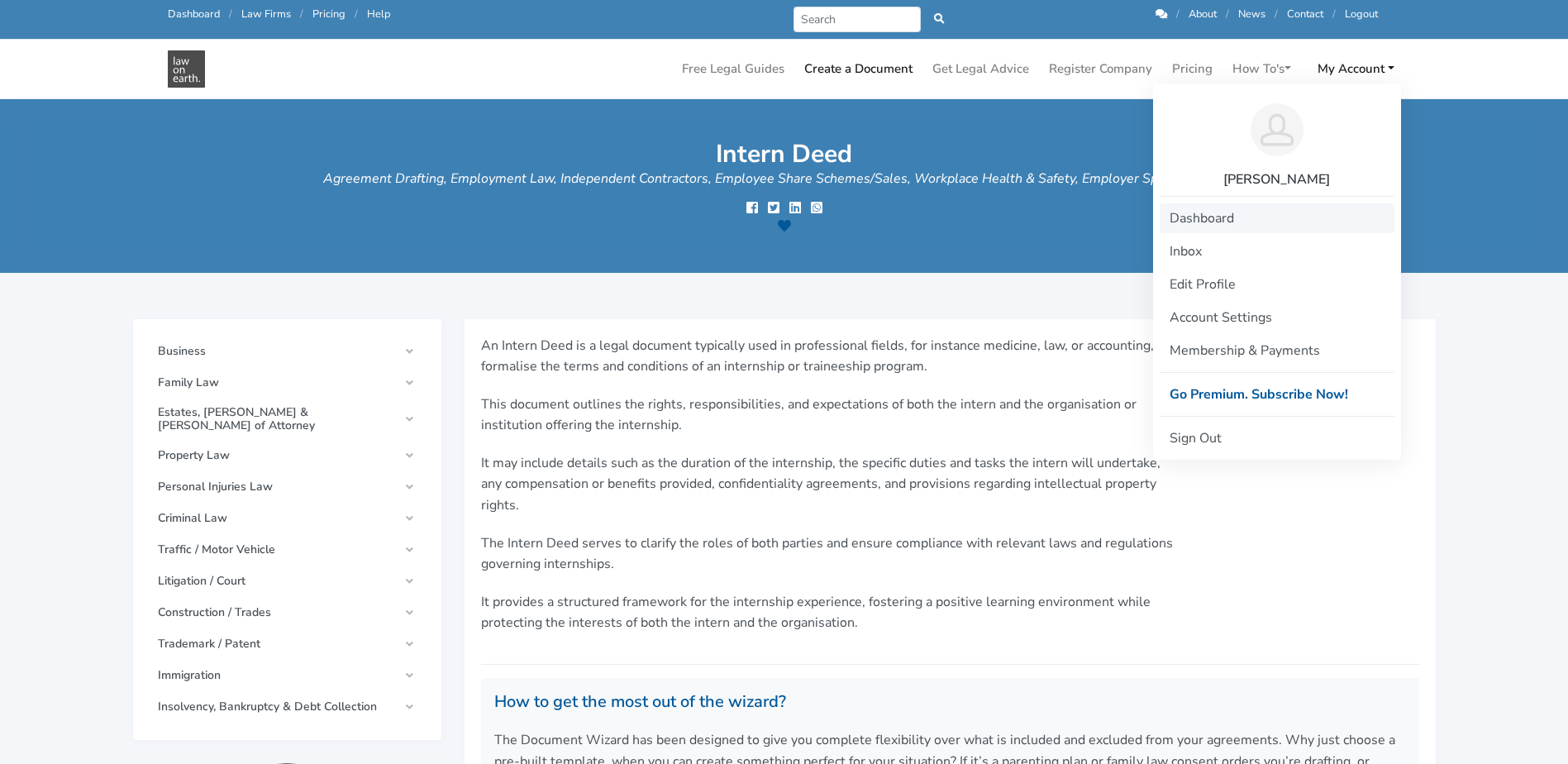
click at [1216, 218] on link "Dashboard" at bounding box center [1277, 218] width 234 height 30
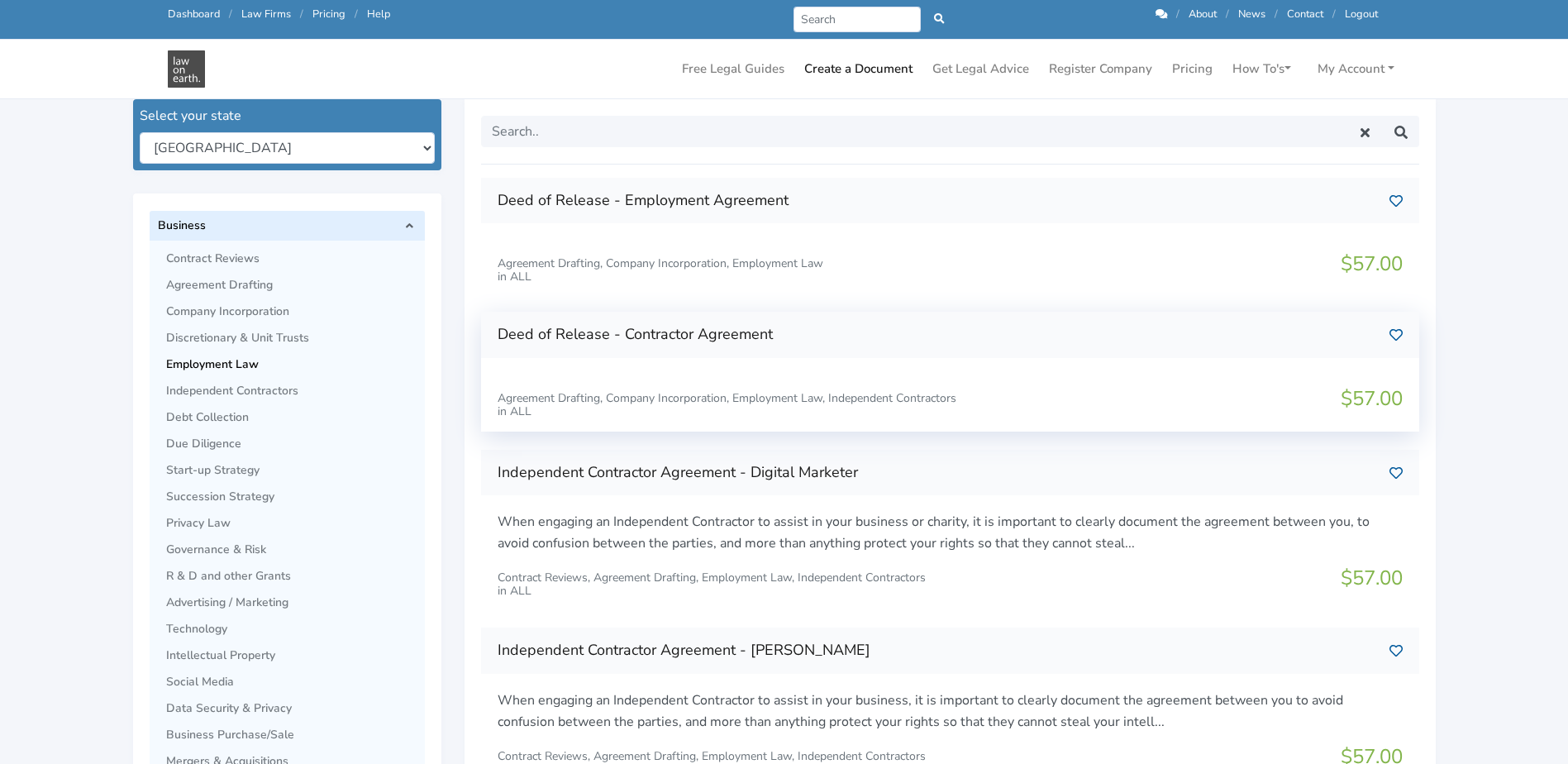
scroll to position [248, 0]
